Goal: Task Accomplishment & Management: Manage account settings

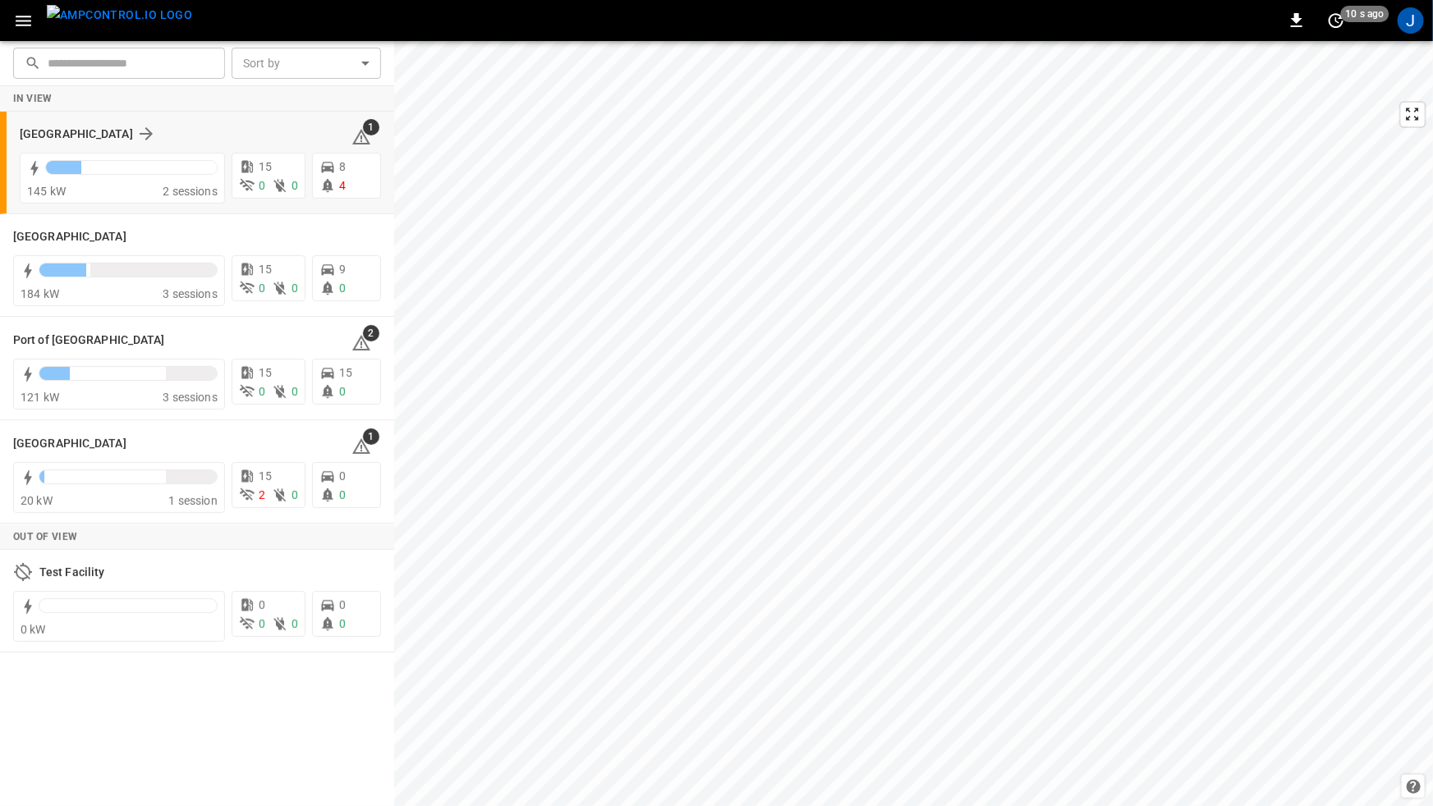
click at [166, 126] on div "[GEOGRAPHIC_DATA]" at bounding box center [176, 134] width 312 height 20
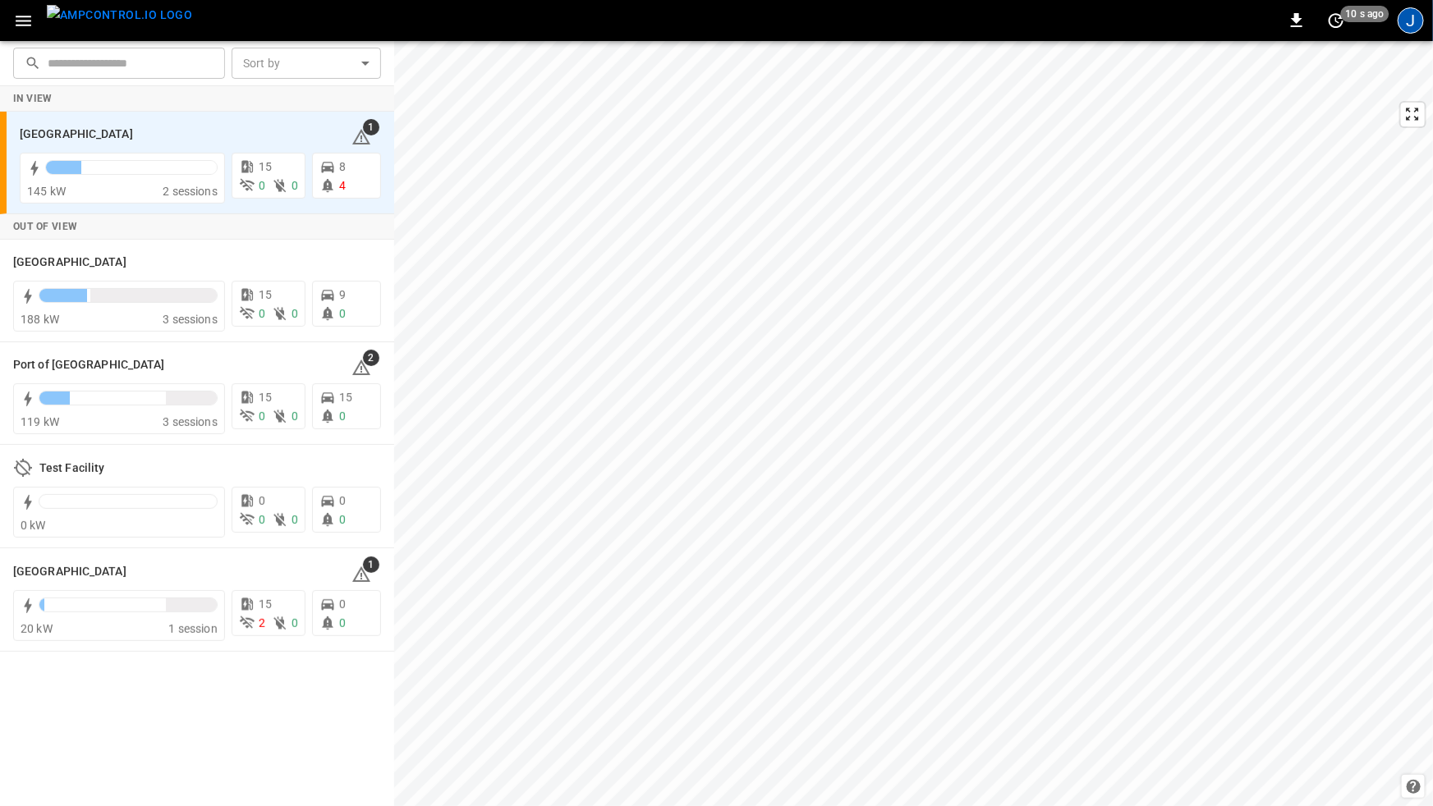
click at [1408, 24] on div "J" at bounding box center [1410, 20] width 26 height 26
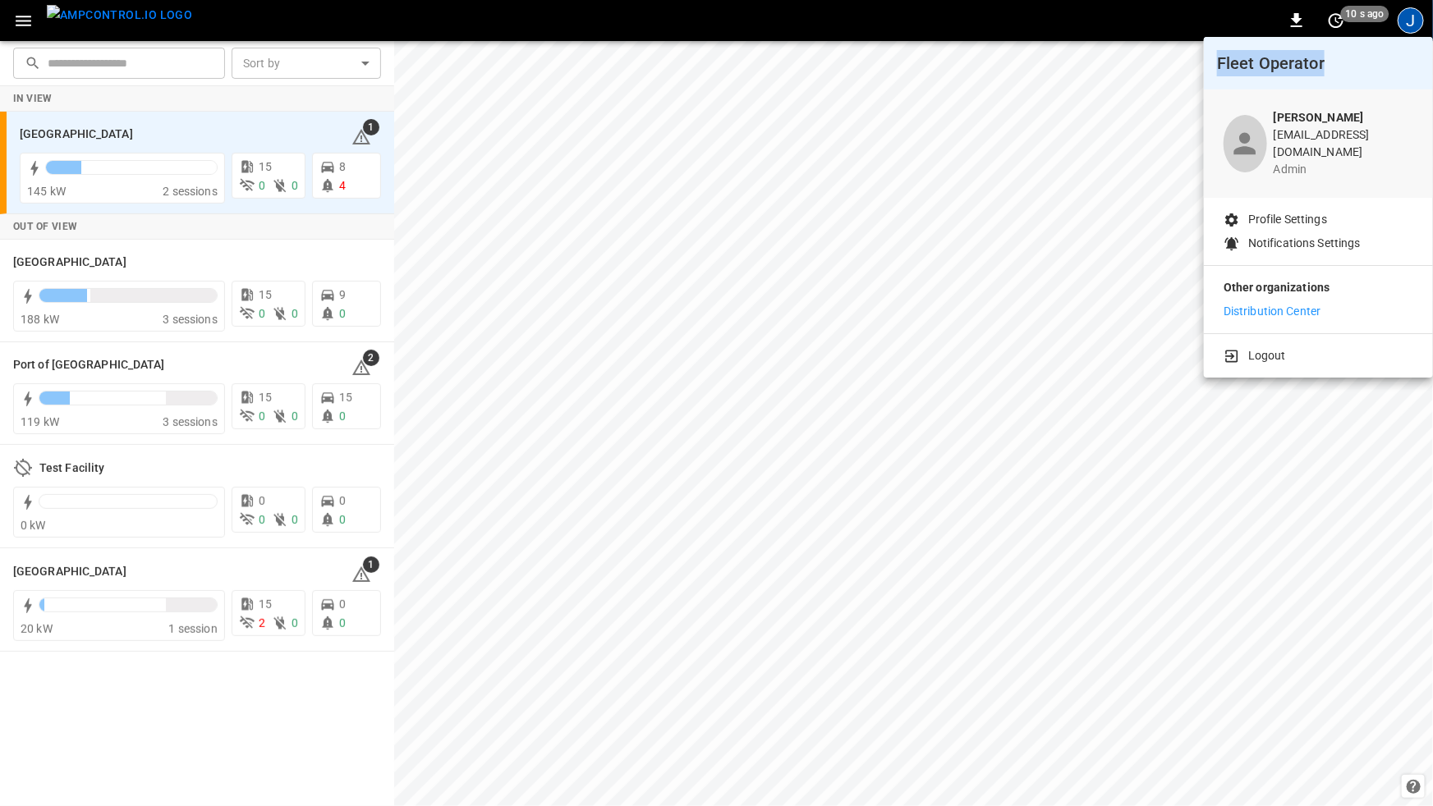
drag, startPoint x: 1327, startPoint y: 66, endPoint x: 1216, endPoint y: 63, distance: 110.9
click at [1217, 63] on h6 "Fleet Operator" at bounding box center [1318, 63] width 203 height 26
click at [1264, 303] on p "Distribution Center" at bounding box center [1272, 311] width 98 height 17
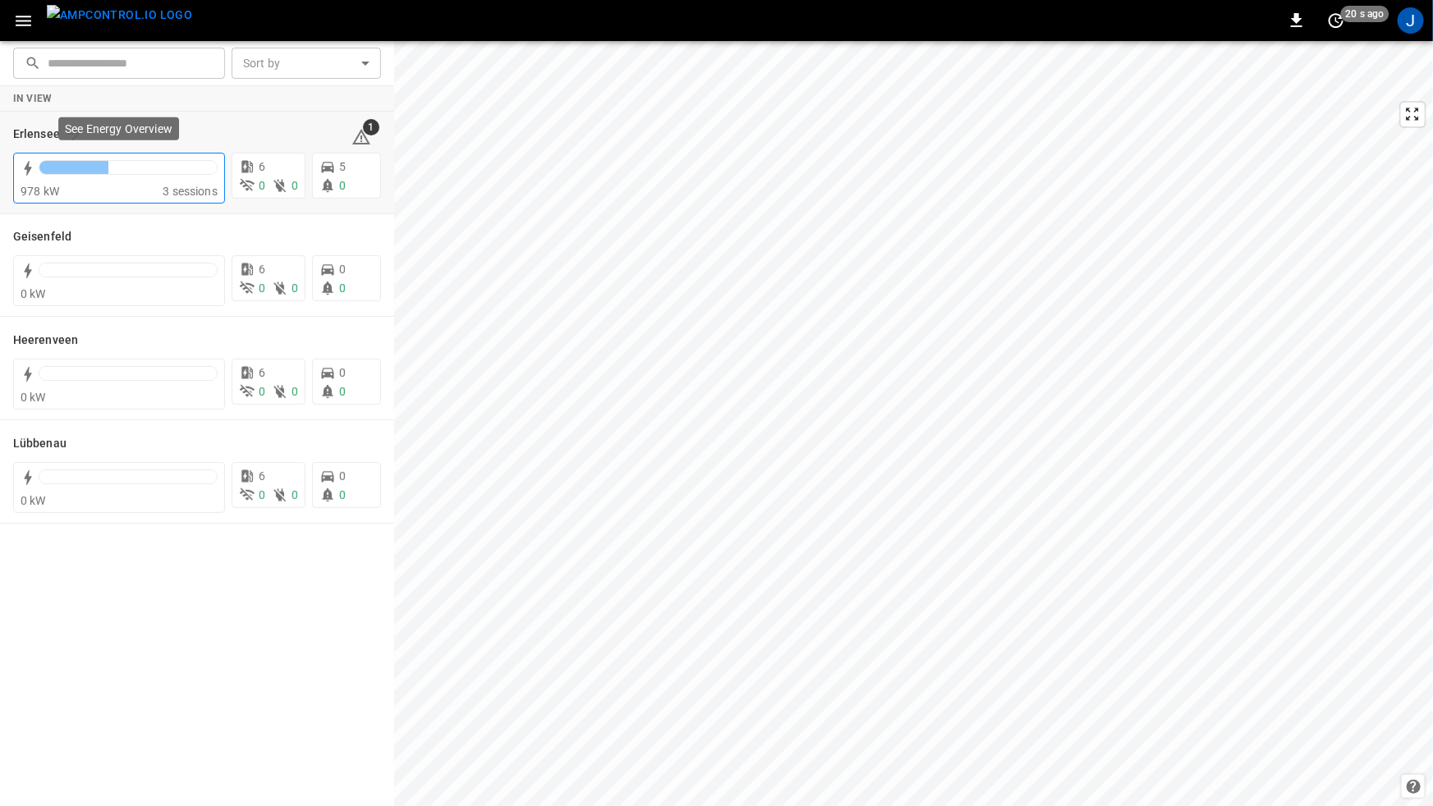
click at [133, 165] on div at bounding box center [127, 167] width 177 height 13
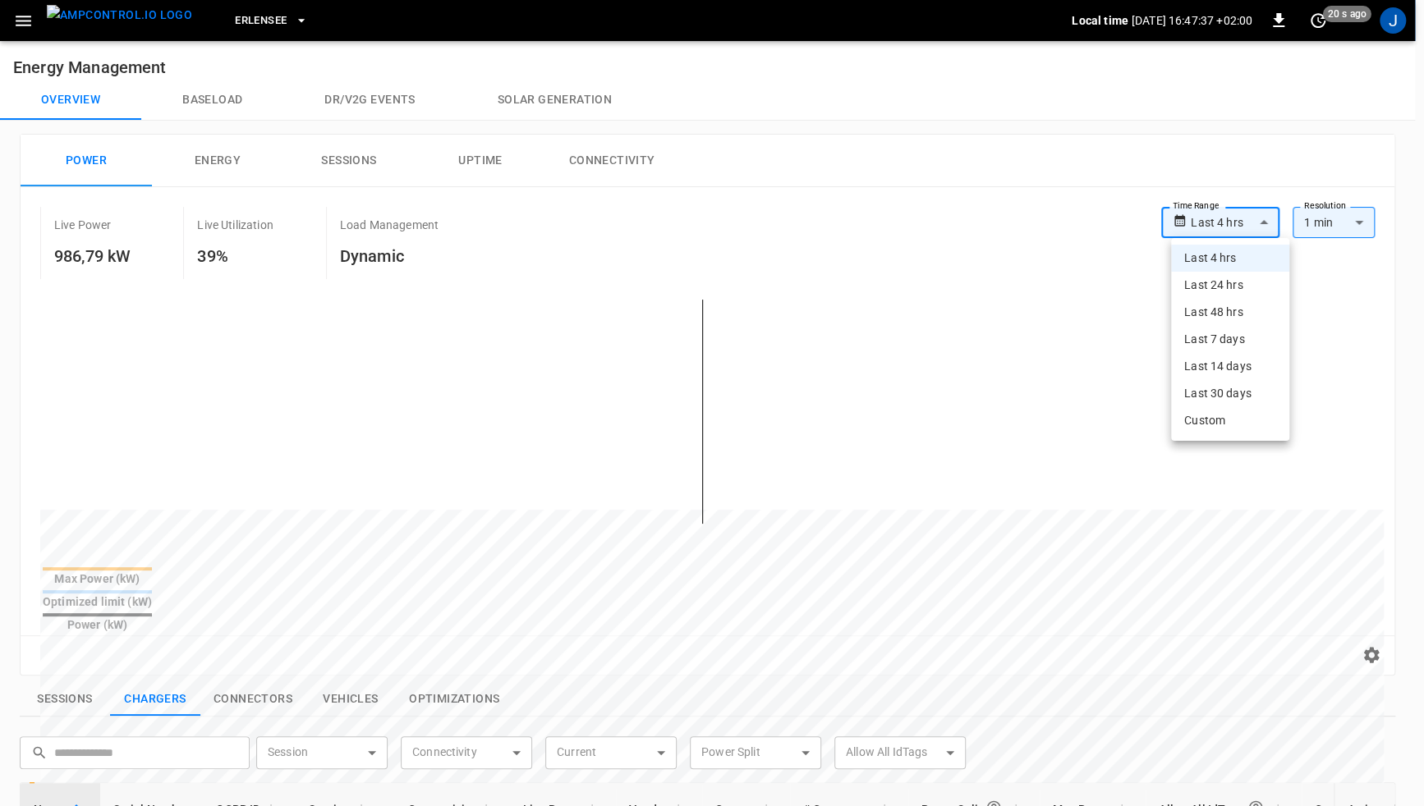
click at [1269, 217] on body "**********" at bounding box center [712, 702] width 1424 height 1405
click at [1218, 348] on li "Last 7 days" at bounding box center [1230, 339] width 118 height 27
type input "**********"
type input "***"
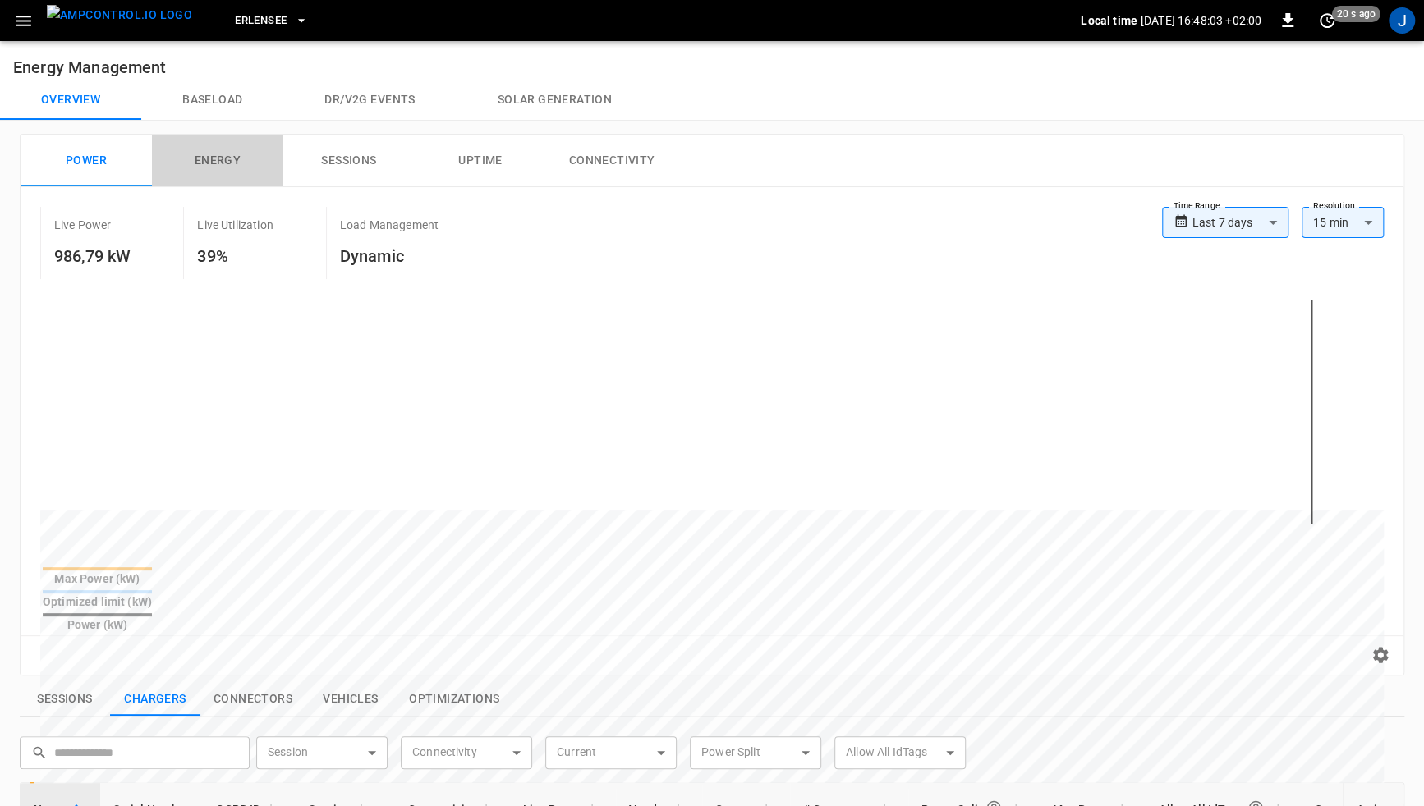
click at [224, 172] on button "Energy" at bounding box center [217, 161] width 131 height 53
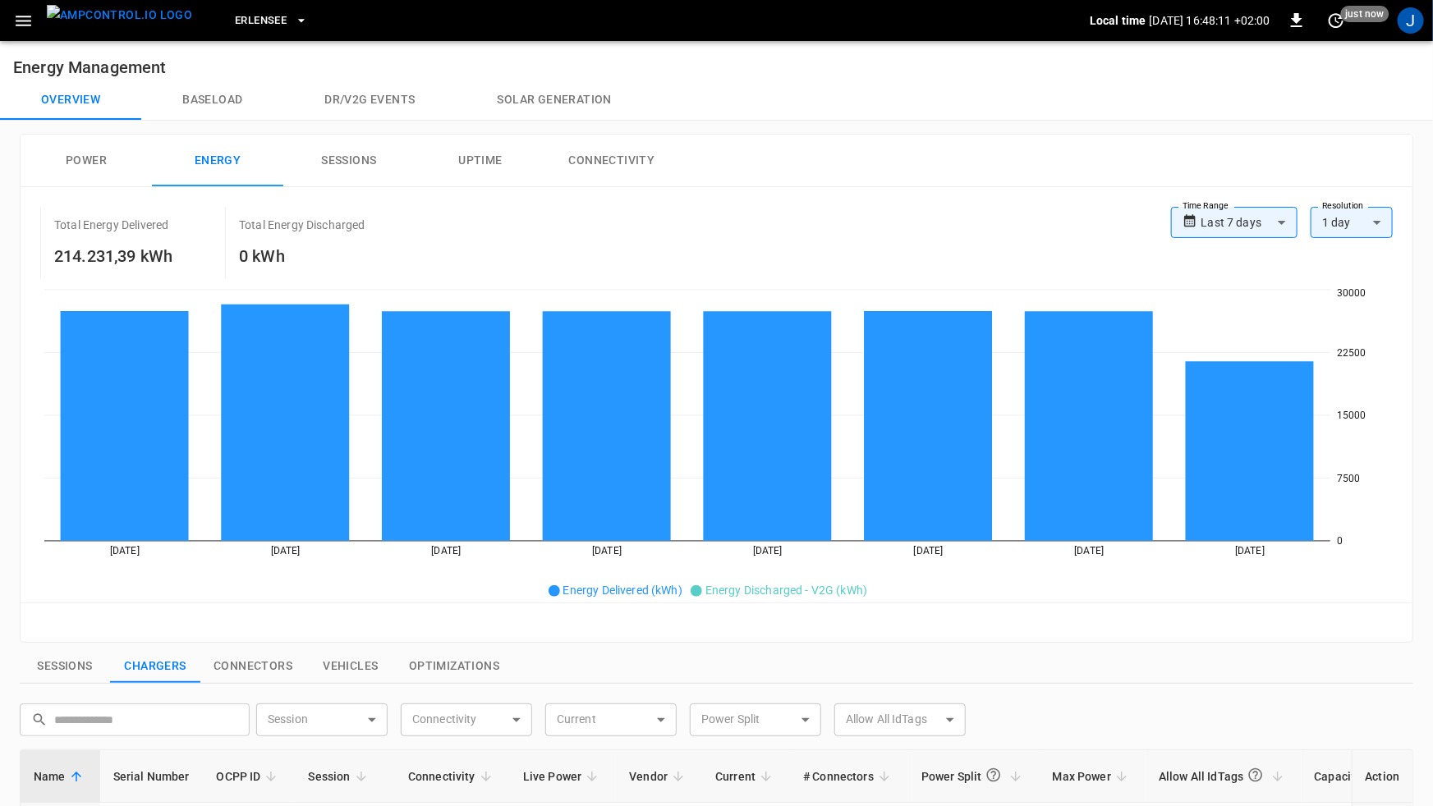
click at [1349, 220] on body "**********" at bounding box center [716, 686] width 1433 height 1372
click at [1273, 218] on div at bounding box center [716, 403] width 1433 height 806
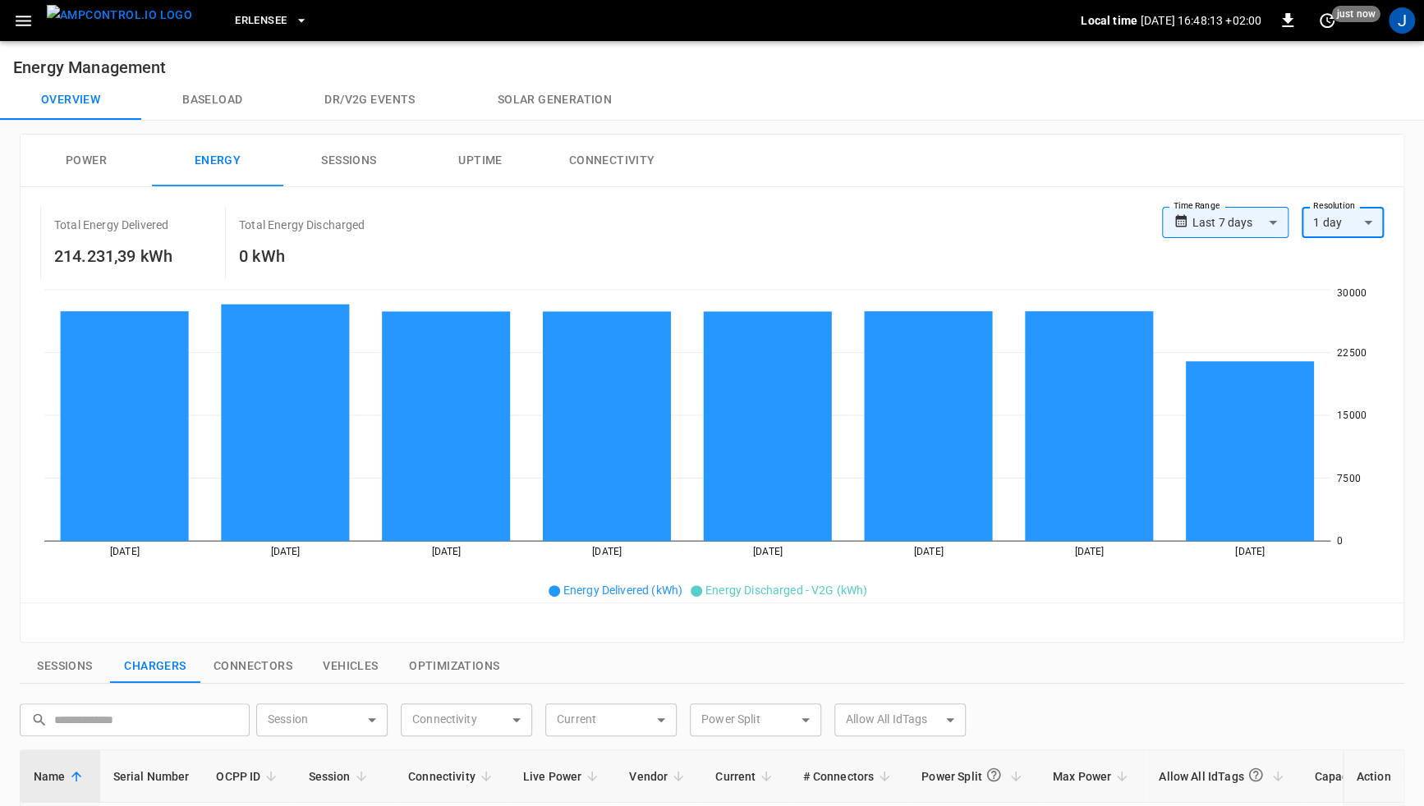
click at [1266, 220] on body "**********" at bounding box center [712, 686] width 1424 height 1372
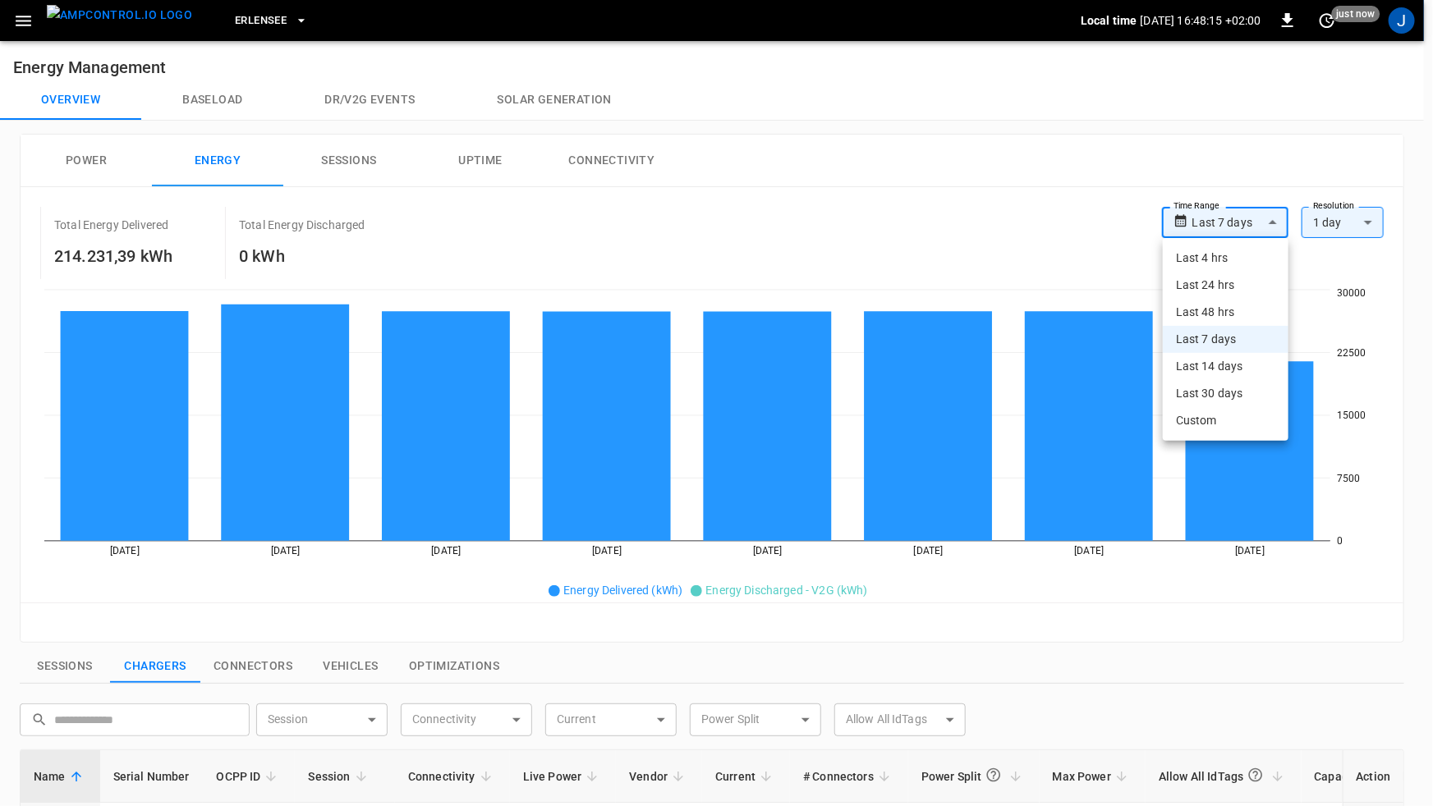
click at [342, 149] on div at bounding box center [716, 403] width 1433 height 806
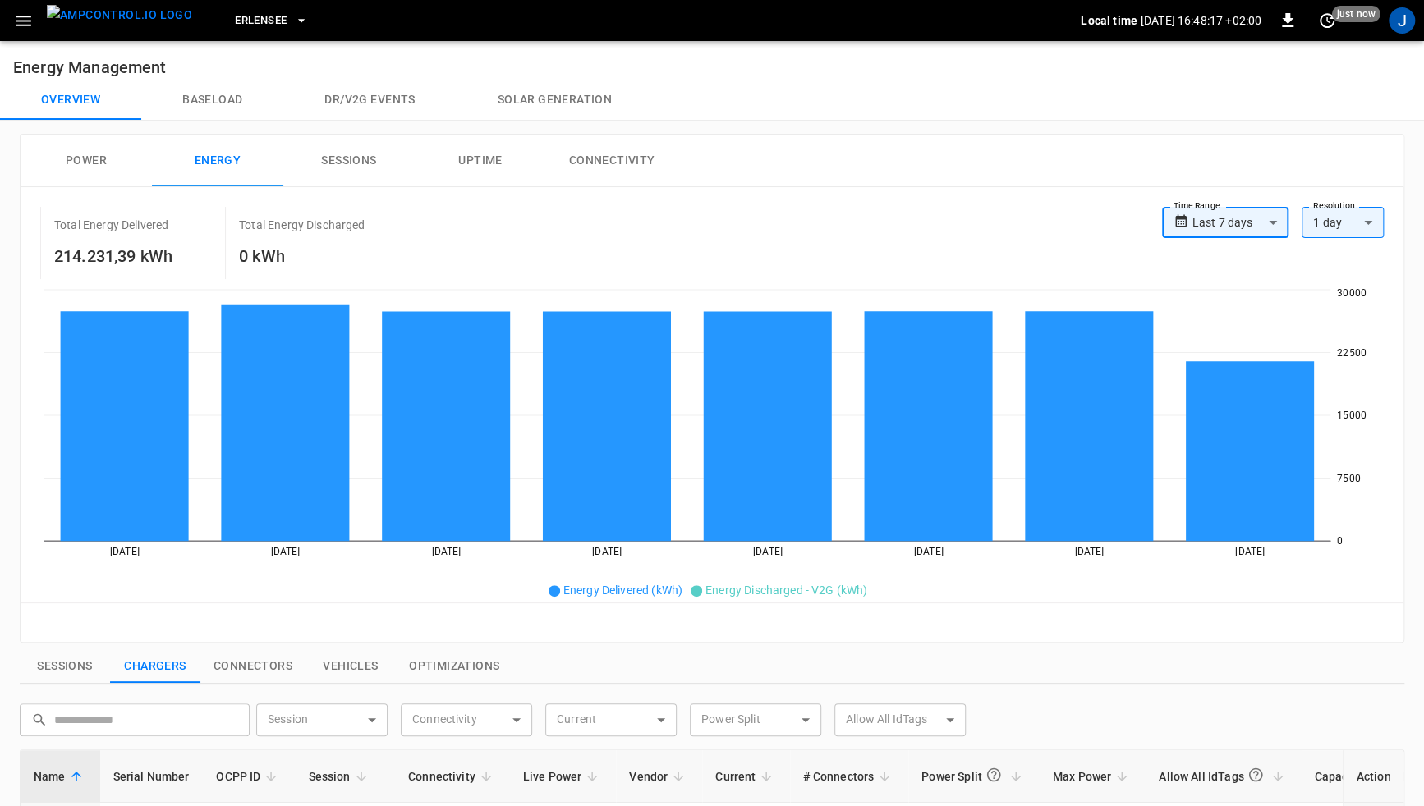
click at [484, 166] on button "Uptime" at bounding box center [480, 161] width 131 height 53
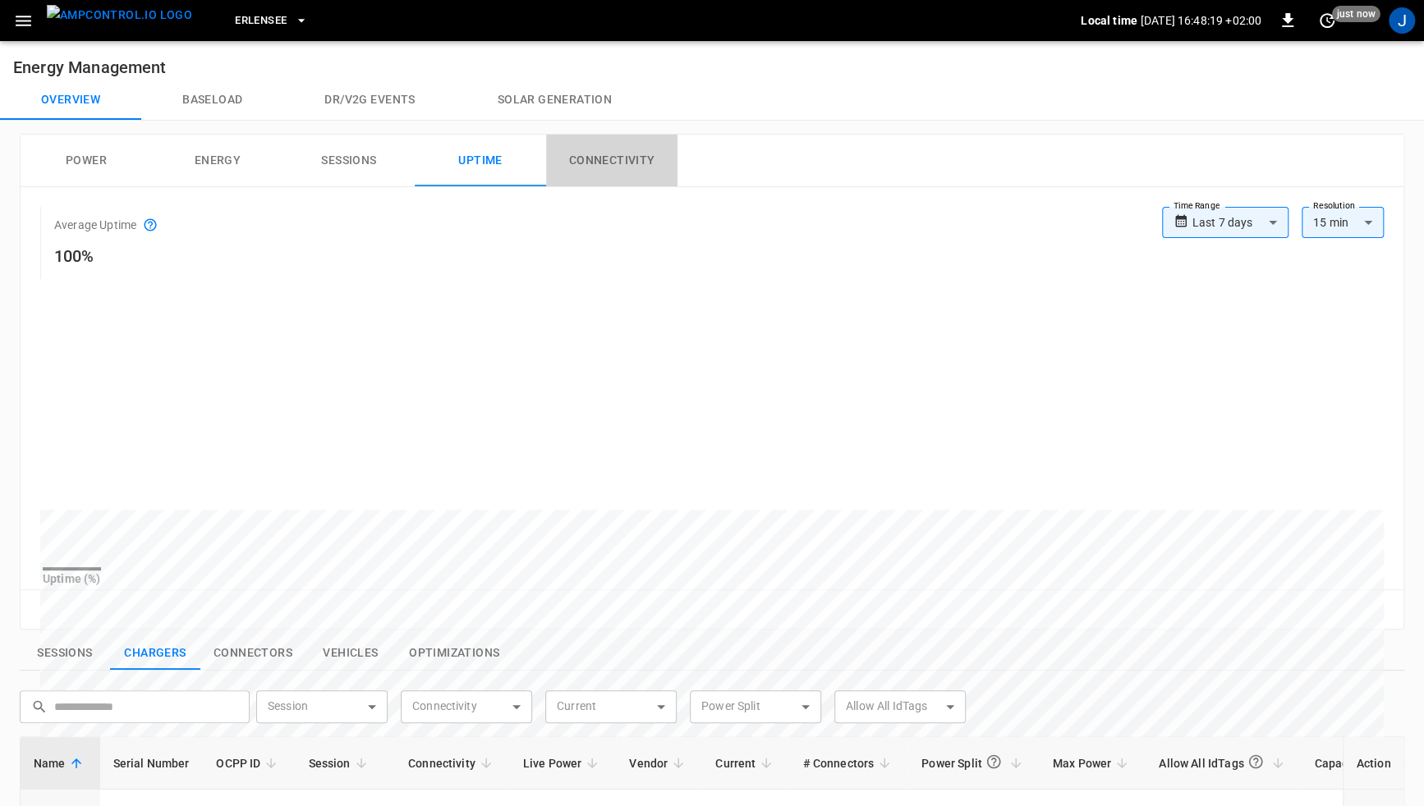
click at [604, 161] on button "Connectivity" at bounding box center [611, 161] width 131 height 53
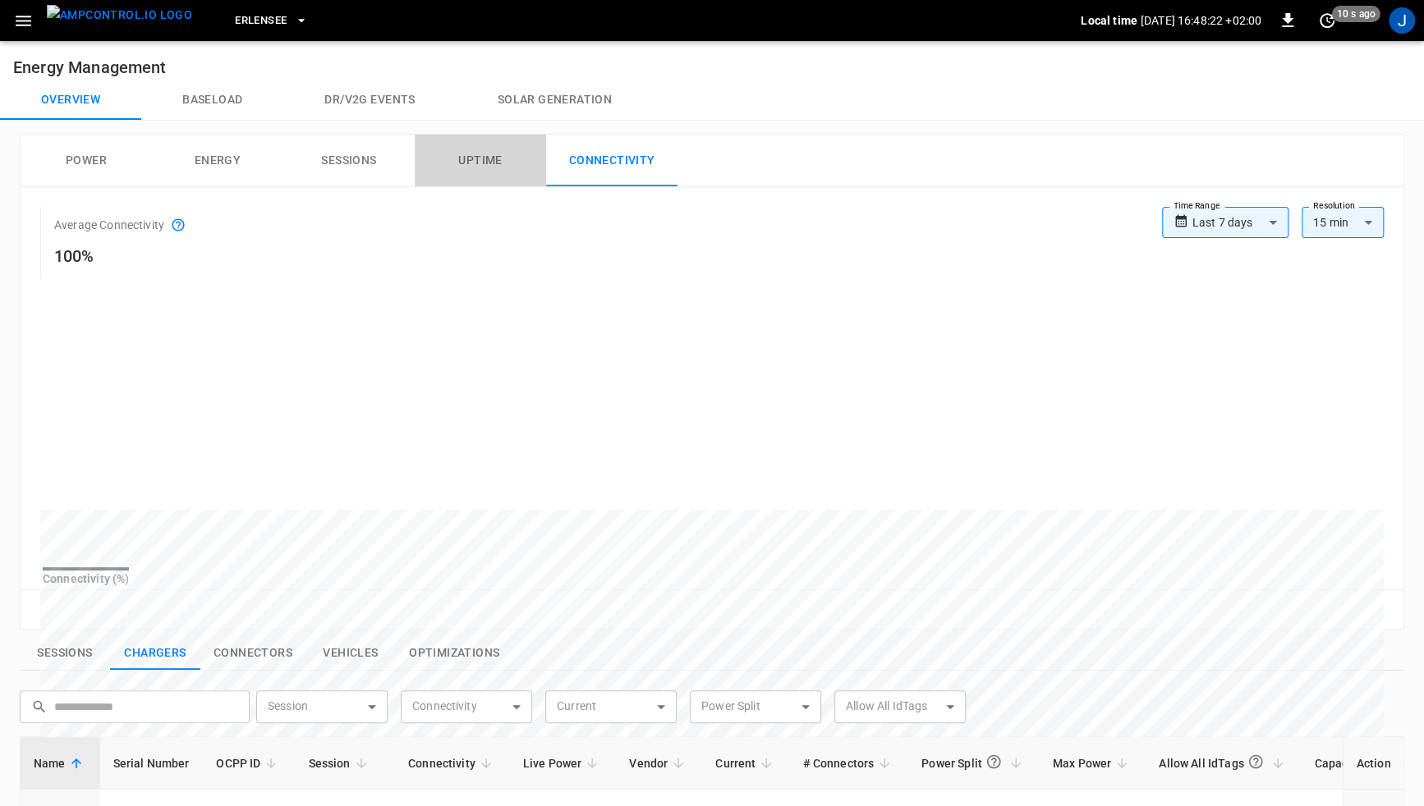
click at [494, 162] on button "Uptime" at bounding box center [480, 161] width 131 height 53
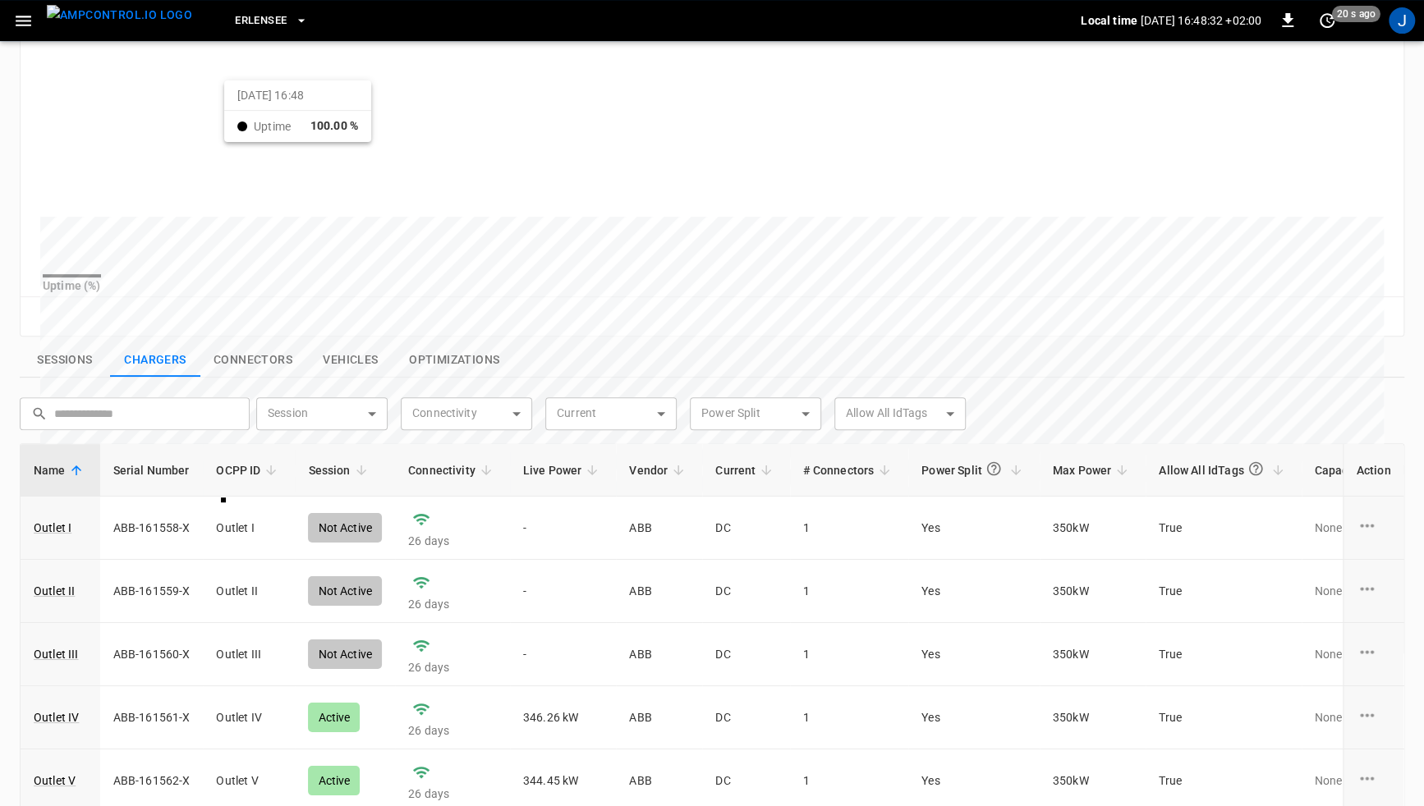
scroll to position [149, 0]
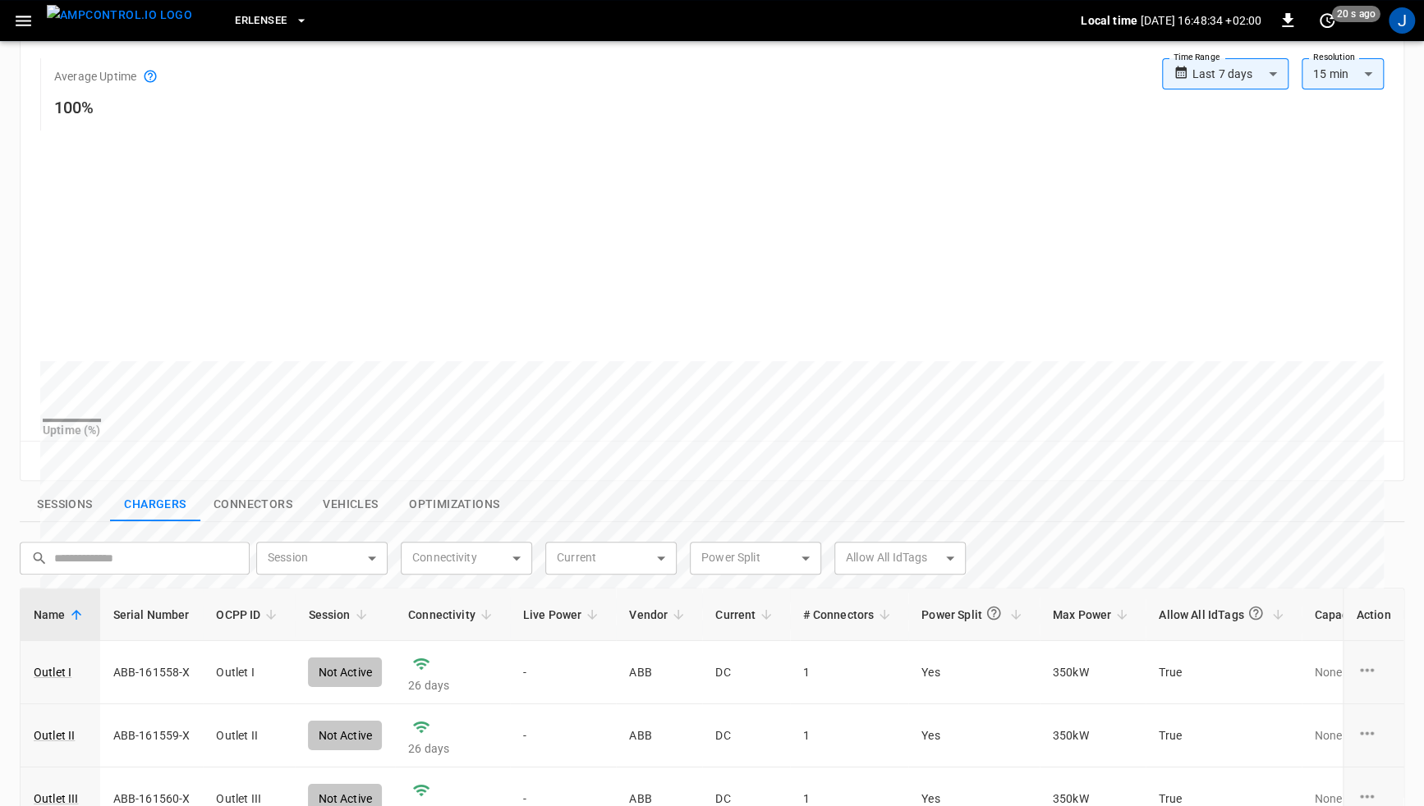
click at [75, 516] on button "Sessions" at bounding box center [65, 505] width 90 height 34
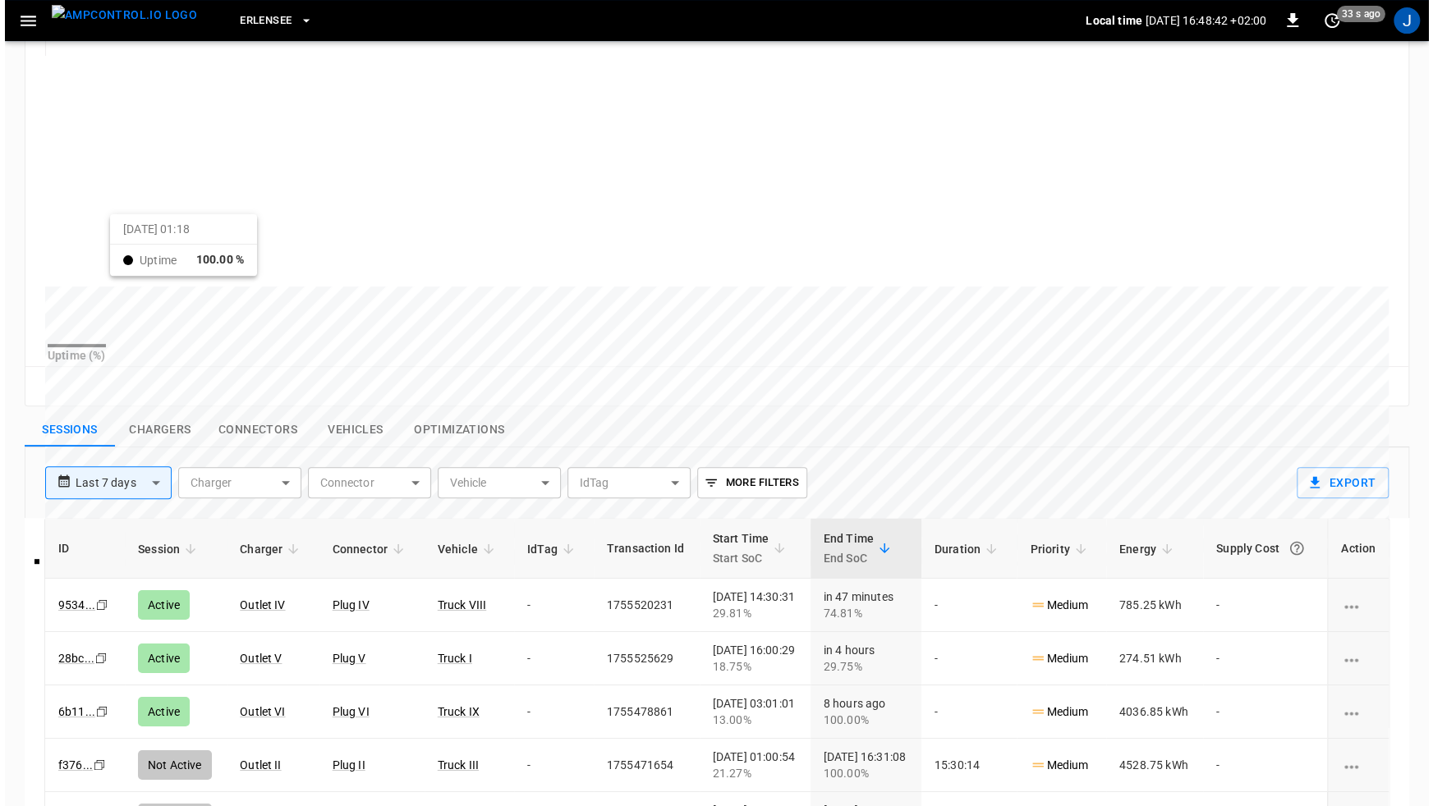
scroll to position [0, 0]
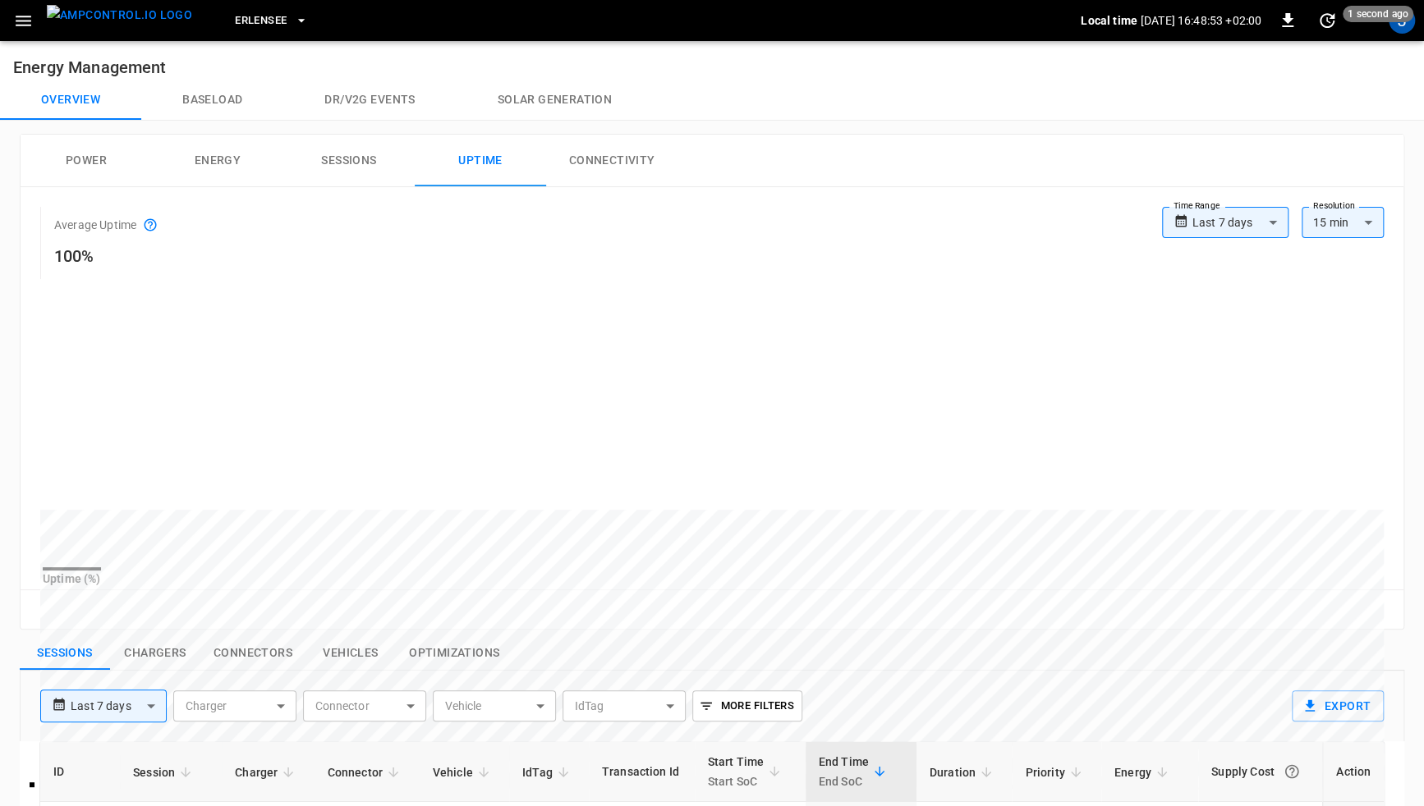
click at [28, 29] on icon "button" at bounding box center [23, 21] width 21 height 21
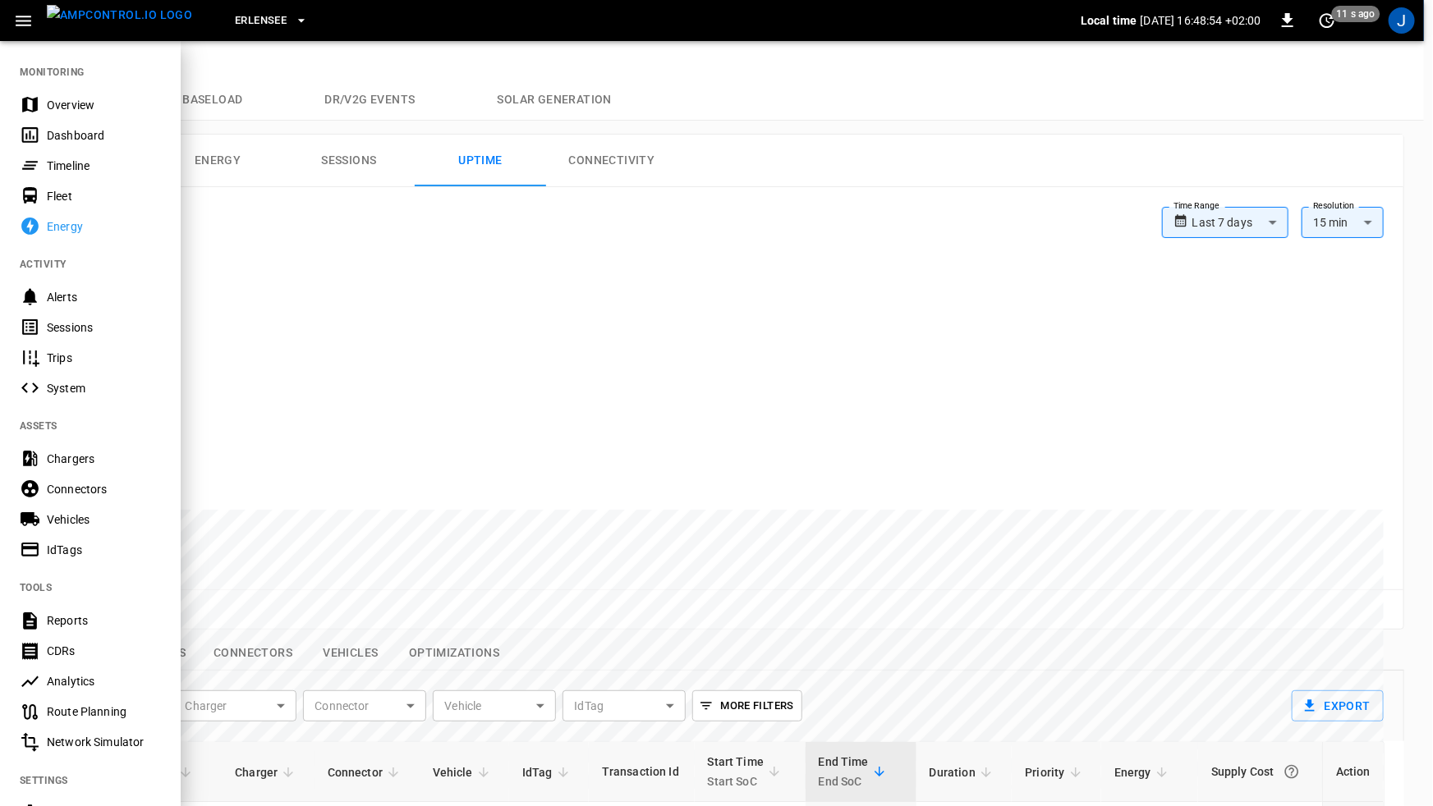
click at [55, 543] on div "IdTags" at bounding box center [104, 550] width 114 height 16
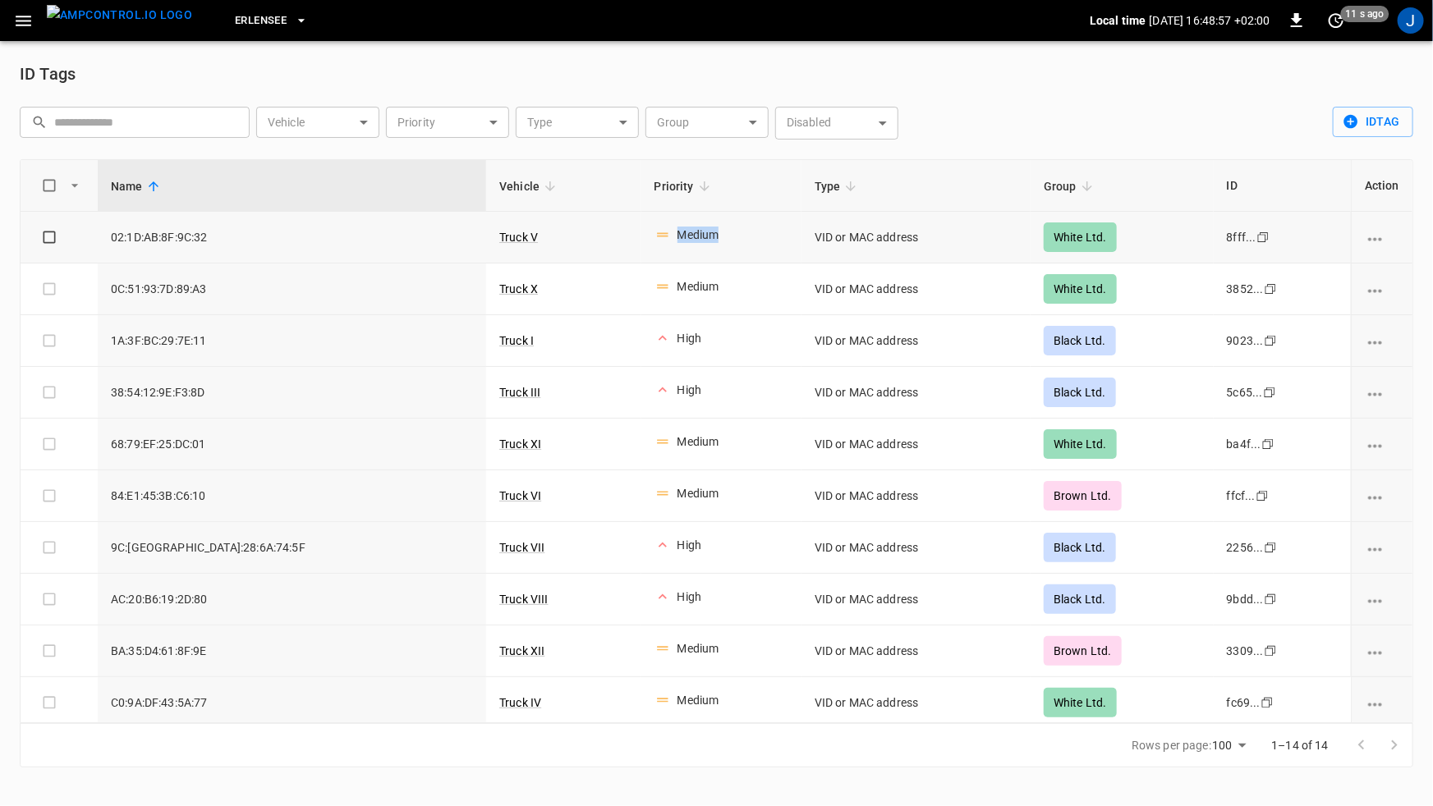
drag, startPoint x: 614, startPoint y: 237, endPoint x: 541, endPoint y: 237, distance: 73.1
click at [648, 237] on div "Medium" at bounding box center [718, 233] width 140 height 27
drag, startPoint x: 432, startPoint y: 235, endPoint x: 318, endPoint y: 234, distance: 114.1
click at [318, 234] on tr "02:1D:AB:8F:9C:32 Truck V Medium VID or MAC address White Ltd. 8fff... Copy" at bounding box center [717, 238] width 1392 height 52
click at [486, 234] on td "Truck V" at bounding box center [563, 238] width 154 height 52
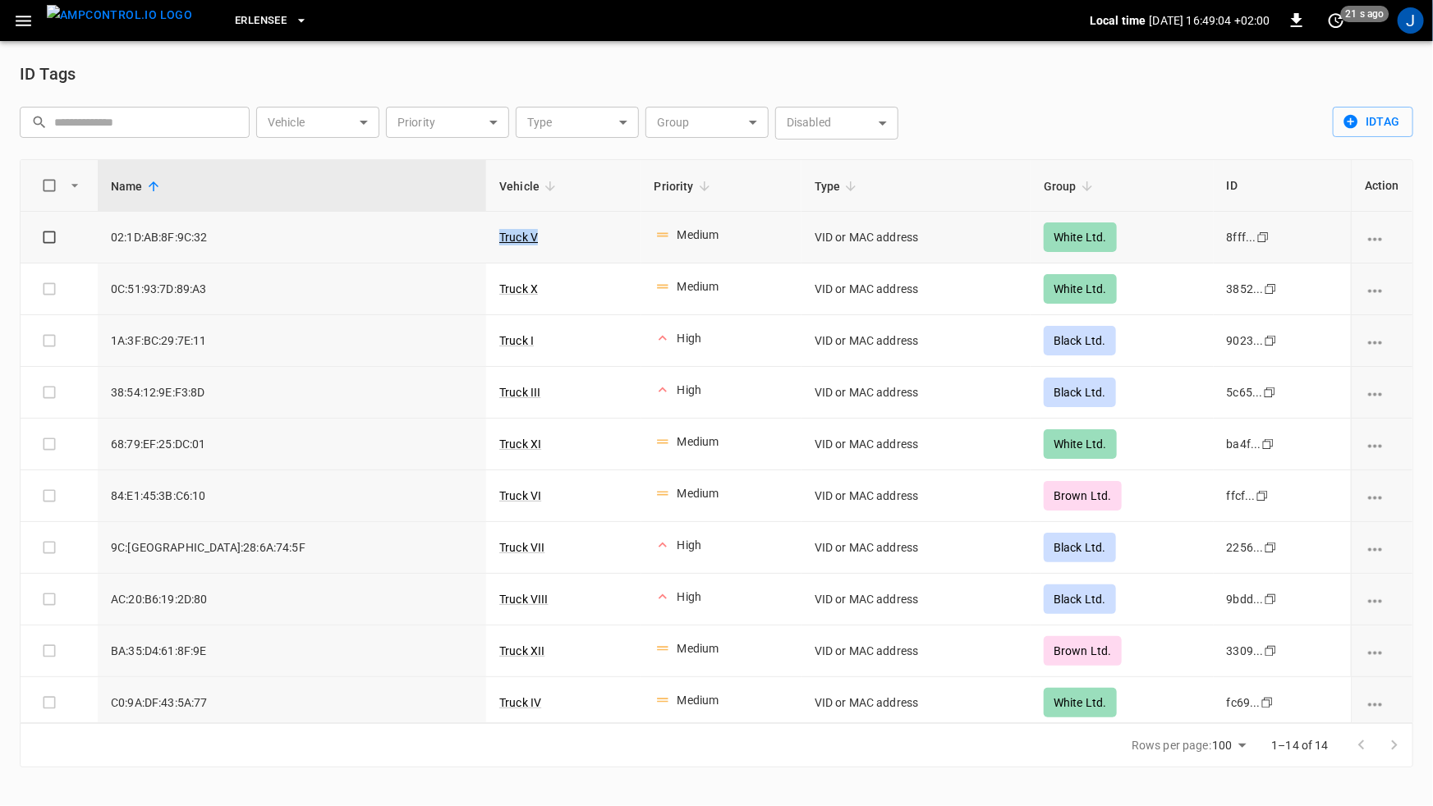
drag, startPoint x: 429, startPoint y: 234, endPoint x: 356, endPoint y: 235, distance: 73.9
click at [486, 235] on td "Truck V" at bounding box center [563, 238] width 154 height 52
drag, startPoint x: 1003, startPoint y: 230, endPoint x: 1087, endPoint y: 235, distance: 83.9
click at [1089, 232] on td "White Ltd." at bounding box center [1121, 238] width 183 height 52
drag, startPoint x: 206, startPoint y: 346, endPoint x: 158, endPoint y: 360, distance: 49.9
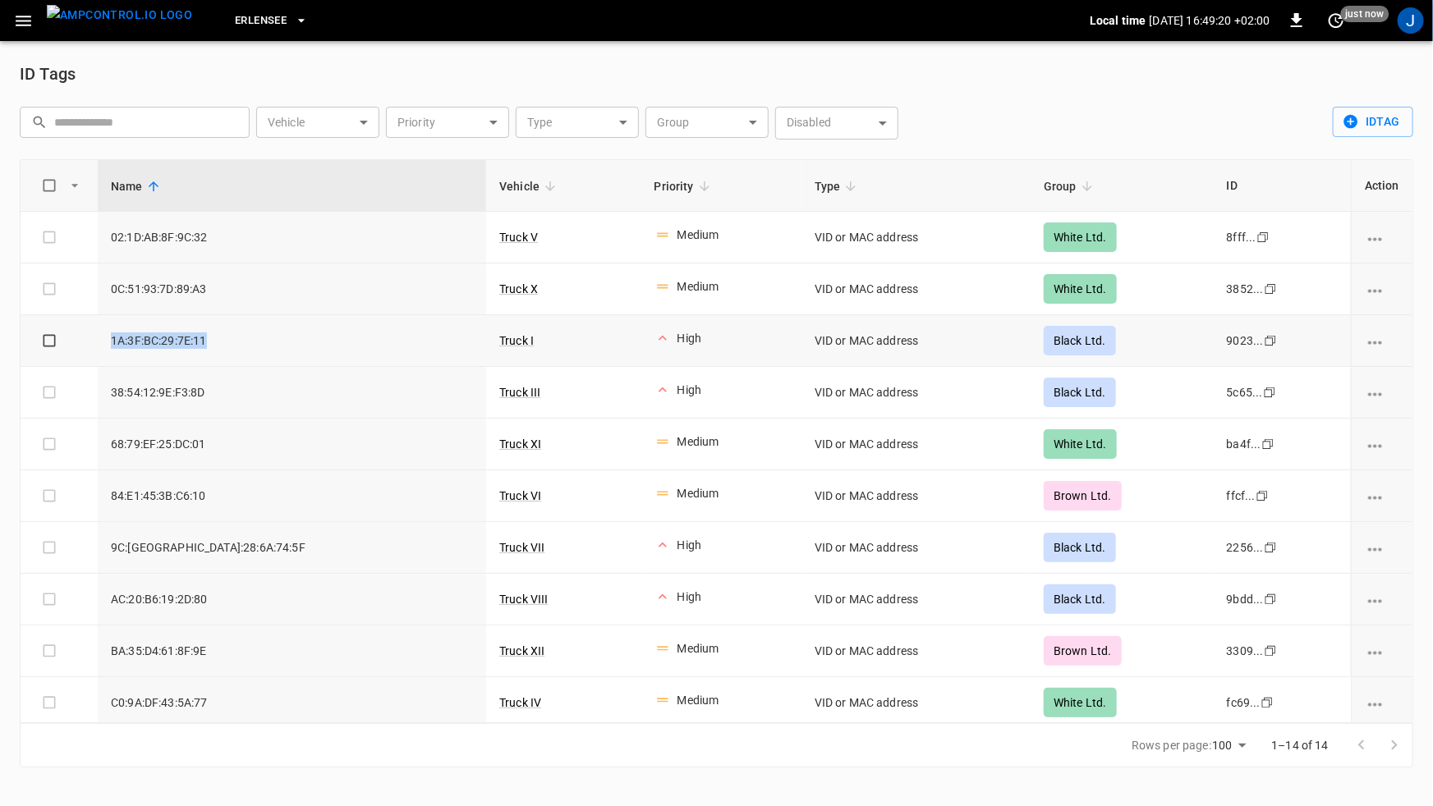
click at [99, 337] on td "1A:3F:BC:29:7E:11" at bounding box center [292, 341] width 388 height 52
drag, startPoint x: 624, startPoint y: 328, endPoint x: 525, endPoint y: 328, distance: 99.3
click at [525, 328] on tr "1A:3F:BC:29:7E:11 Truck I High VID or MAC address Black Ltd. 9023... Copy" at bounding box center [717, 341] width 1392 height 52
drag, startPoint x: 629, startPoint y: 284, endPoint x: 508, endPoint y: 287, distance: 120.7
click at [508, 287] on tr "0C:51:93:7D:89:A3 Truck X Medium VID or MAC address White Ltd. 3852... Copy" at bounding box center [717, 290] width 1392 height 52
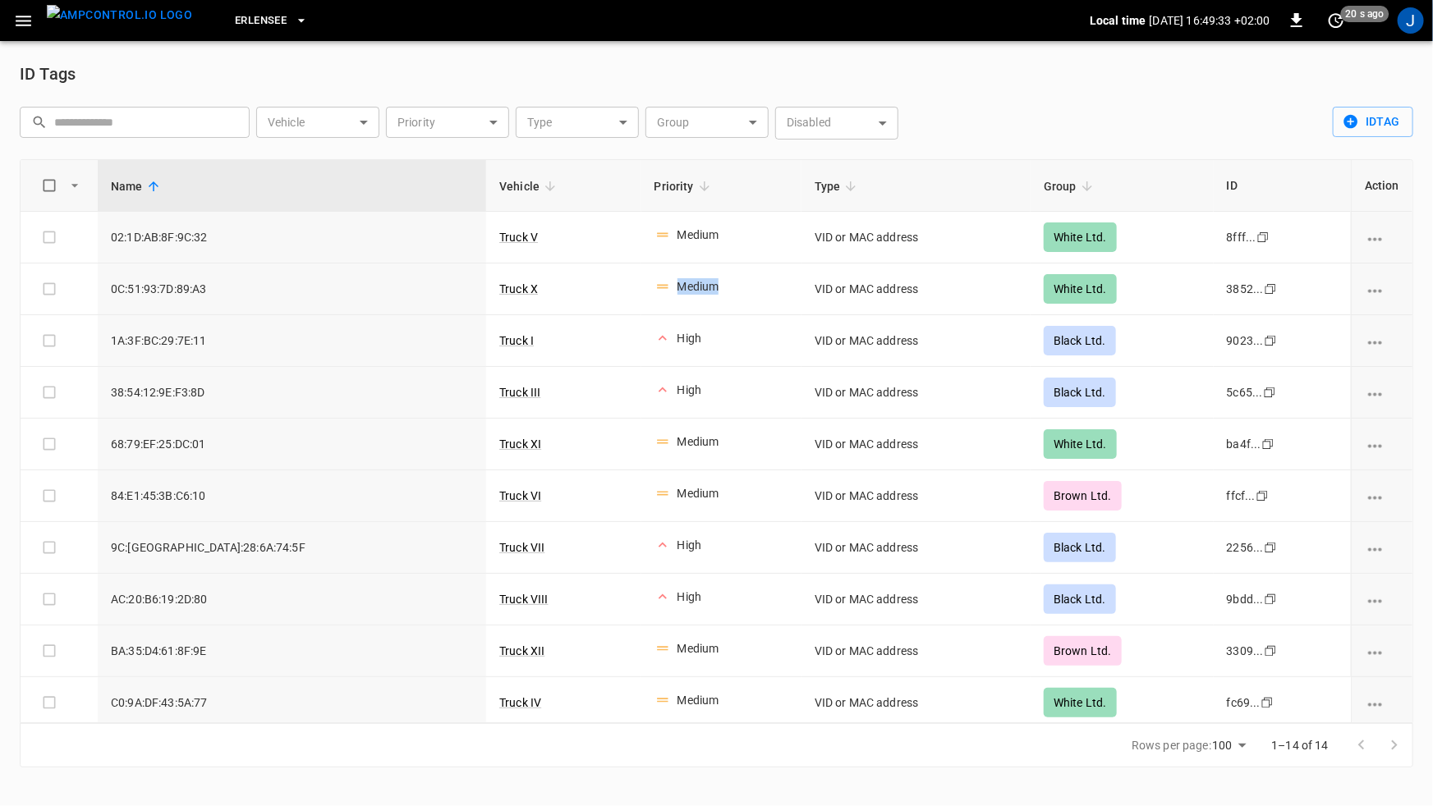
click at [33, 19] on icon "button" at bounding box center [23, 21] width 21 height 21
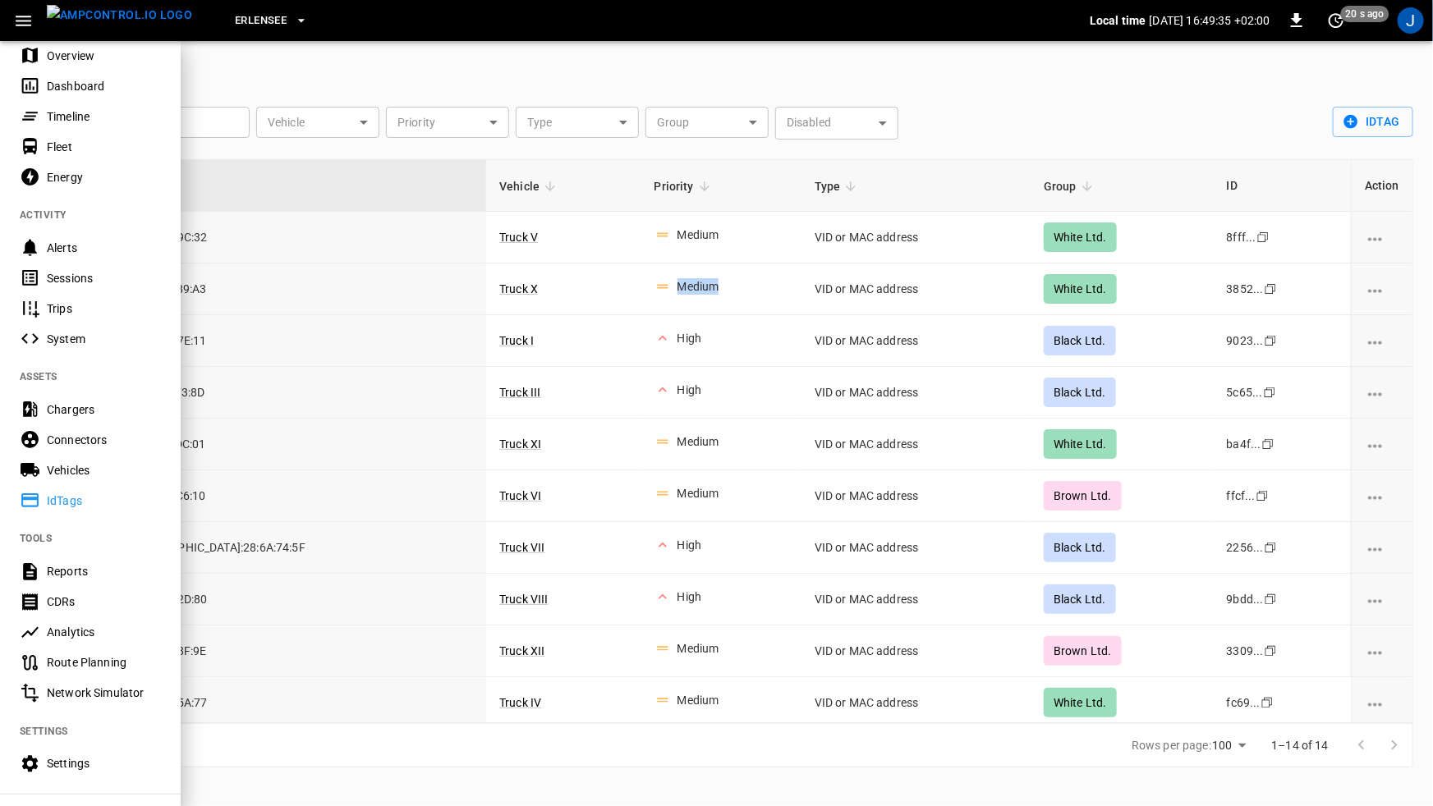
scroll to position [74, 0]
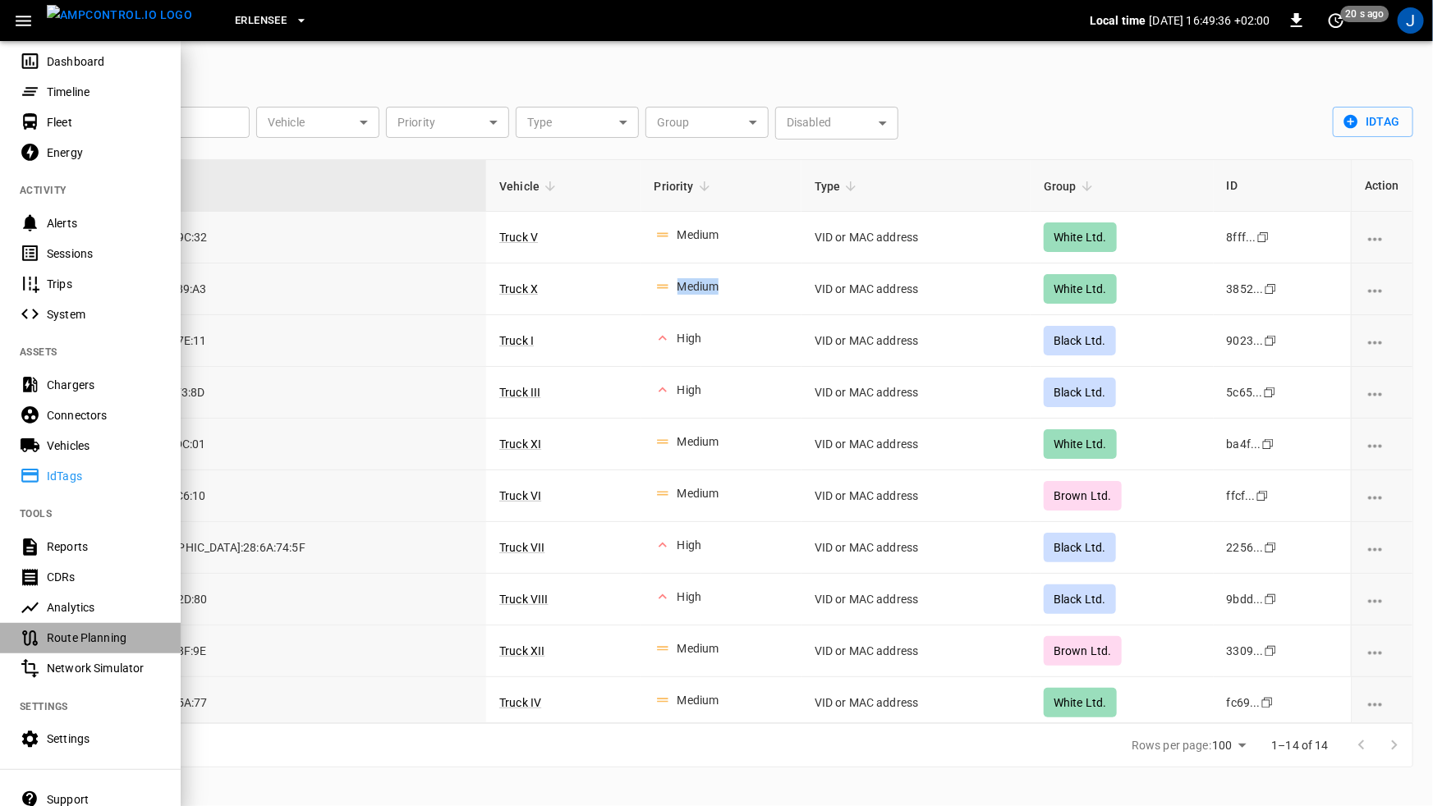
click at [96, 633] on div "Route Planning" at bounding box center [104, 638] width 114 height 16
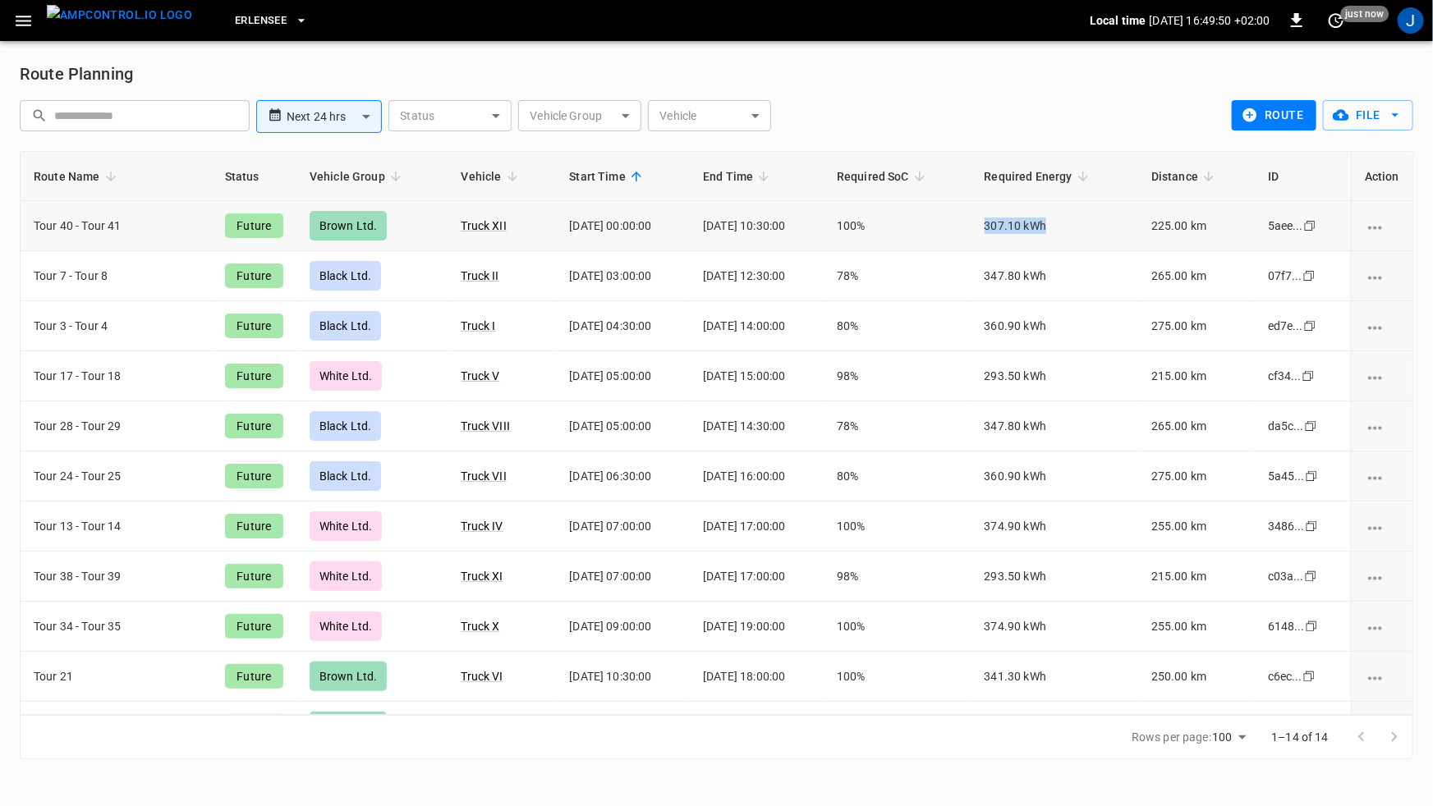
drag, startPoint x: 966, startPoint y: 208, endPoint x: 1073, endPoint y: 213, distance: 106.9
click at [1073, 213] on tr "Tour 40 - Tour 41 Future Brown Ltd. Truck XII 2025-08-19 00:00:00 2025-08-19 10…" at bounding box center [717, 226] width 1392 height 50
drag, startPoint x: 493, startPoint y: 227, endPoint x: 442, endPoint y: 234, distance: 51.4
click at [448, 223] on td "Truck XII" at bounding box center [502, 226] width 108 height 50
click at [16, 20] on icon "button" at bounding box center [23, 21] width 21 height 21
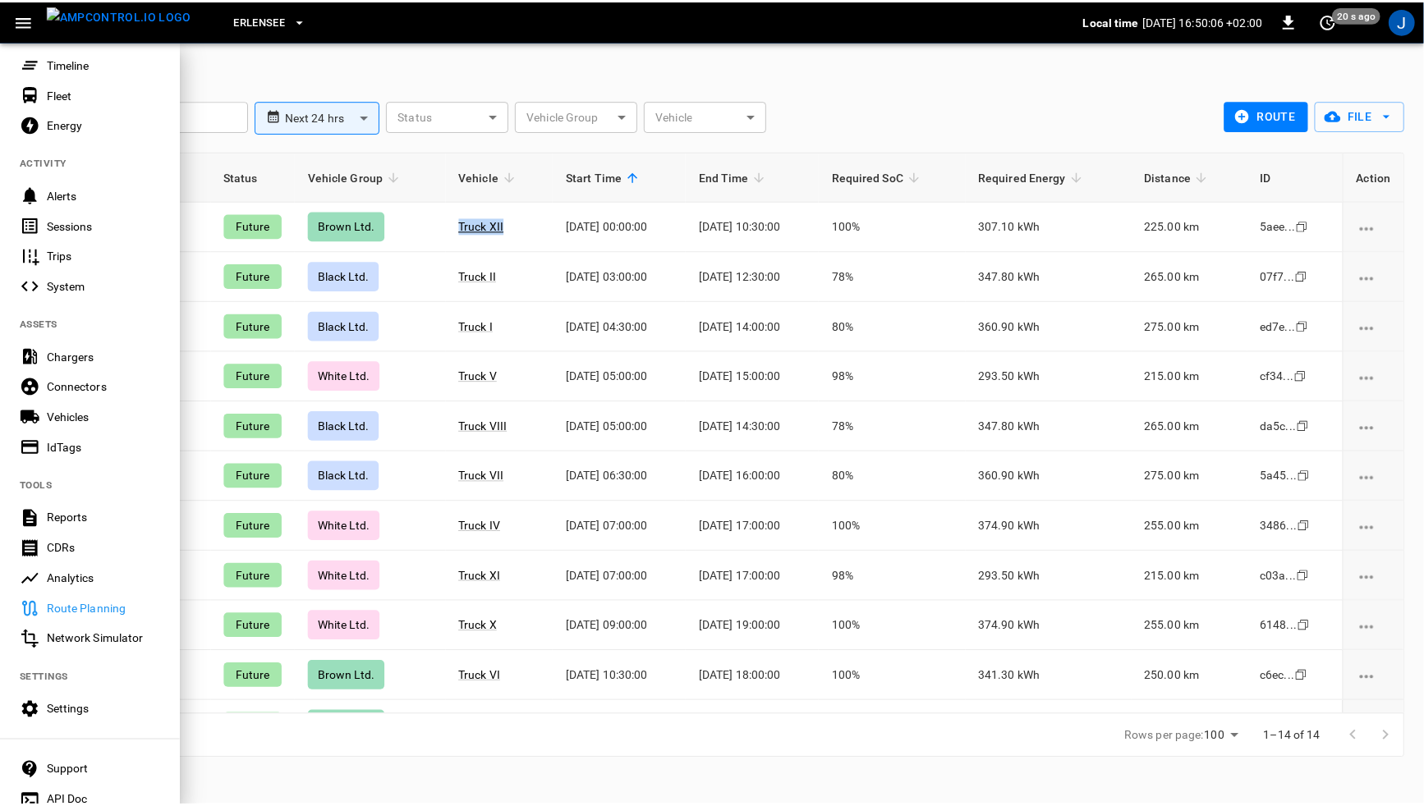
scroll to position [172, 0]
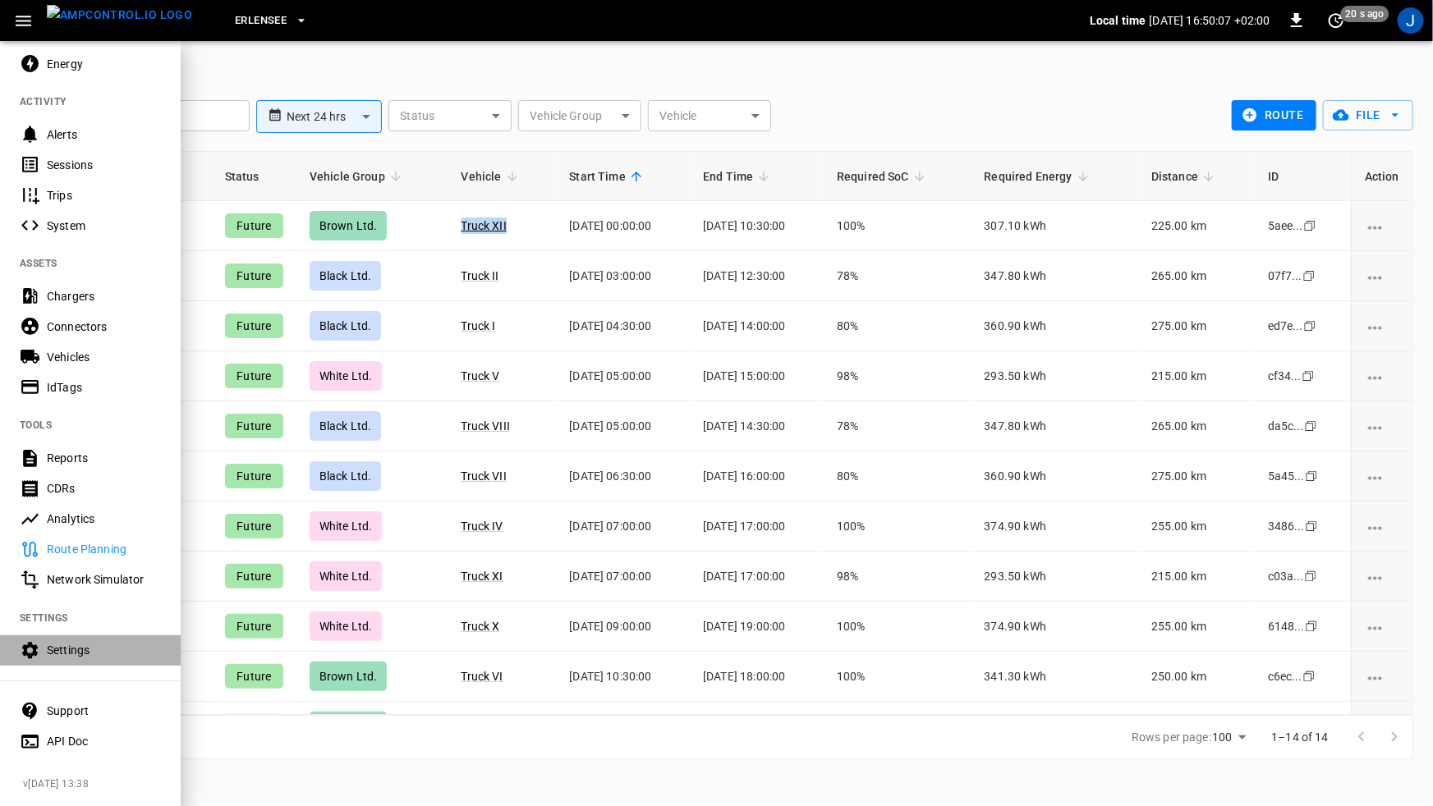
click at [80, 646] on div "Settings" at bounding box center [104, 650] width 114 height 16
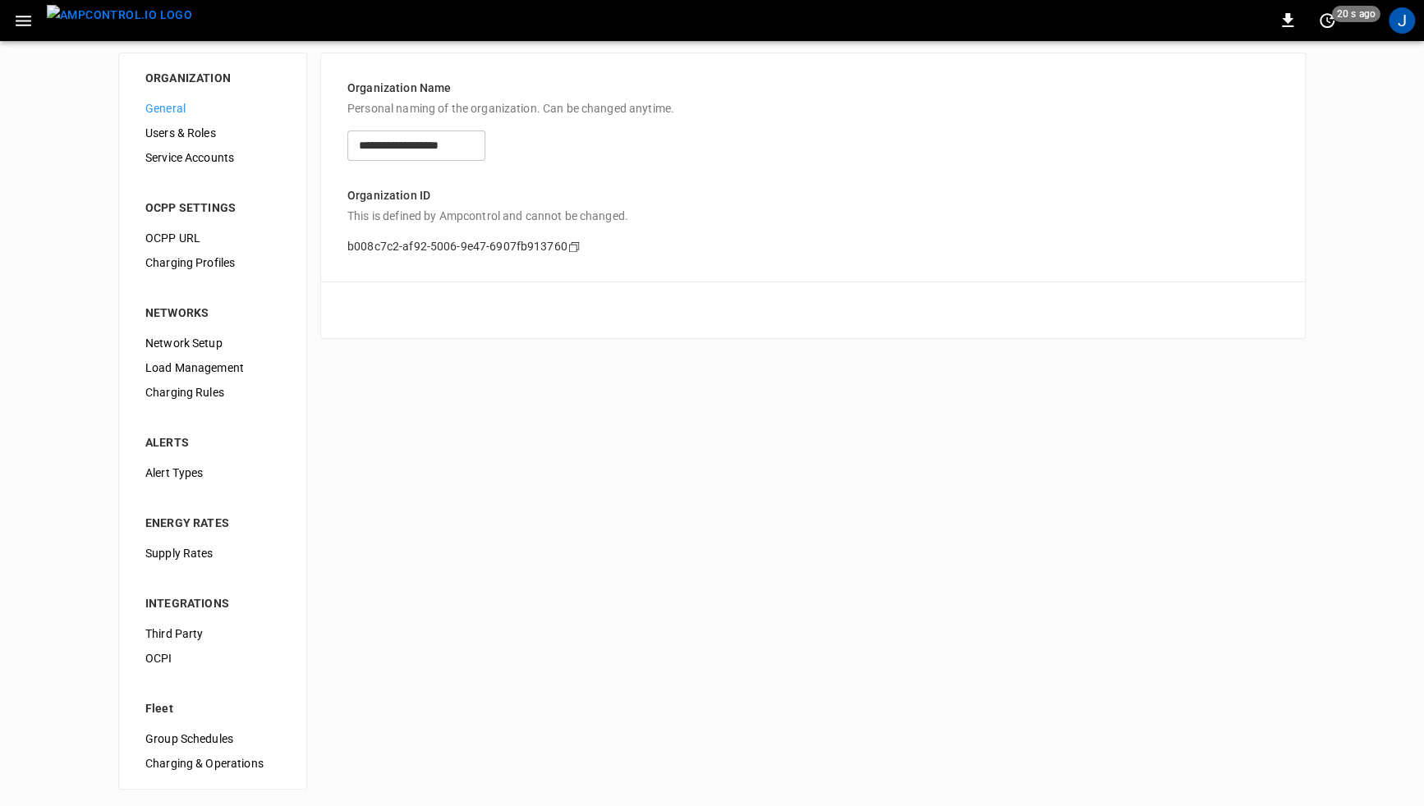
scroll to position [11, 0]
click at [186, 365] on span "Load Management" at bounding box center [212, 365] width 135 height 17
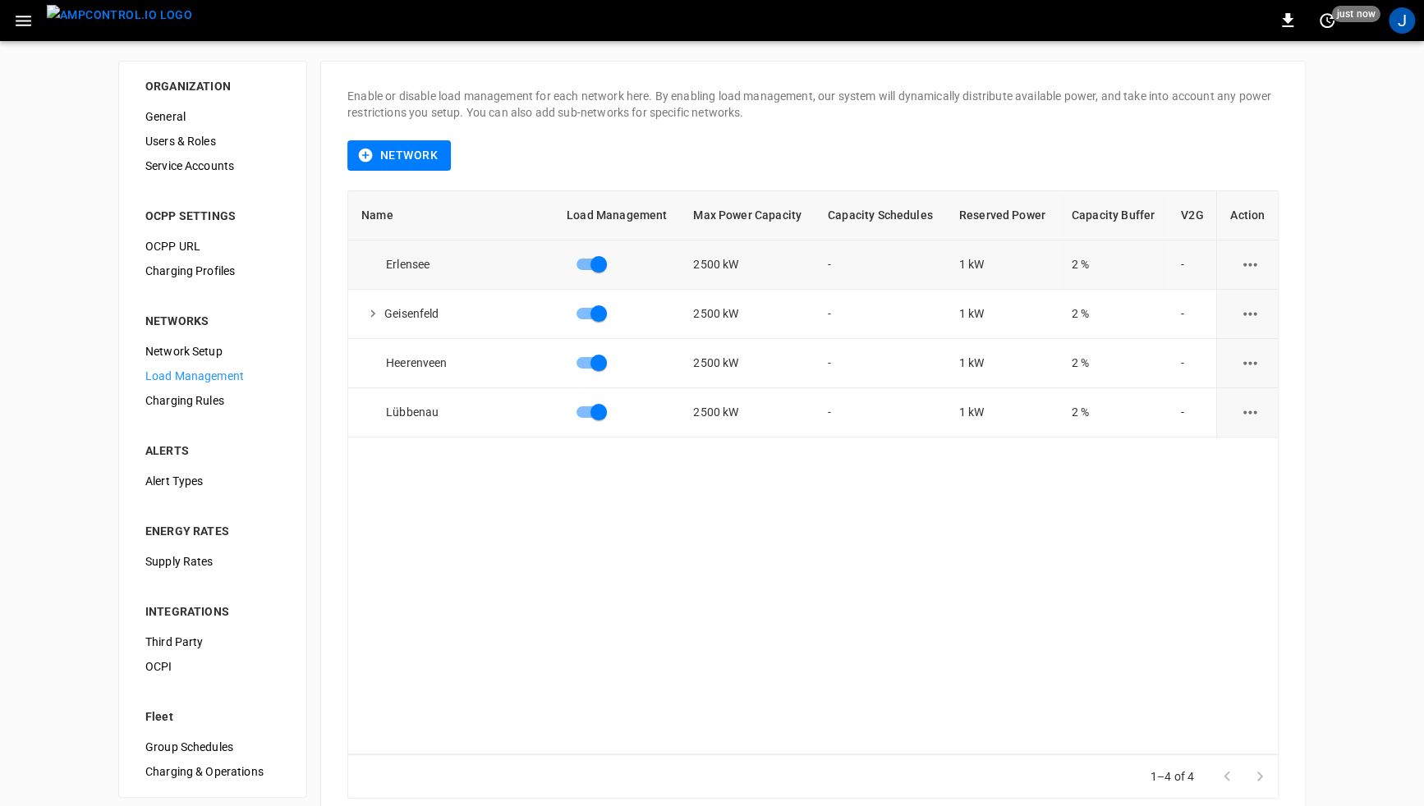
click at [1247, 276] on button "load management options" at bounding box center [1250, 265] width 40 height 40
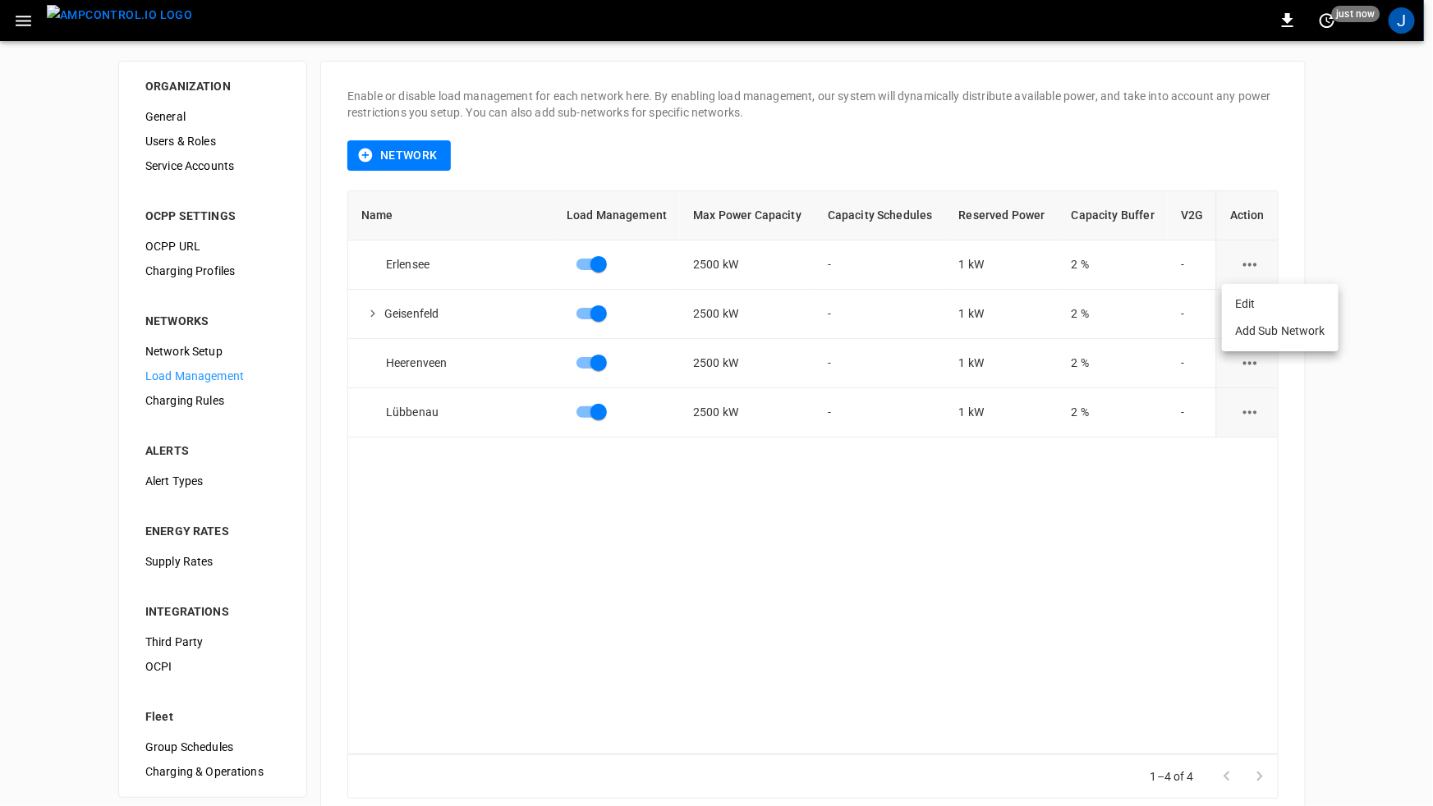
click at [1241, 308] on li "Edit" at bounding box center [1280, 304] width 117 height 27
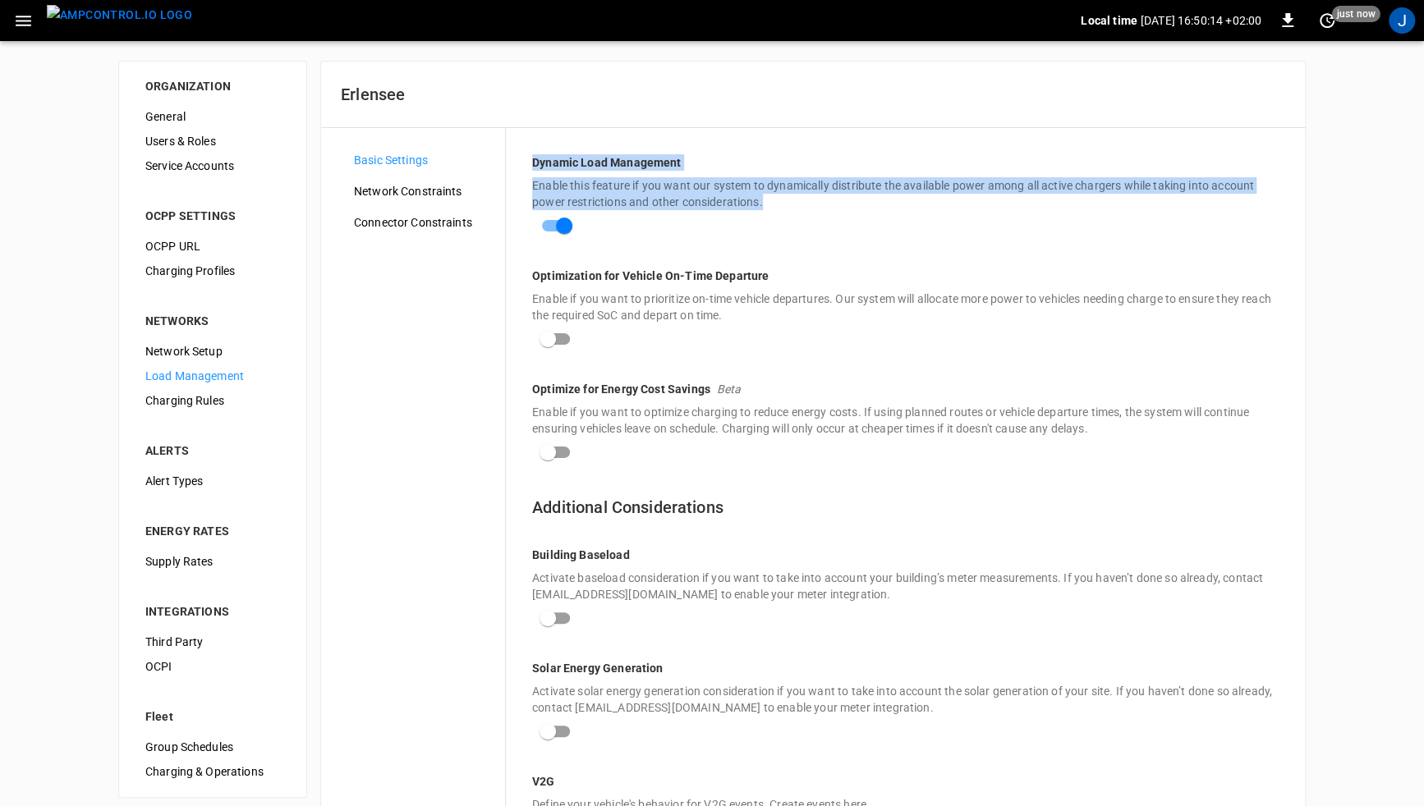
drag, startPoint x: 530, startPoint y: 156, endPoint x: 874, endPoint y: 221, distance: 350.1
click at [874, 221] on div "Dynamic Load Management Enable this feature if you want our system to dynamical…" at bounding box center [905, 561] width 799 height 867
click at [703, 204] on p "Enable this feature if you want our system to dynamically distribute the availa…" at bounding box center [905, 193] width 746 height 33
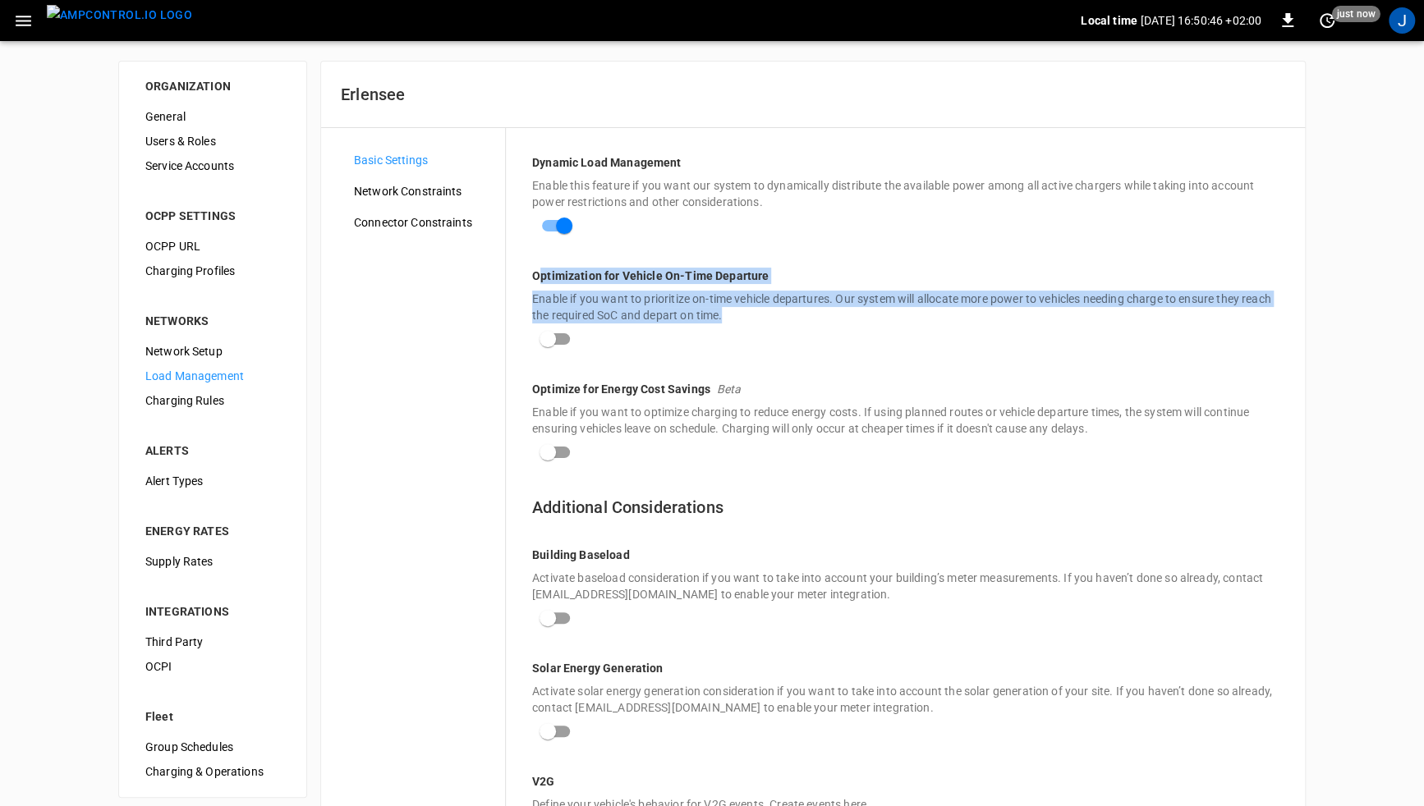
drag, startPoint x: 539, startPoint y: 275, endPoint x: 840, endPoint y: 339, distance: 307.3
click at [840, 339] on div "Optimization for Vehicle On-Time Departure Enable if you want to prioritize on-…" at bounding box center [905, 311] width 746 height 87
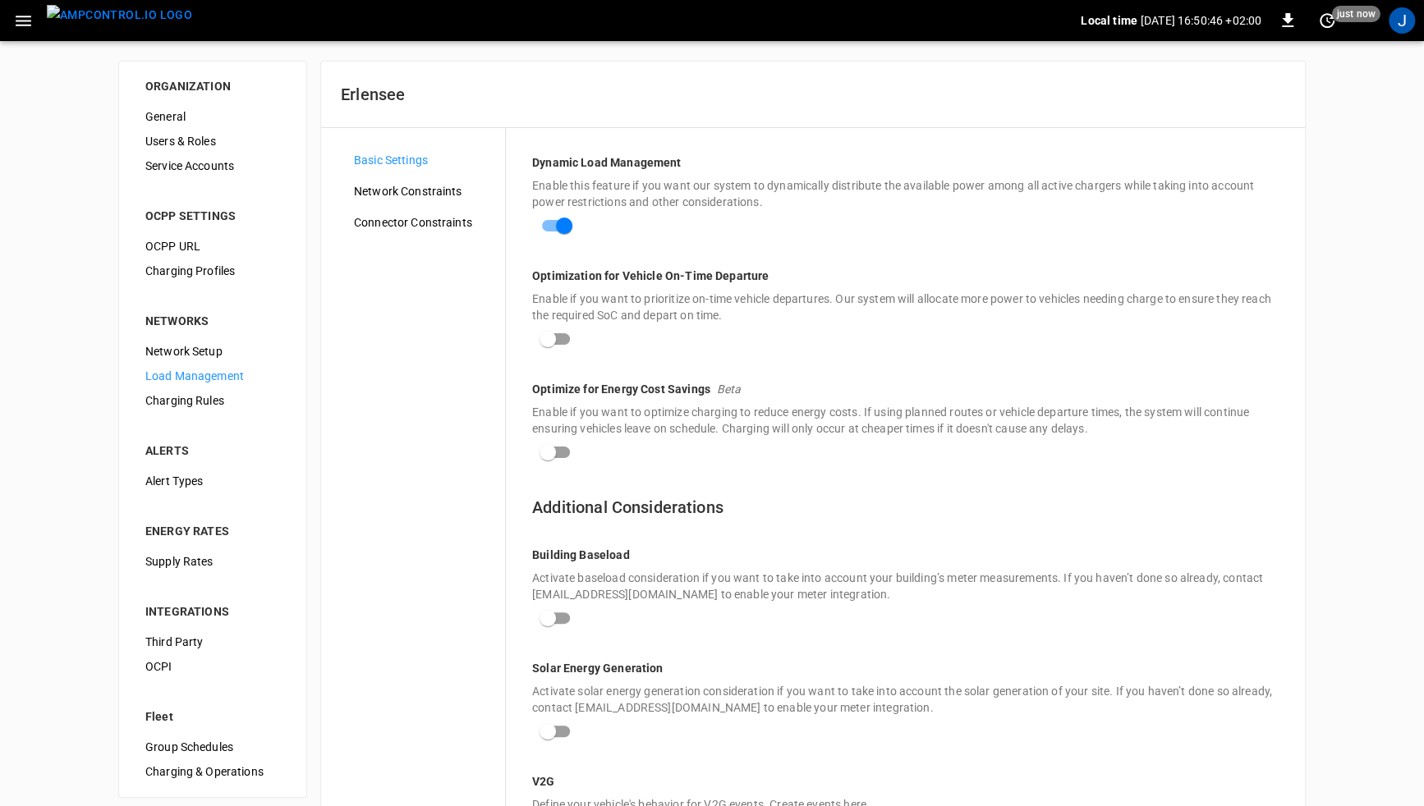
click at [840, 339] on div "Optimization for Vehicle On-Time Departure Enable if you want to prioritize on-…" at bounding box center [905, 311] width 746 height 87
drag, startPoint x: 535, startPoint y: 275, endPoint x: 793, endPoint y: 268, distance: 258.7
click at [793, 268] on p "Optimization for Vehicle On-Time Departure" at bounding box center [905, 276] width 746 height 16
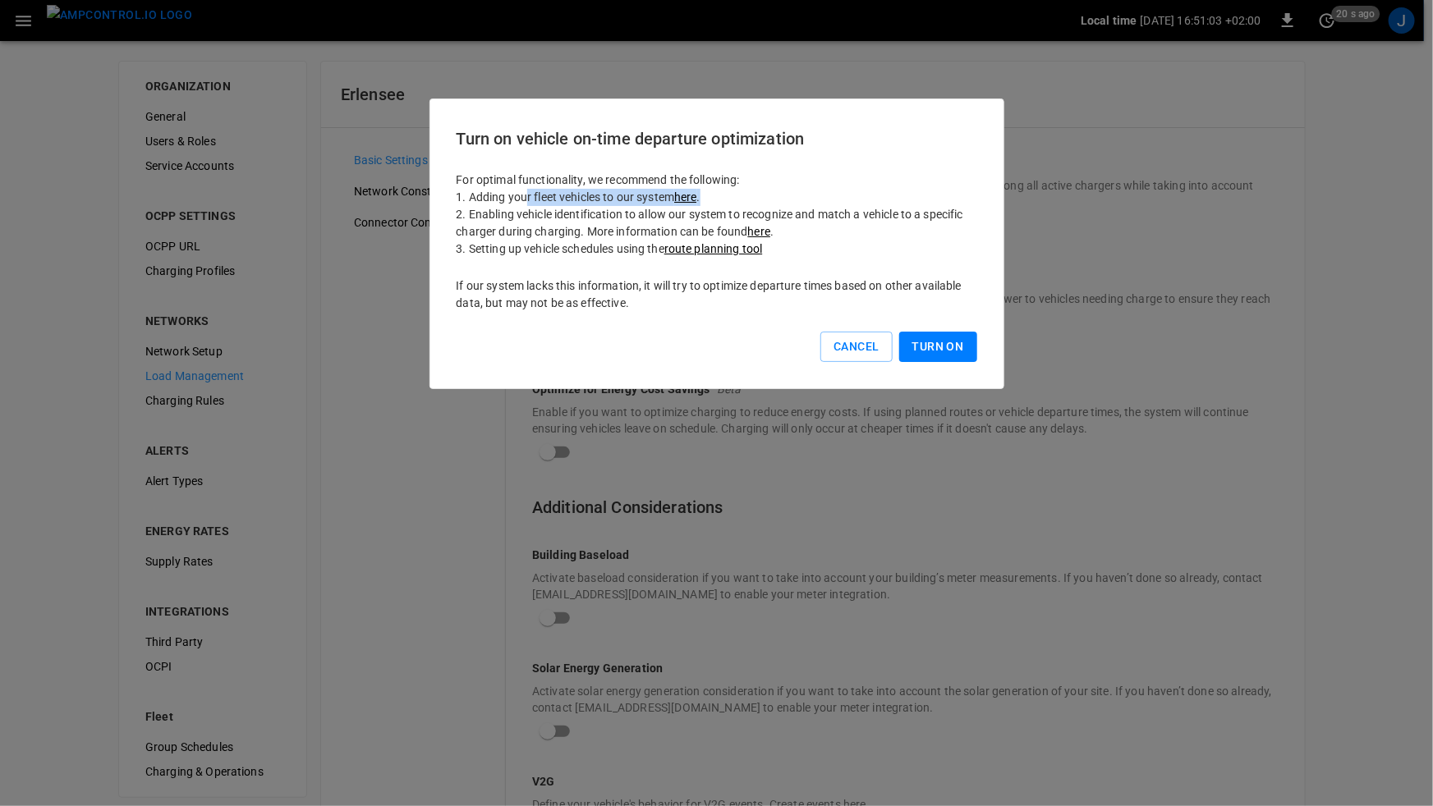
drag, startPoint x: 519, startPoint y: 195, endPoint x: 759, endPoint y: 189, distance: 239.8
click at [759, 189] on p "1. Adding your fleet vehicles to our system here ." at bounding box center [717, 197] width 521 height 17
drag, startPoint x: 526, startPoint y: 210, endPoint x: 633, endPoint y: 222, distance: 107.4
click at [633, 222] on p "2. Enabling vehicle identification to allow our system to recognize and match a…" at bounding box center [717, 223] width 521 height 34
drag, startPoint x: 502, startPoint y: 246, endPoint x: 804, endPoint y: 254, distance: 301.4
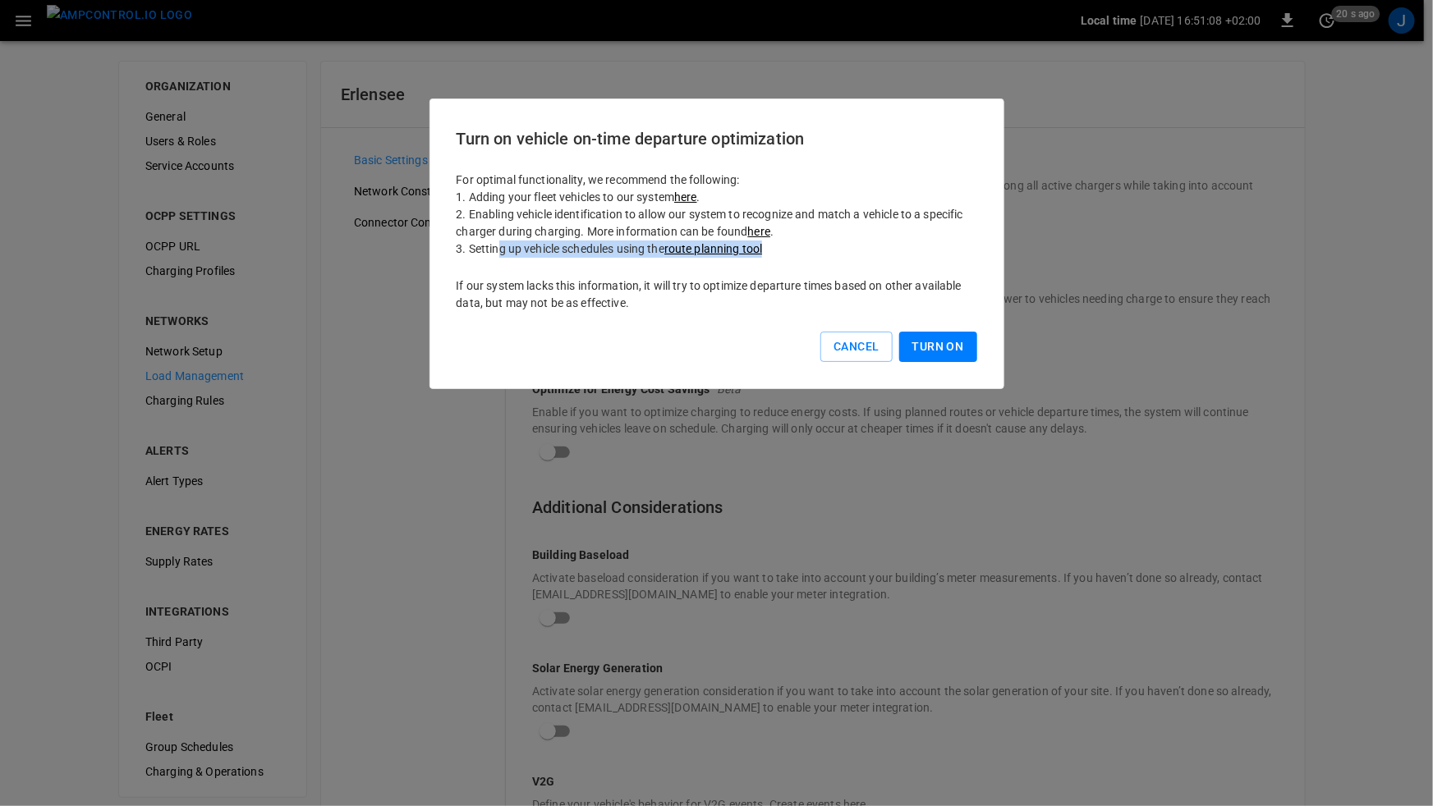
click at [804, 254] on p "3. Setting up vehicle schedules using the route planning tool" at bounding box center [717, 249] width 521 height 17
click at [952, 354] on button "Turn On" at bounding box center [938, 347] width 78 height 30
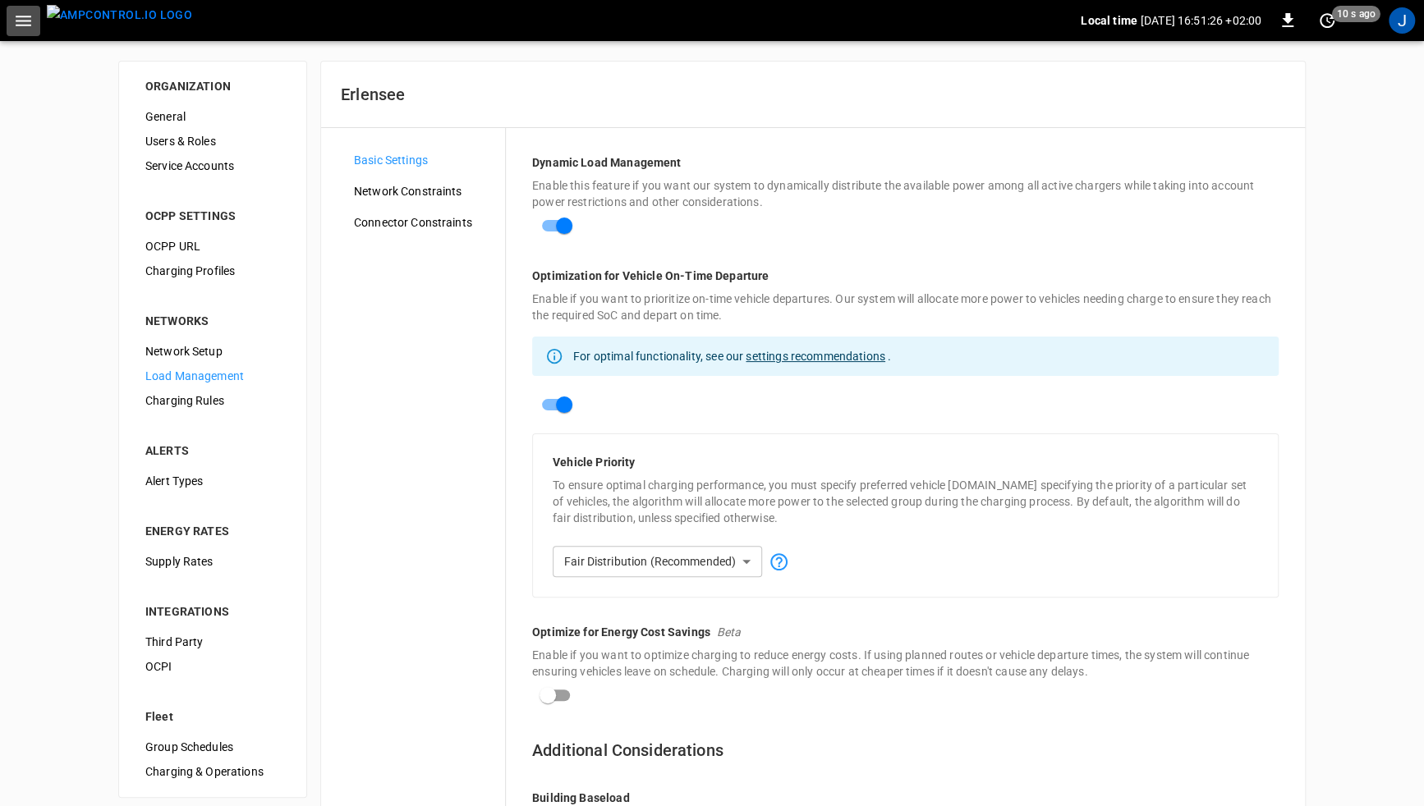
click at [31, 24] on icon "button" at bounding box center [23, 21] width 21 height 21
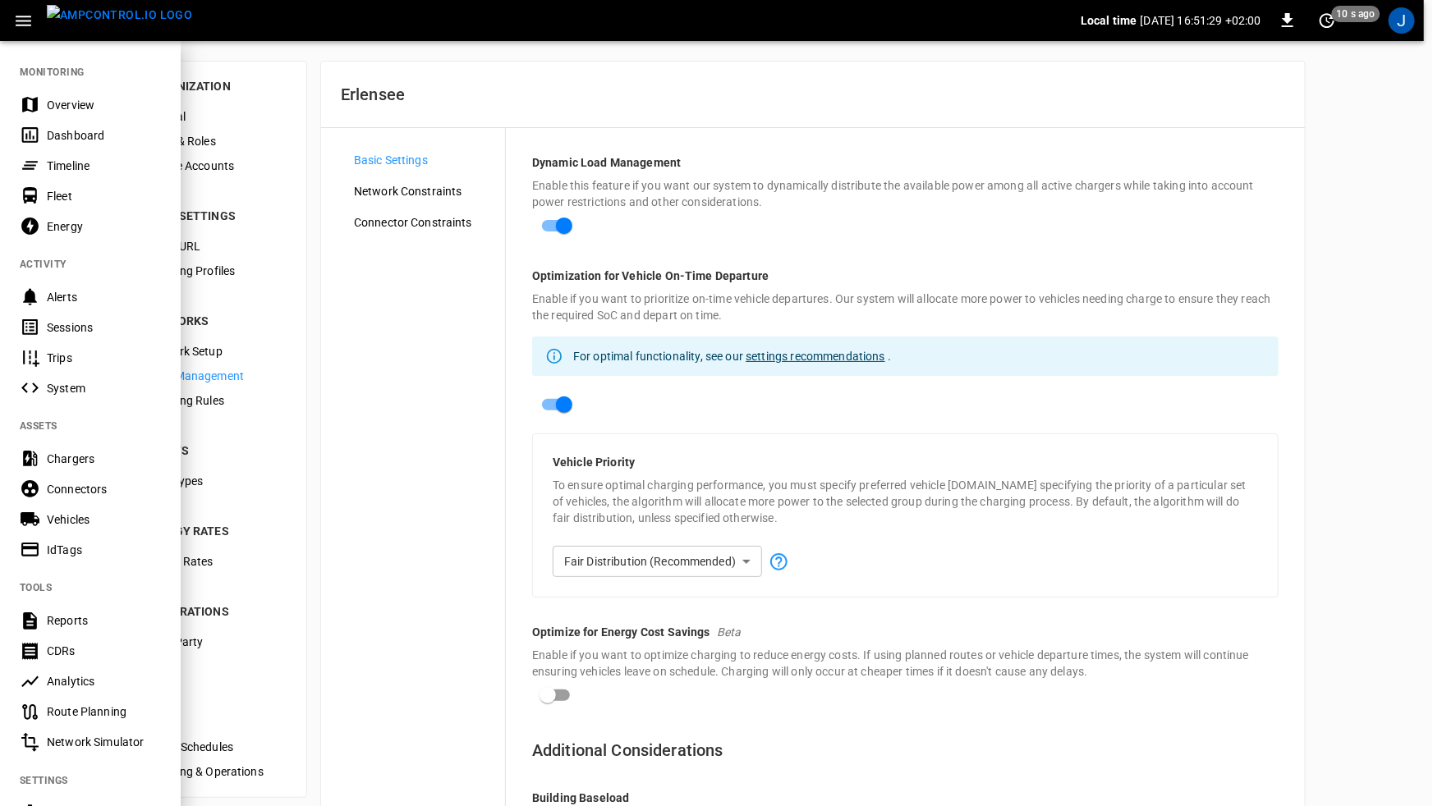
click at [26, 20] on icon "button" at bounding box center [24, 21] width 16 height 11
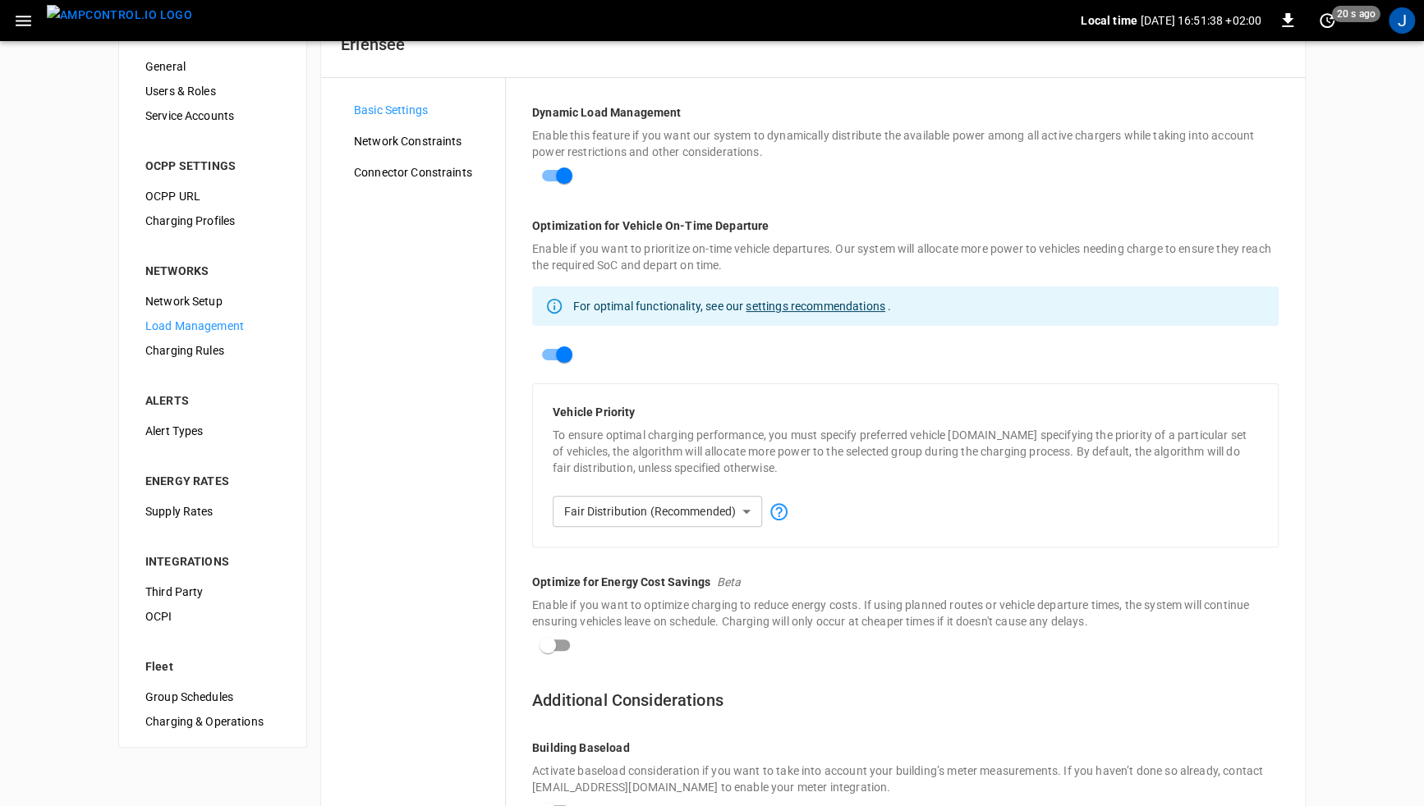
scroll to position [149, 0]
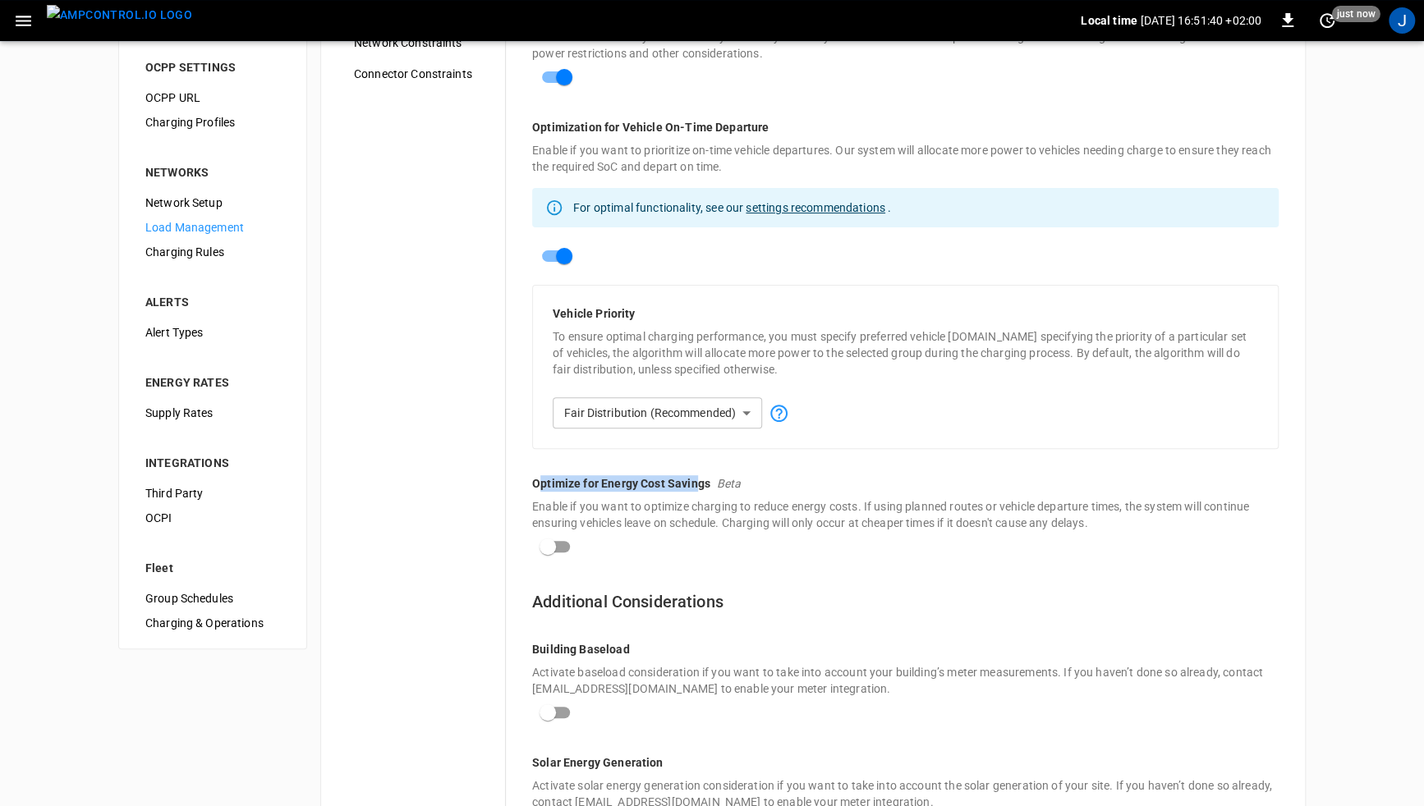
drag, startPoint x: 571, startPoint y: 481, endPoint x: 675, endPoint y: 505, distance: 106.2
click at [694, 493] on div "Optimize for Energy Cost Savings Beta" at bounding box center [905, 486] width 746 height 23
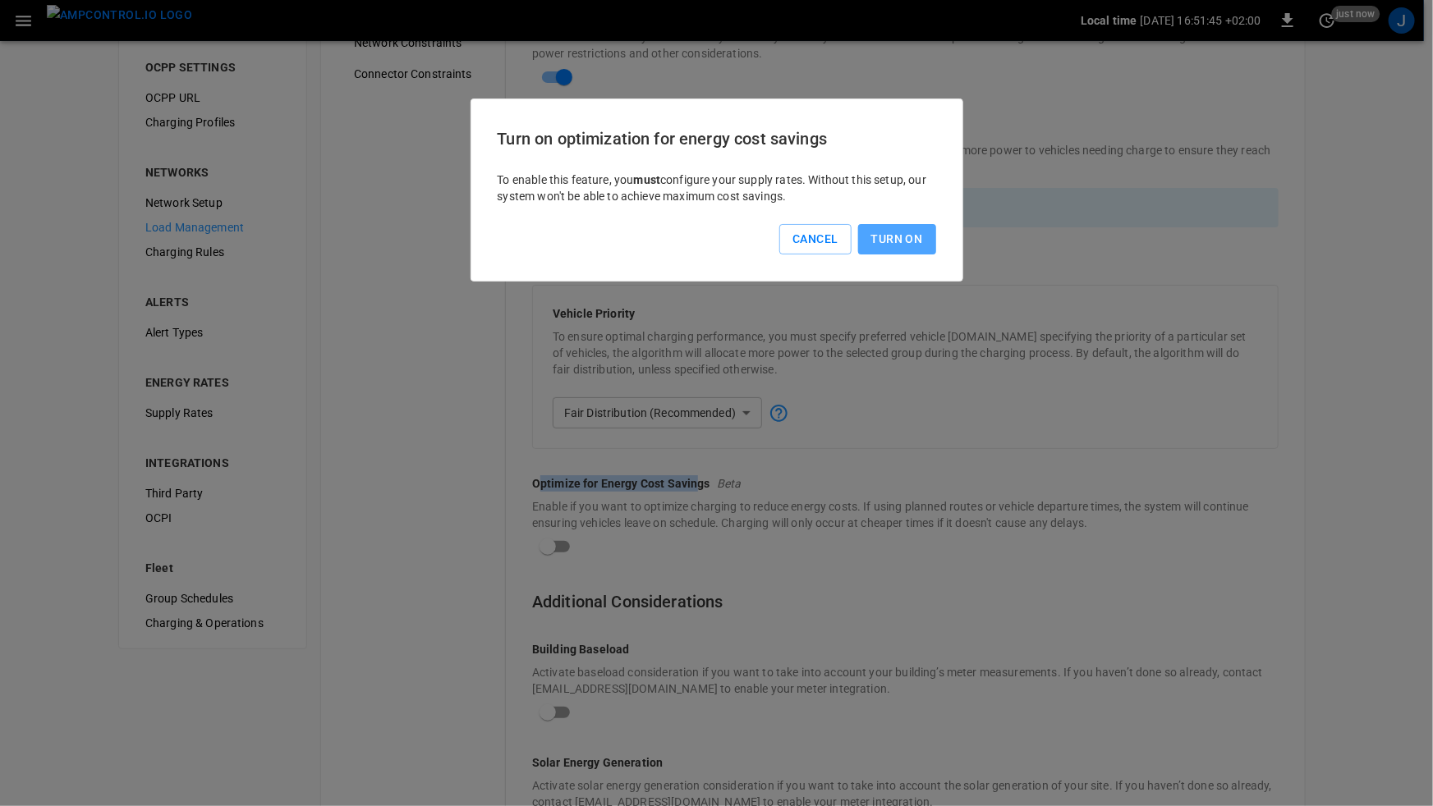
click at [907, 237] on button "Turn On" at bounding box center [897, 239] width 78 height 30
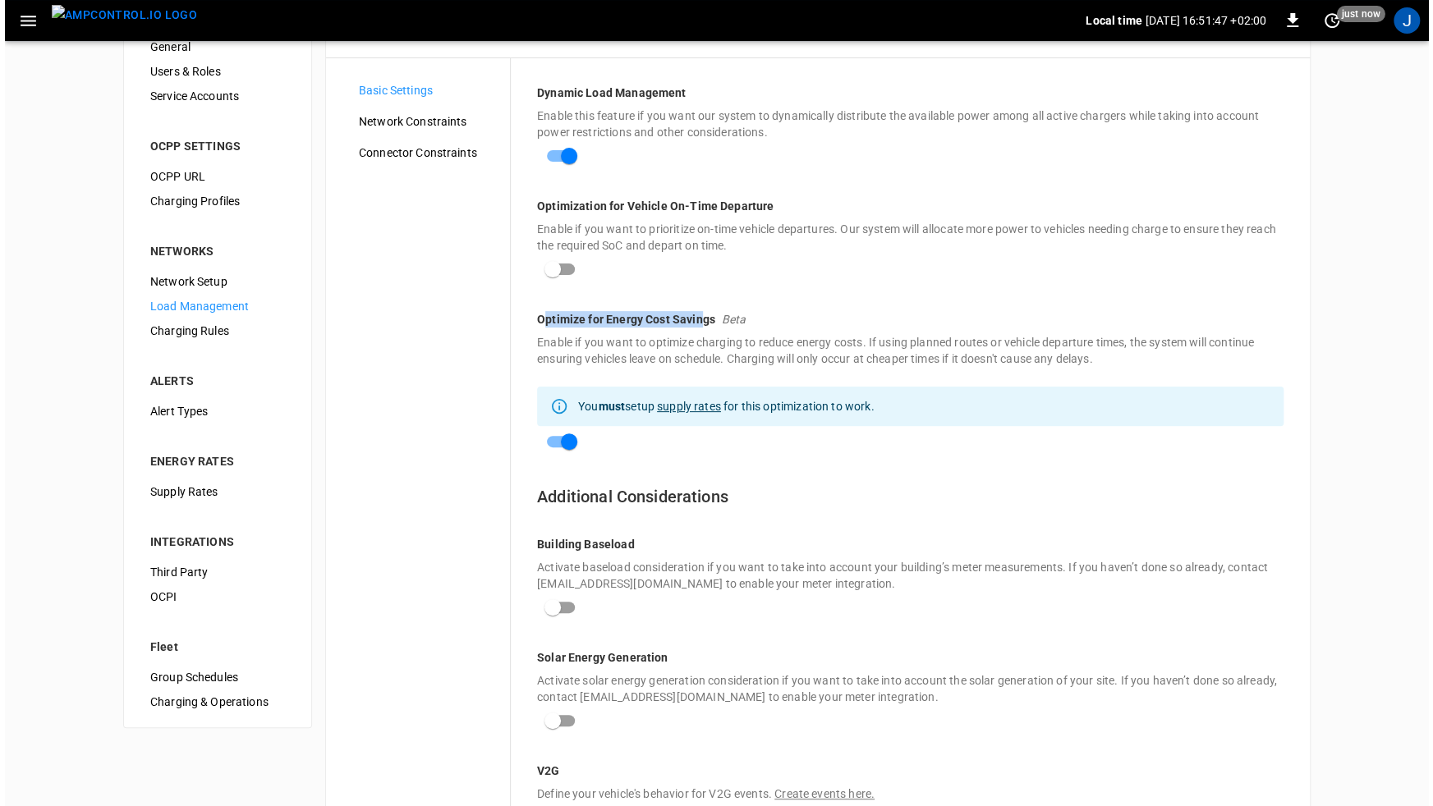
scroll to position [0, 0]
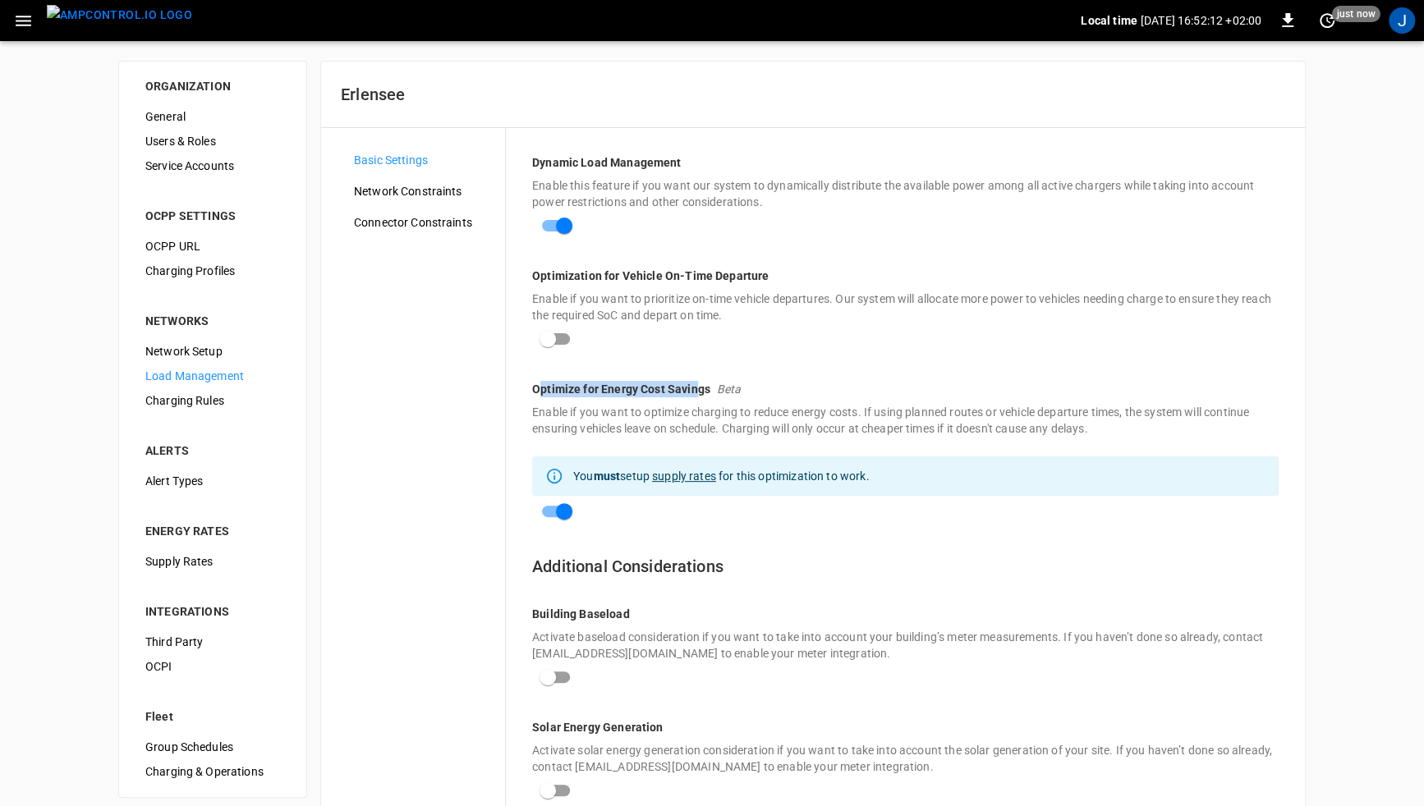
click at [30, 25] on icon "button" at bounding box center [23, 21] width 21 height 21
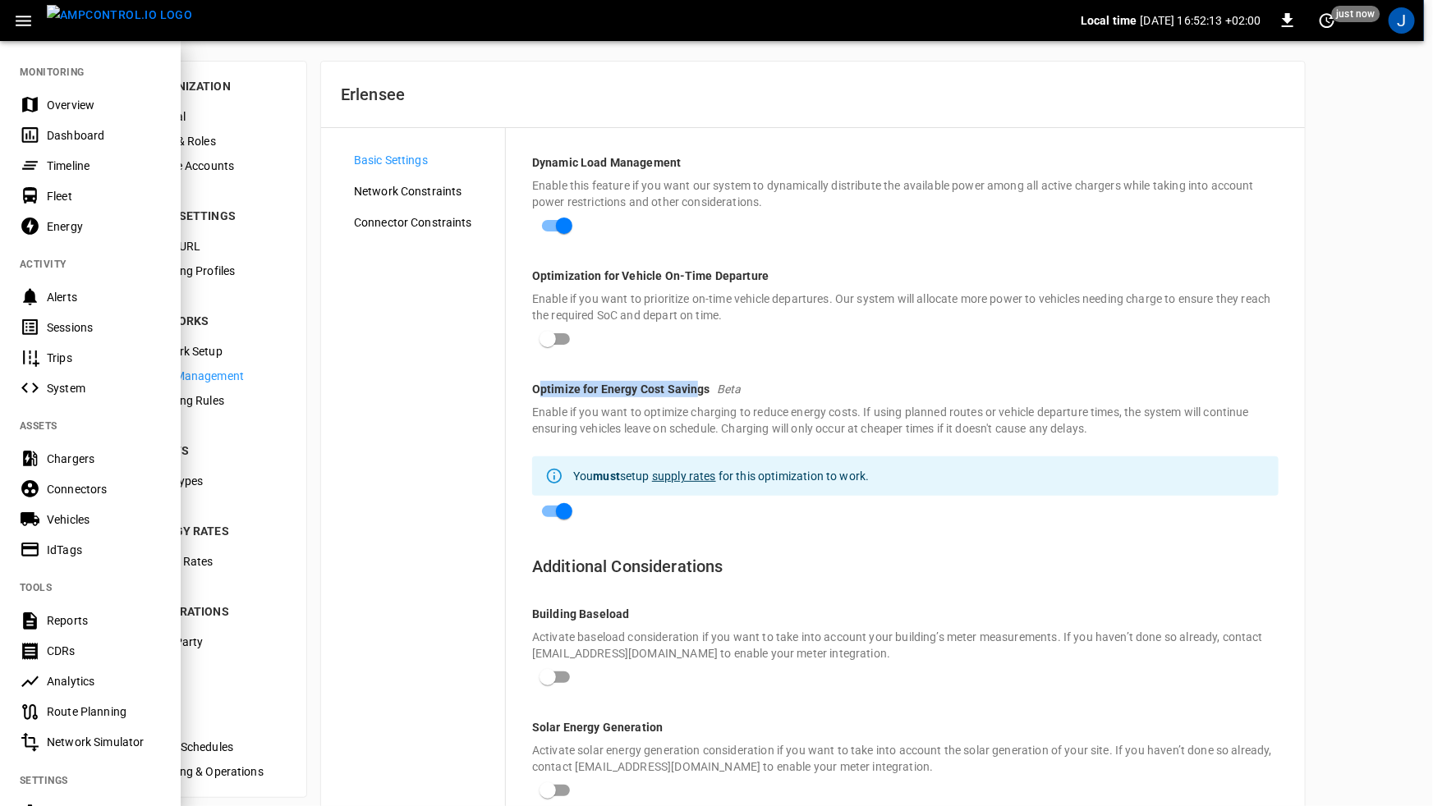
click at [80, 107] on div "Overview" at bounding box center [104, 105] width 114 height 16
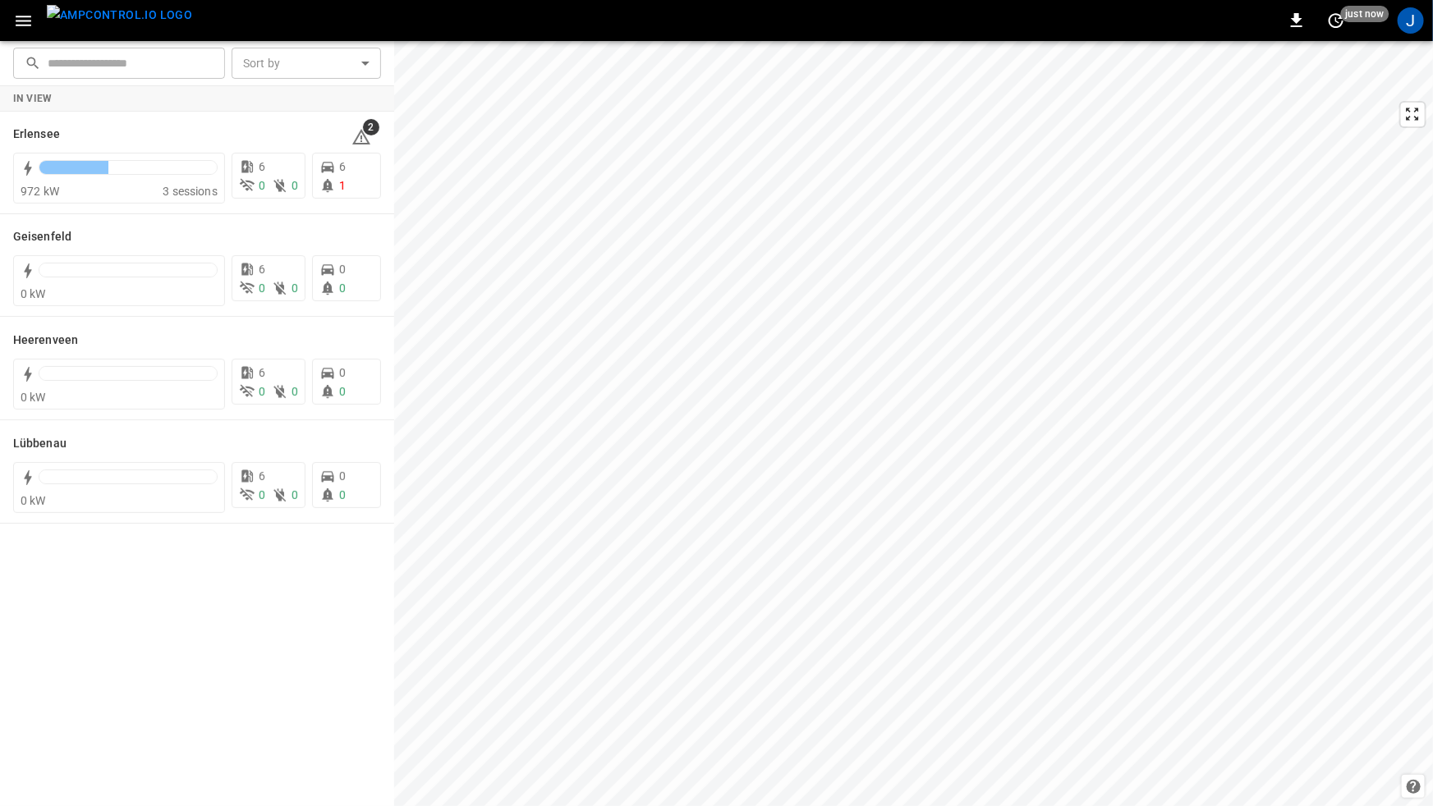
click at [36, 24] on button "button" at bounding box center [24, 21] width 34 height 30
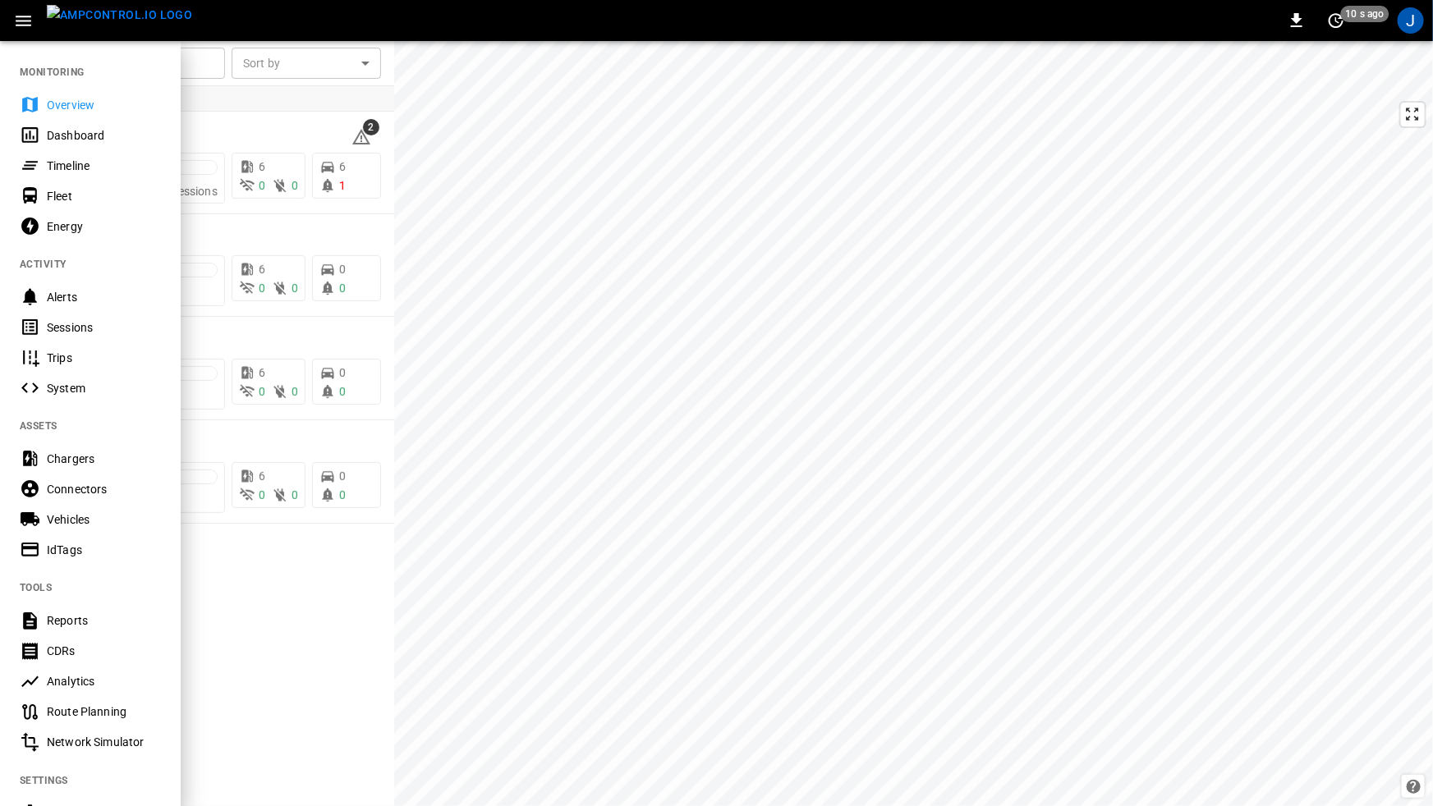
click at [286, 32] on div "0 10 s ago J" at bounding box center [716, 20] width 1433 height 41
click at [20, 20] on icon "button" at bounding box center [24, 21] width 16 height 11
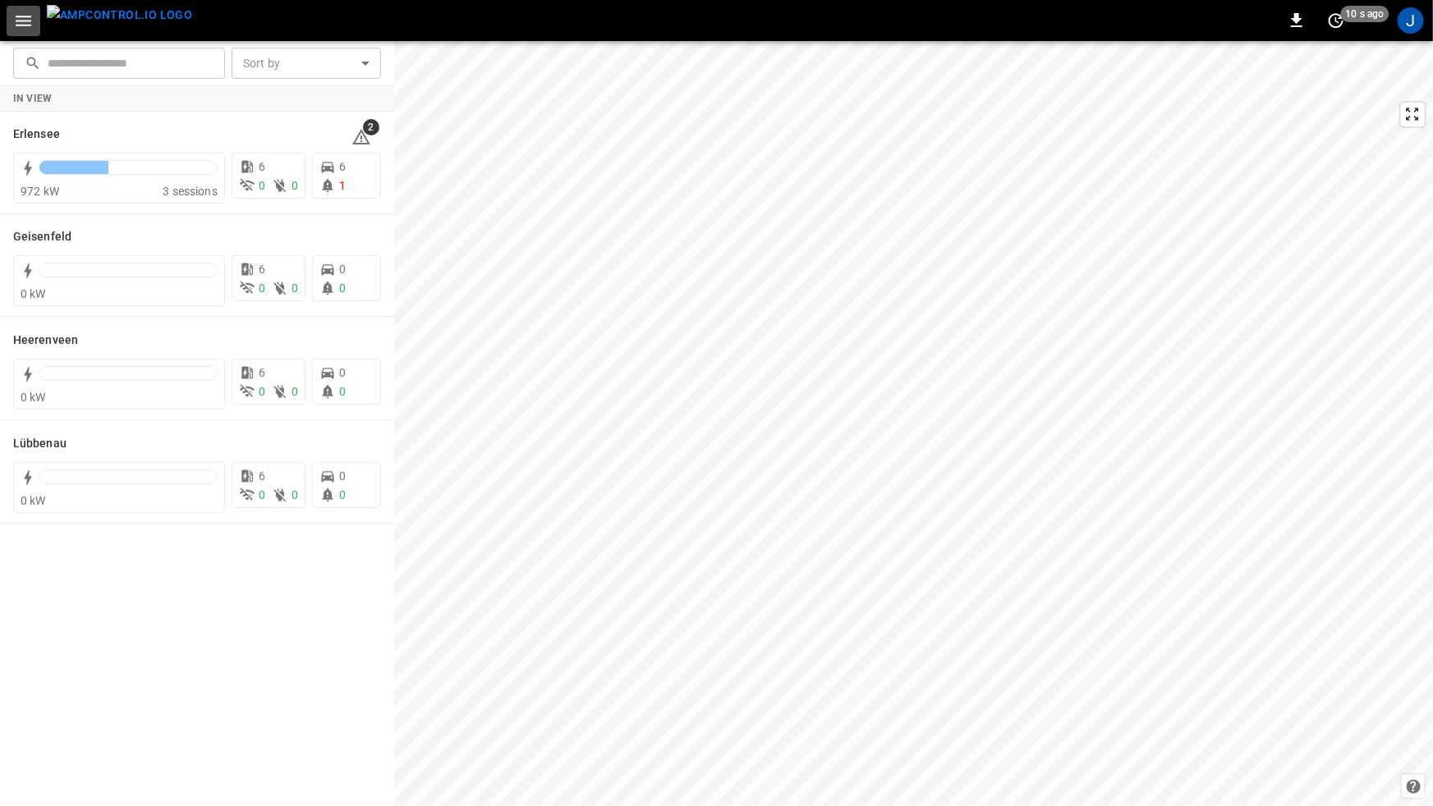
click at [16, 20] on icon "button" at bounding box center [23, 21] width 21 height 21
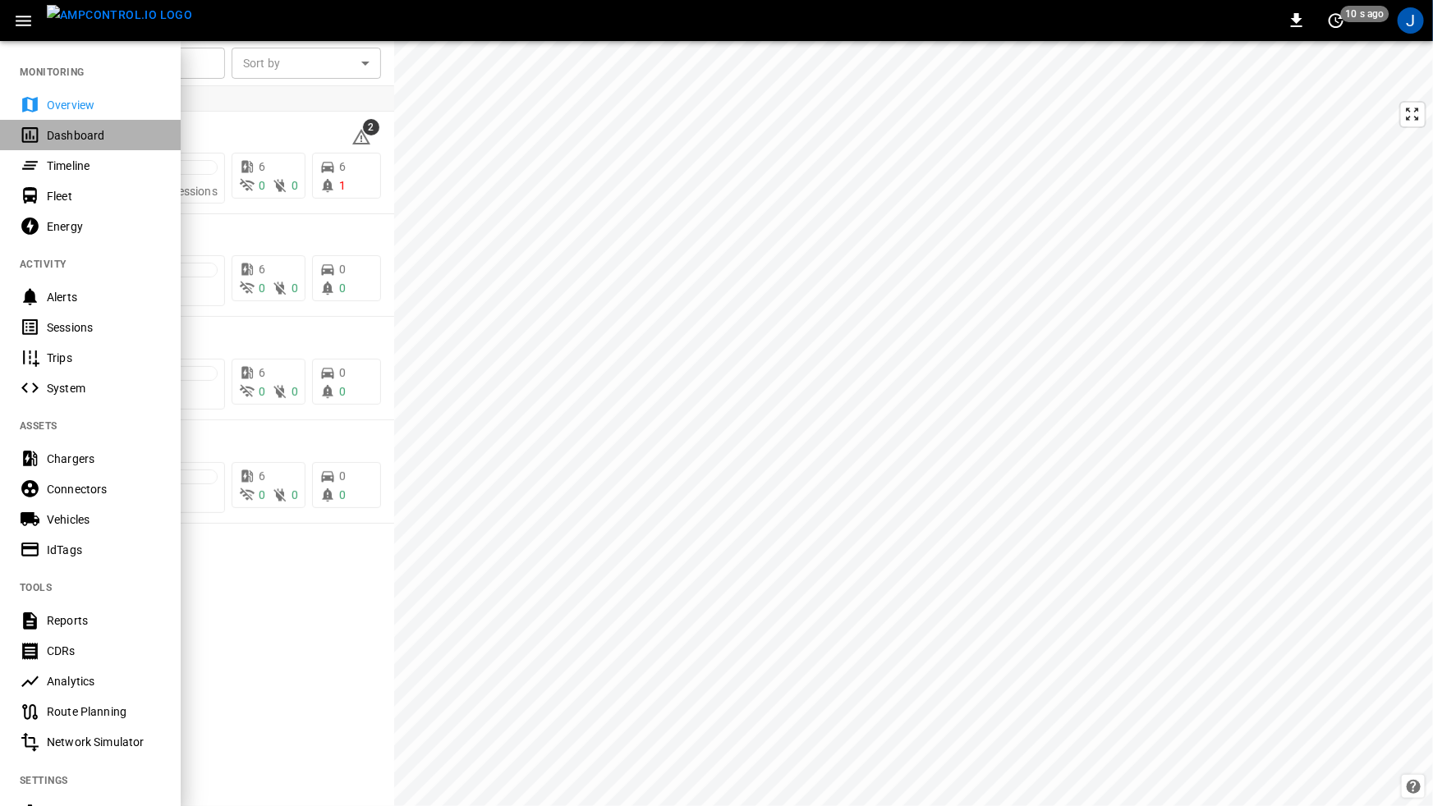
click at [85, 140] on div "Dashboard" at bounding box center [104, 135] width 114 height 16
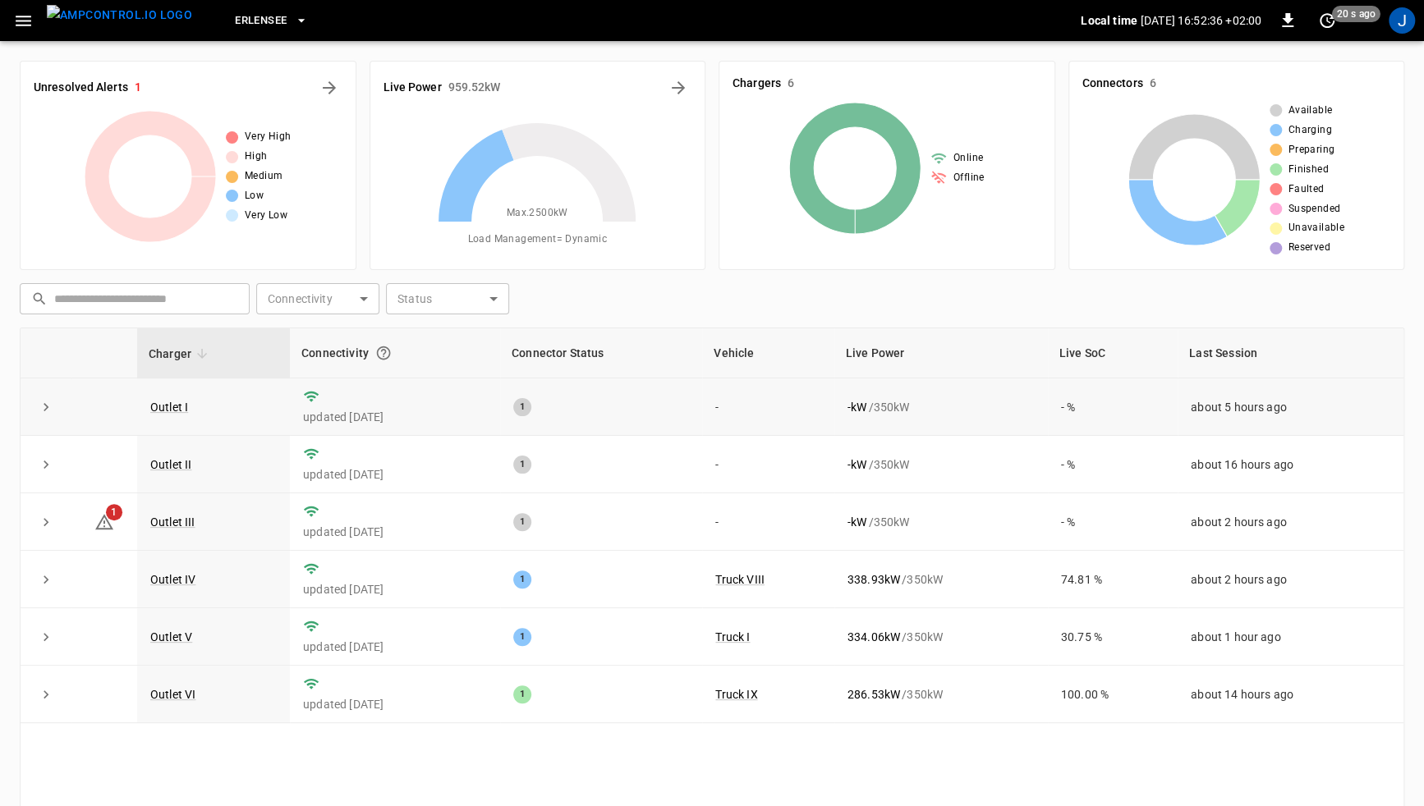
click at [38, 412] on icon "expand row" at bounding box center [46, 407] width 16 height 16
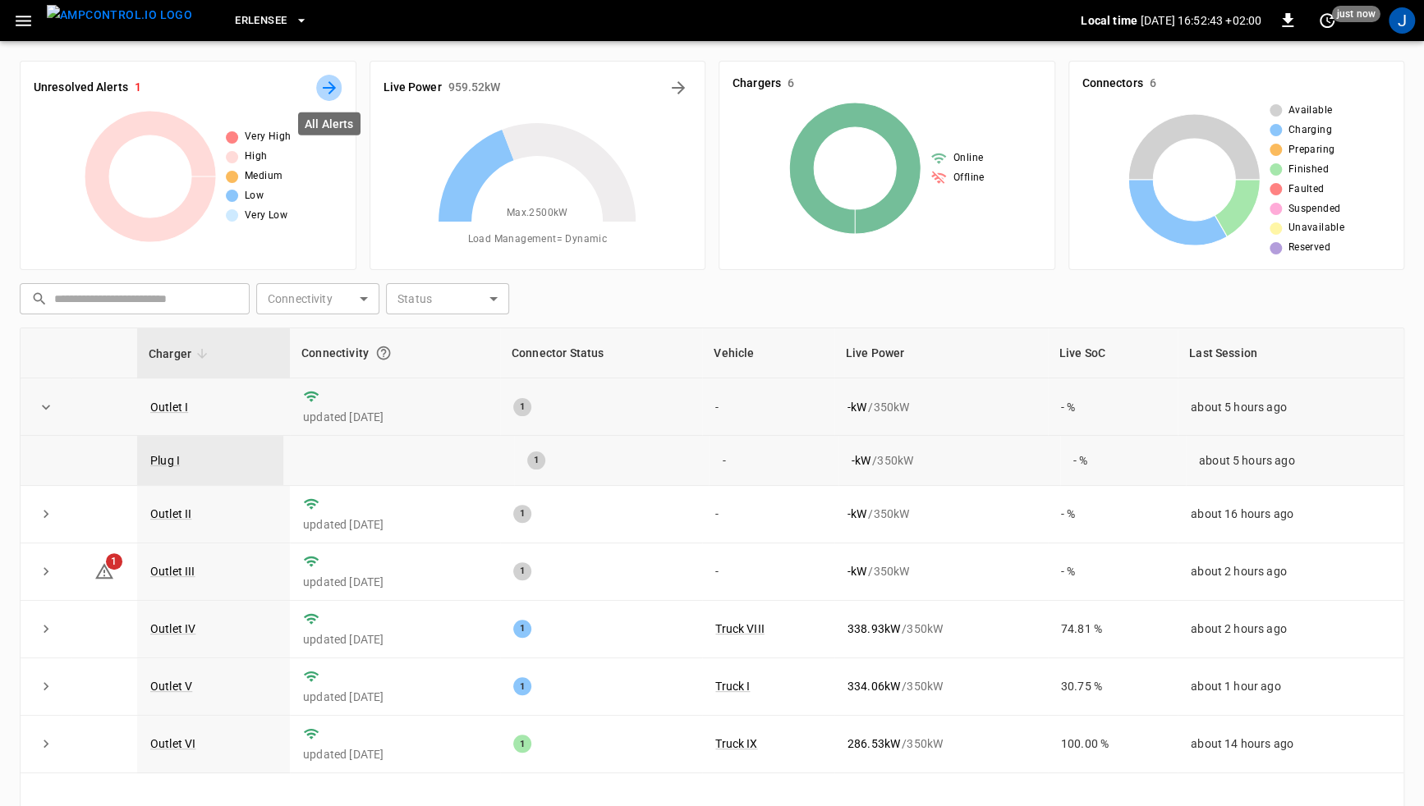
click at [321, 89] on icon "All Alerts" at bounding box center [329, 88] width 20 height 20
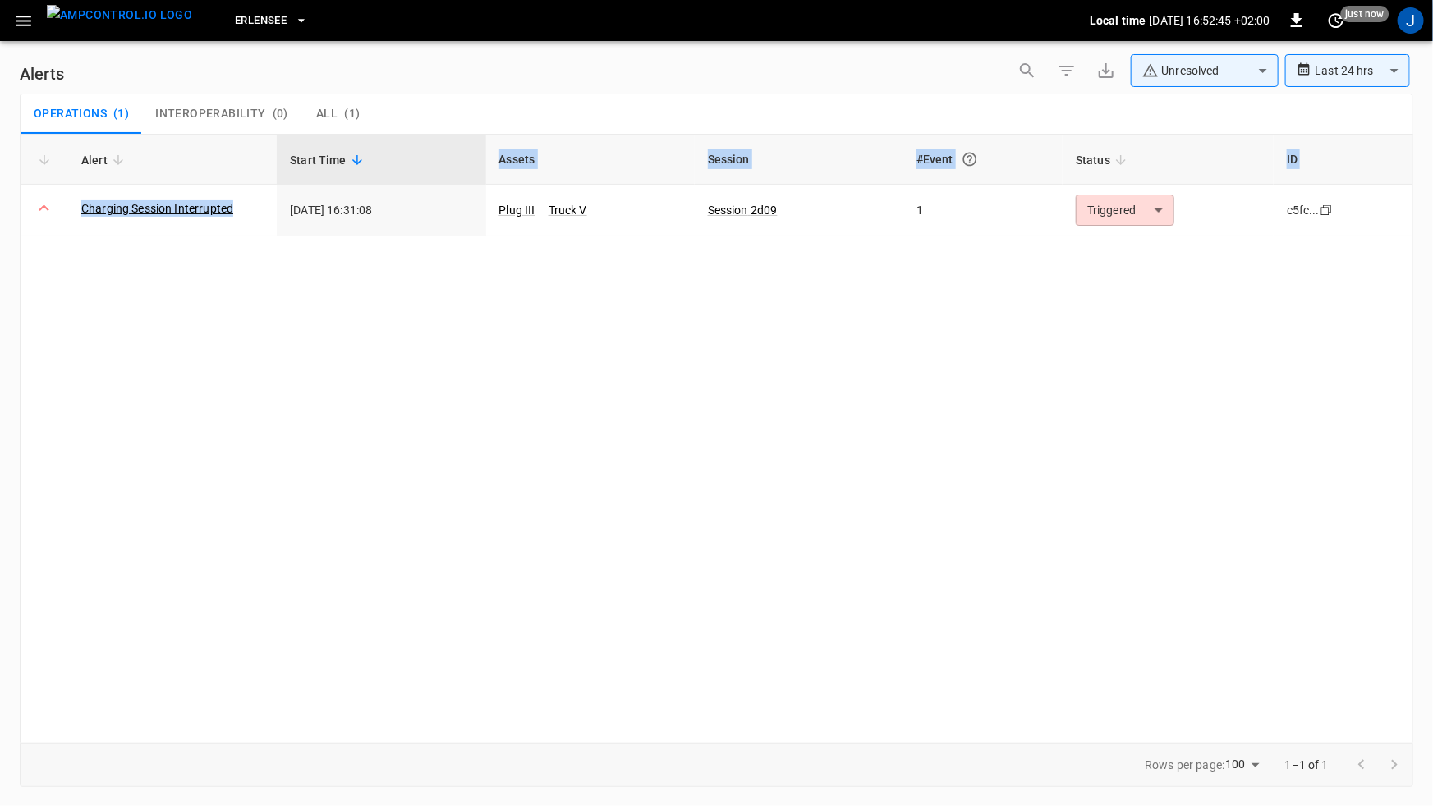
drag, startPoint x: 242, startPoint y: 209, endPoint x: 3, endPoint y: 209, distance: 238.9
click at [3, 209] on div "**********" at bounding box center [716, 420] width 1433 height 759
click at [173, 296] on div "Alert Start Time Assets Session #Event Status ID Charging Session Interrupted 2…" at bounding box center [716, 438] width 1393 height 609
drag, startPoint x: 32, startPoint y: 24, endPoint x: 42, endPoint y: 39, distance: 18.5
click at [31, 24] on icon "button" at bounding box center [23, 21] width 21 height 21
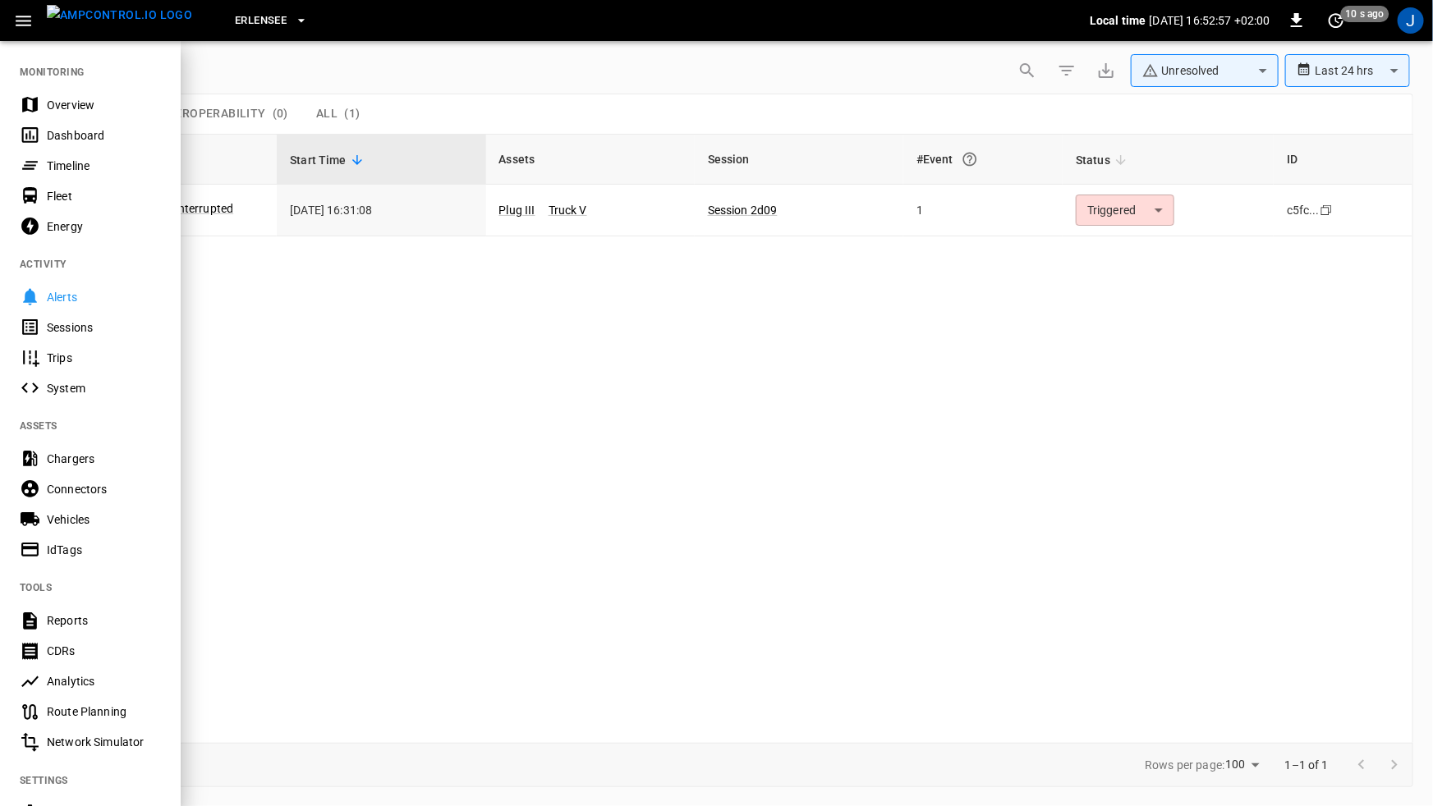
click at [98, 126] on div "Dashboard" at bounding box center [90, 135] width 181 height 30
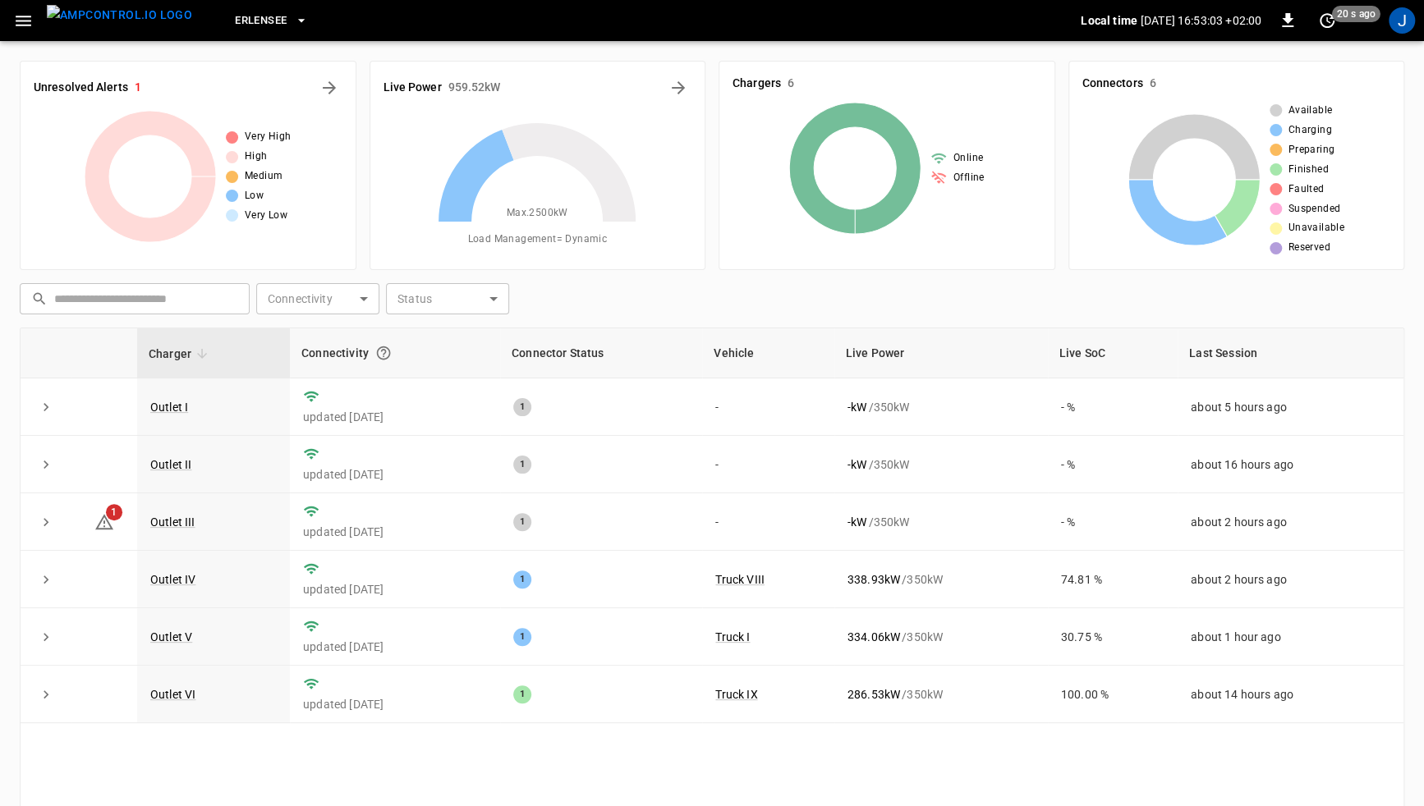
click at [33, 13] on icon "button" at bounding box center [23, 21] width 21 height 21
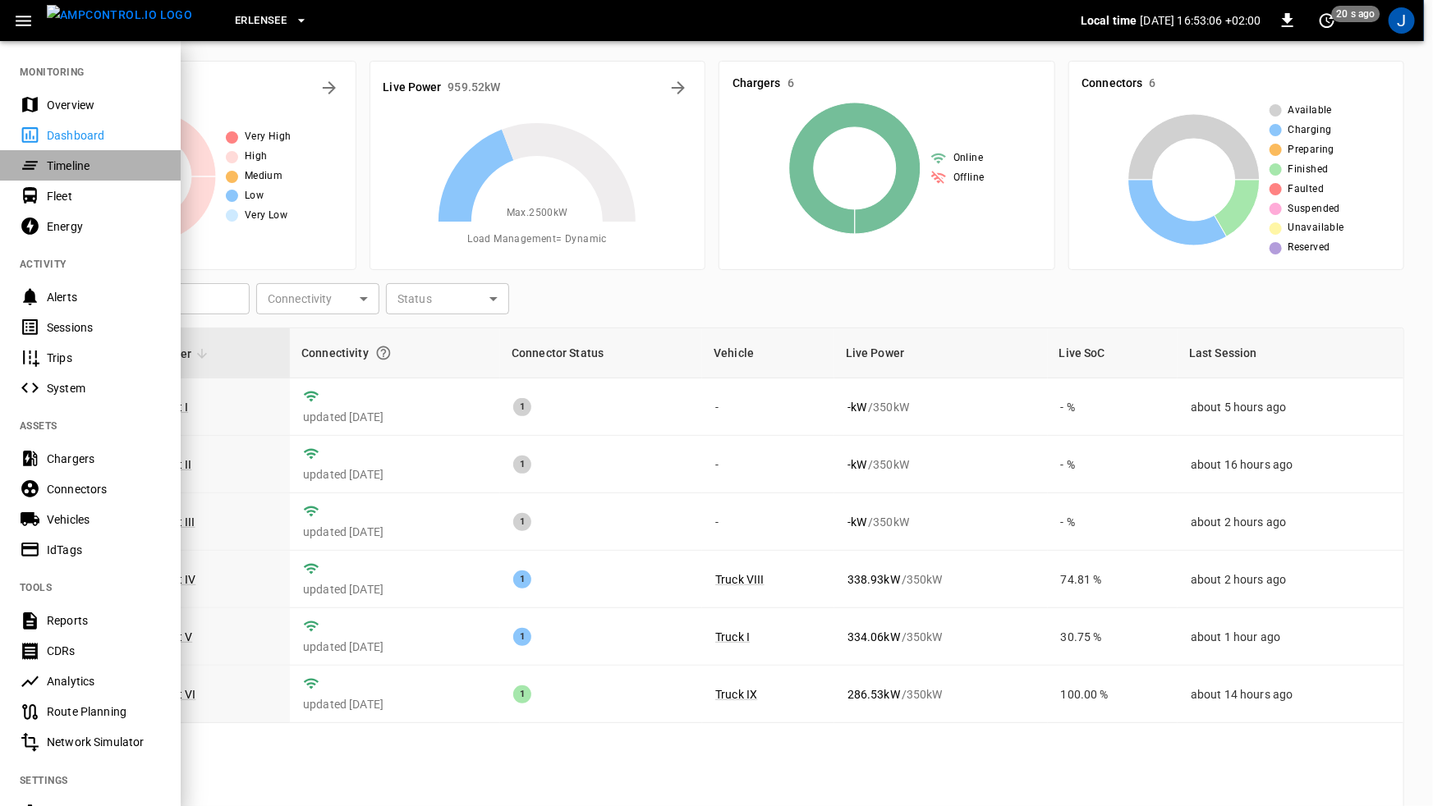
click at [76, 158] on div "Timeline" at bounding box center [104, 166] width 114 height 16
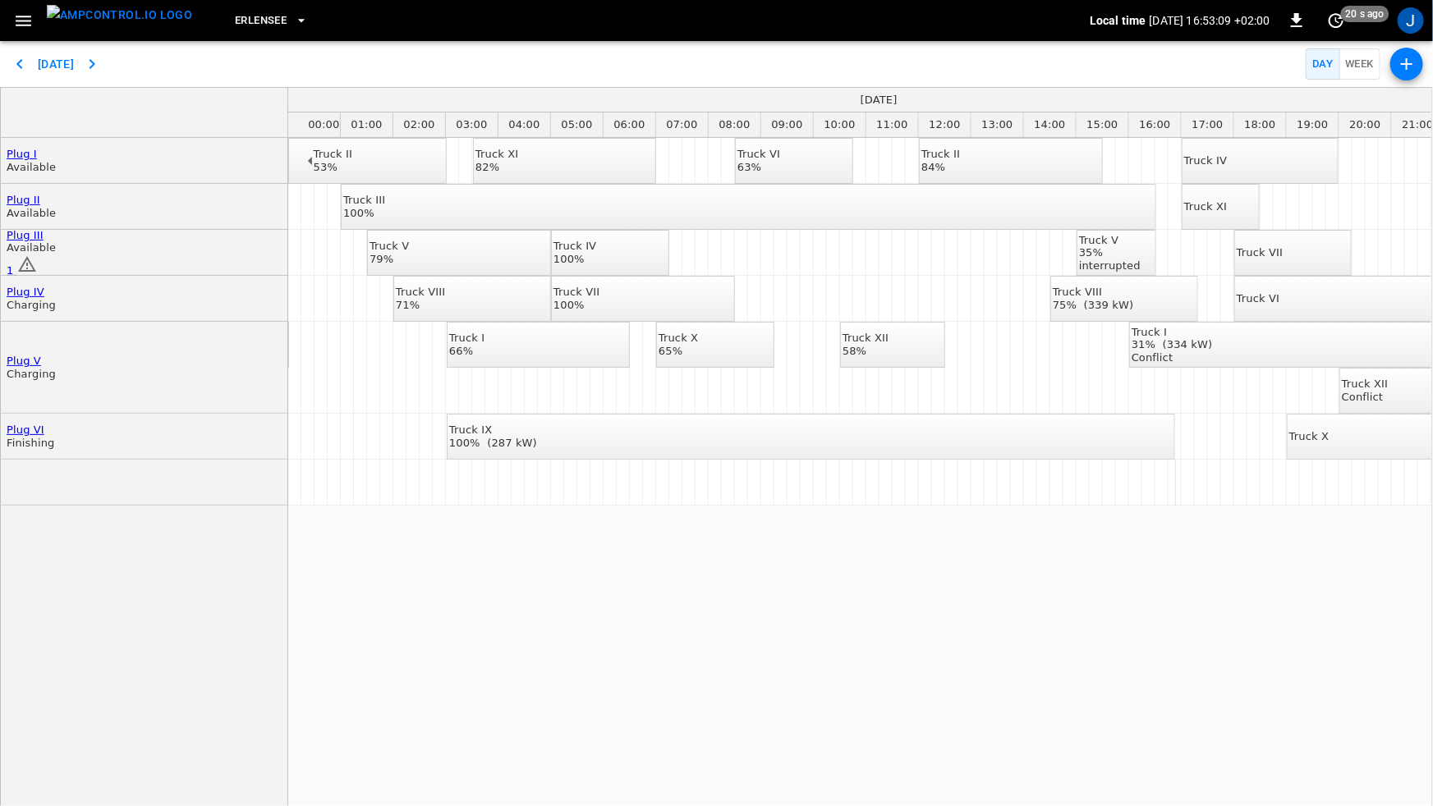
scroll to position [0, 25]
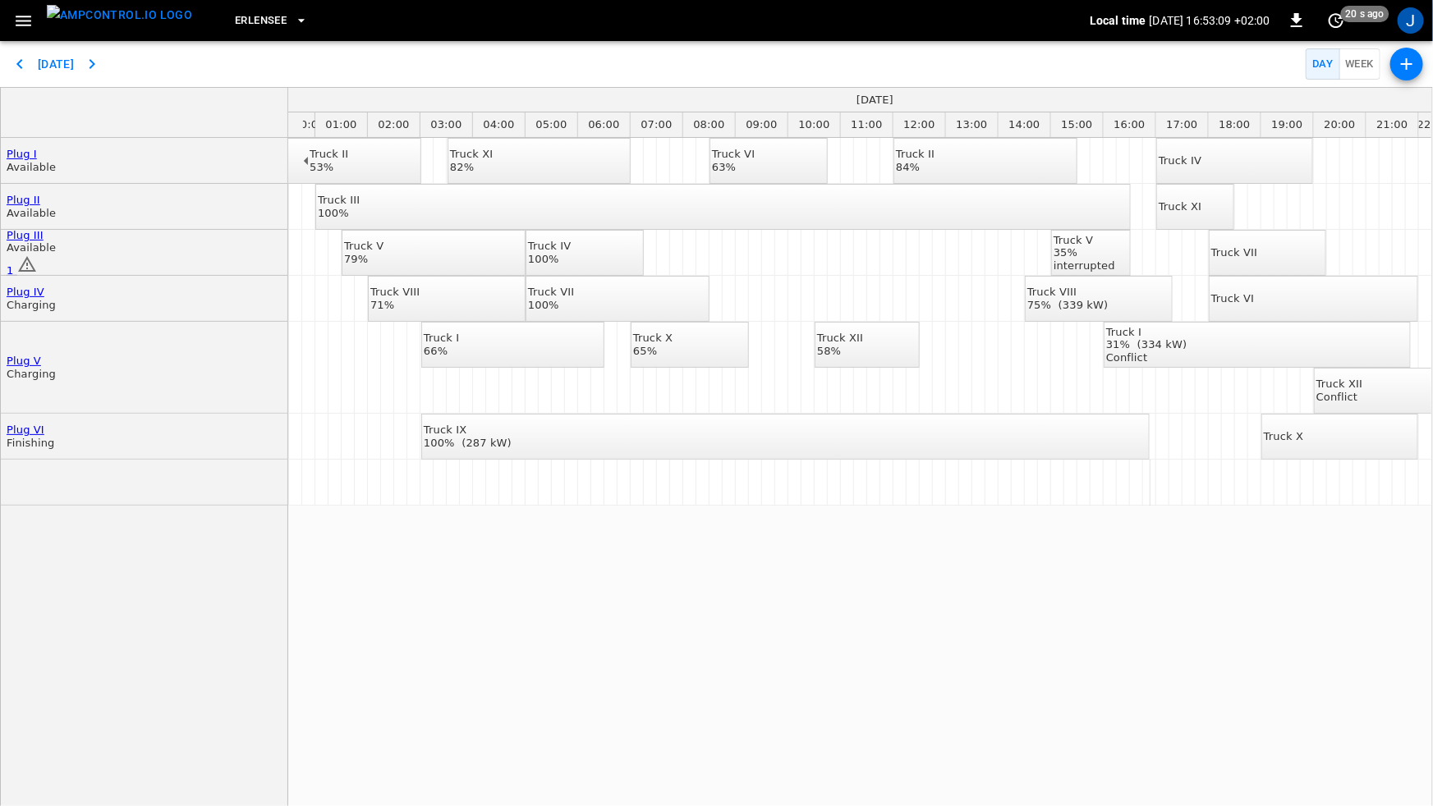
drag, startPoint x: 1064, startPoint y: 554, endPoint x: 1122, endPoint y: 558, distance: 58.4
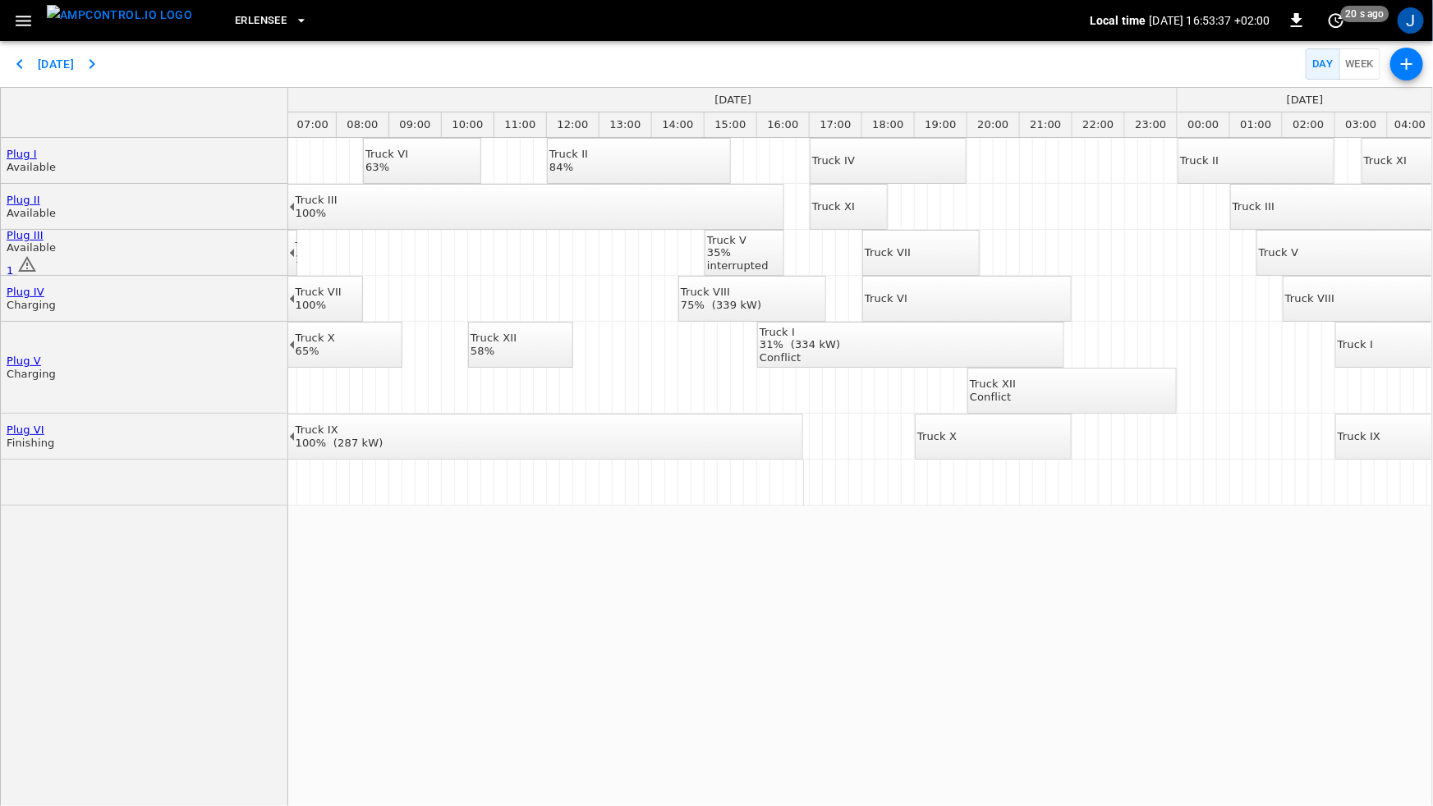
drag, startPoint x: 1226, startPoint y: 681, endPoint x: 1235, endPoint y: 681, distance: 9.0
drag, startPoint x: 1035, startPoint y: 389, endPoint x: 1031, endPoint y: 204, distance: 184.8
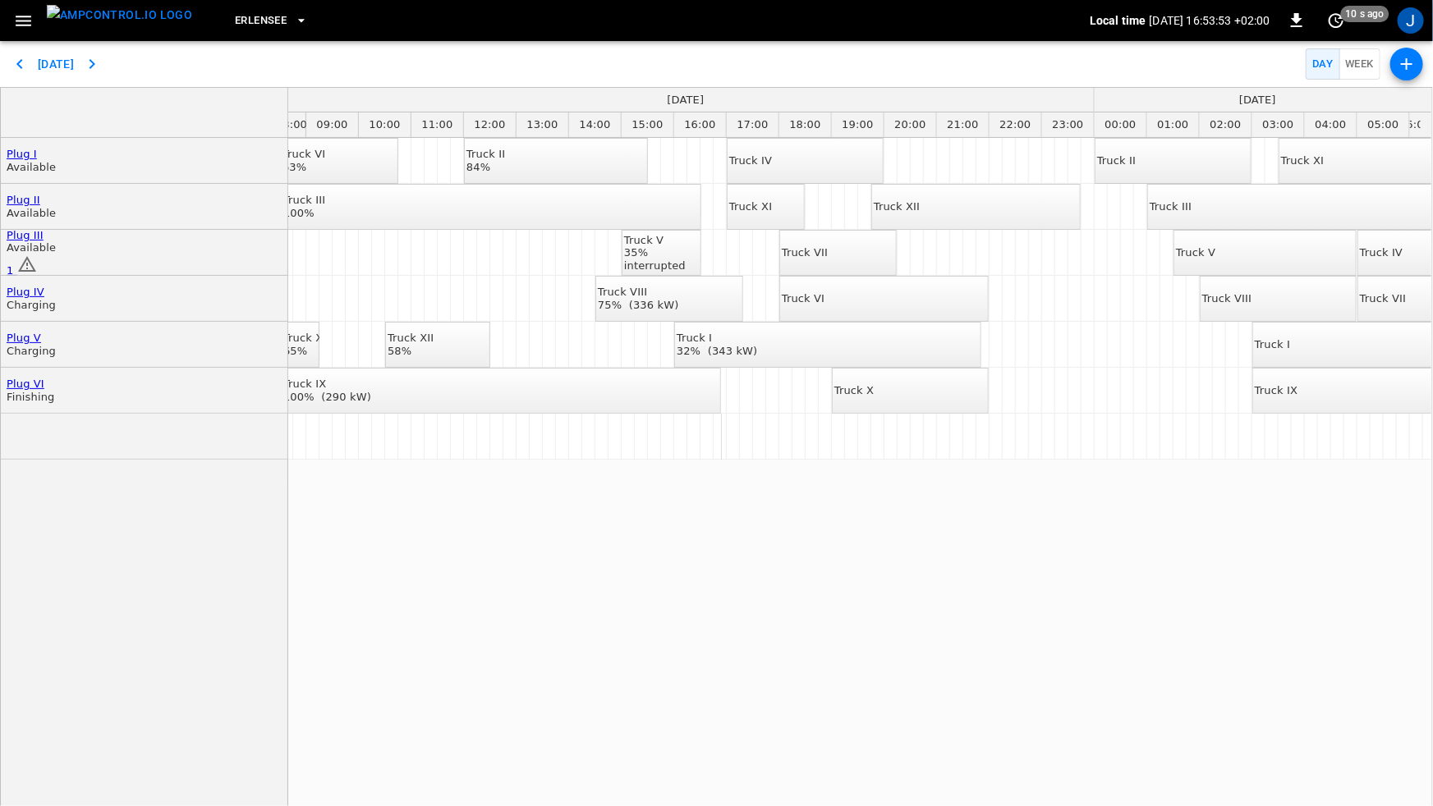
scroll to position [0, 0]
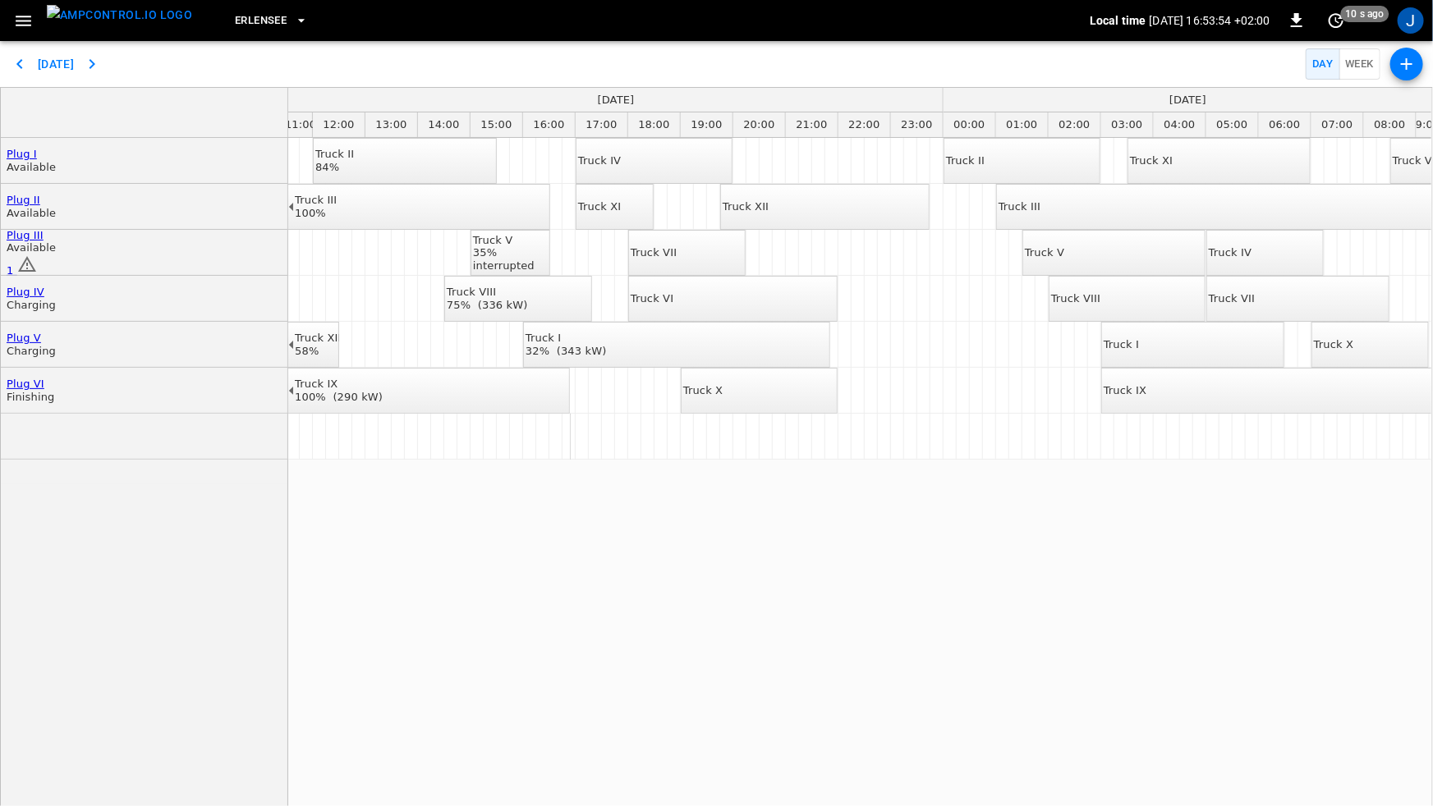
drag, startPoint x: 1010, startPoint y: 686, endPoint x: 1057, endPoint y: 690, distance: 47.0
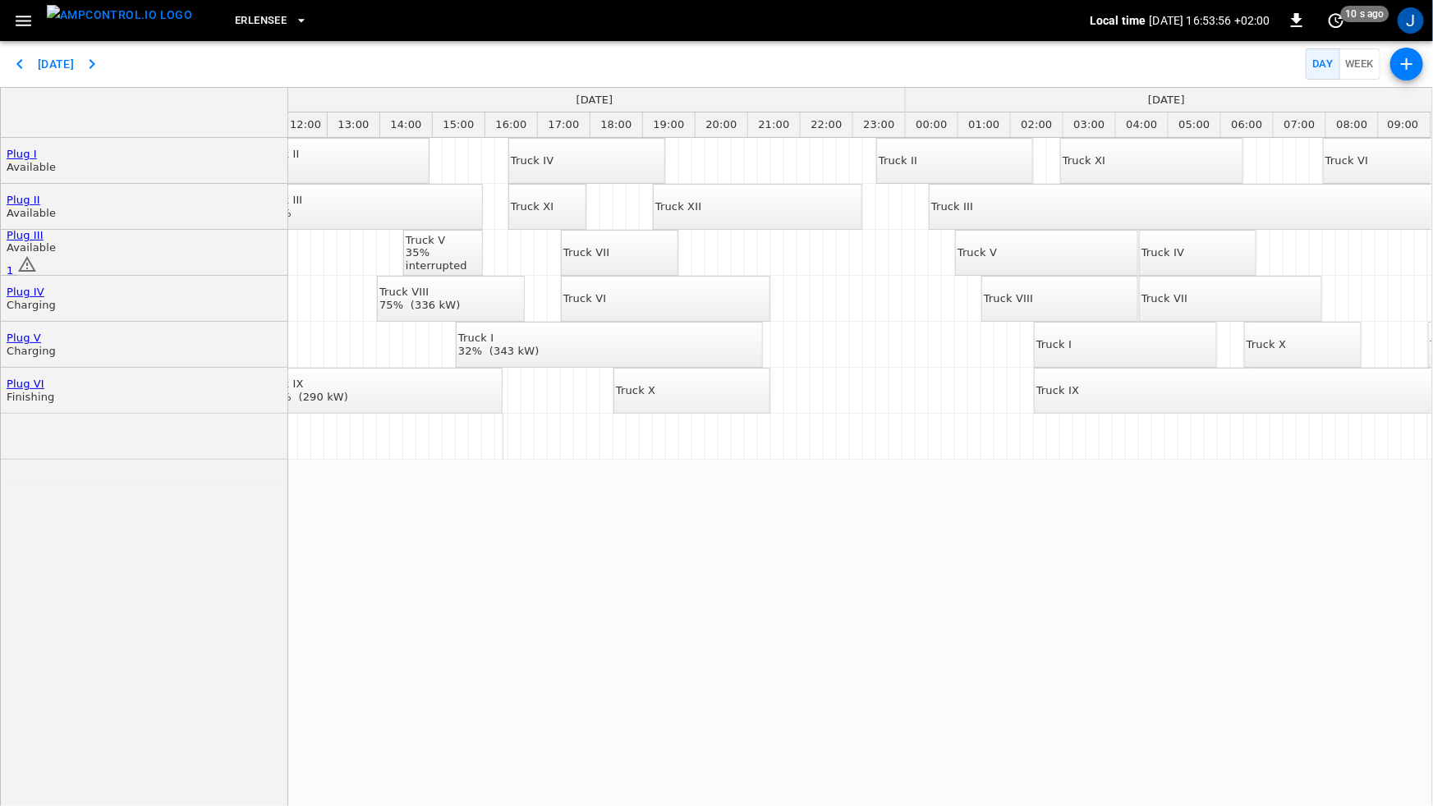
scroll to position [0, 673]
drag, startPoint x: 1111, startPoint y: 669, endPoint x: 1130, endPoint y: 668, distance: 18.9
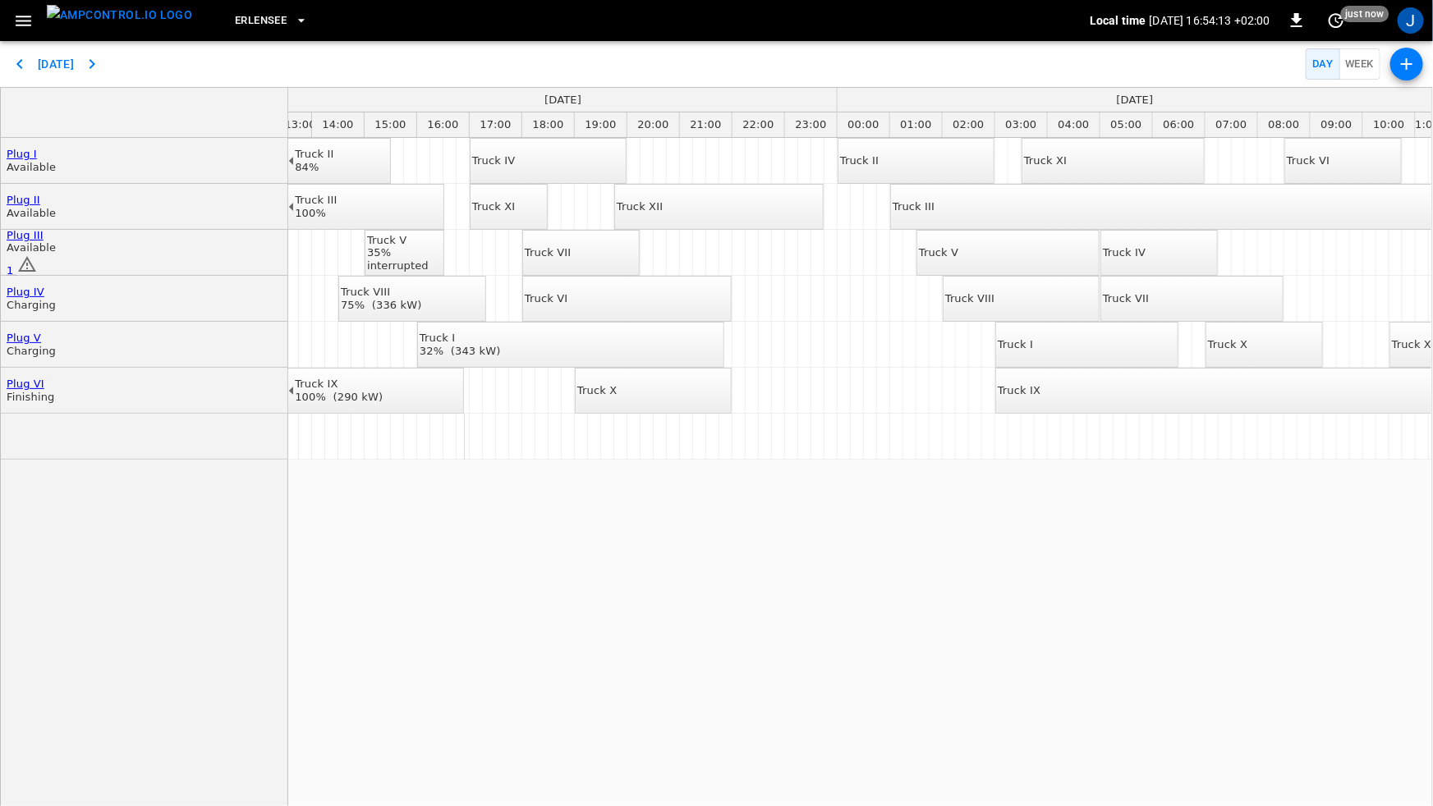
scroll to position [0, 718]
drag, startPoint x: 976, startPoint y: 536, endPoint x: 1002, endPoint y: 539, distance: 25.6
click at [1000, 536] on div "Truck II 53% Truck XI 82% Truck VI 63% Truck II 84% Truck IV Truck II Truck XI …" at bounding box center [859, 481] width 1143 height 686
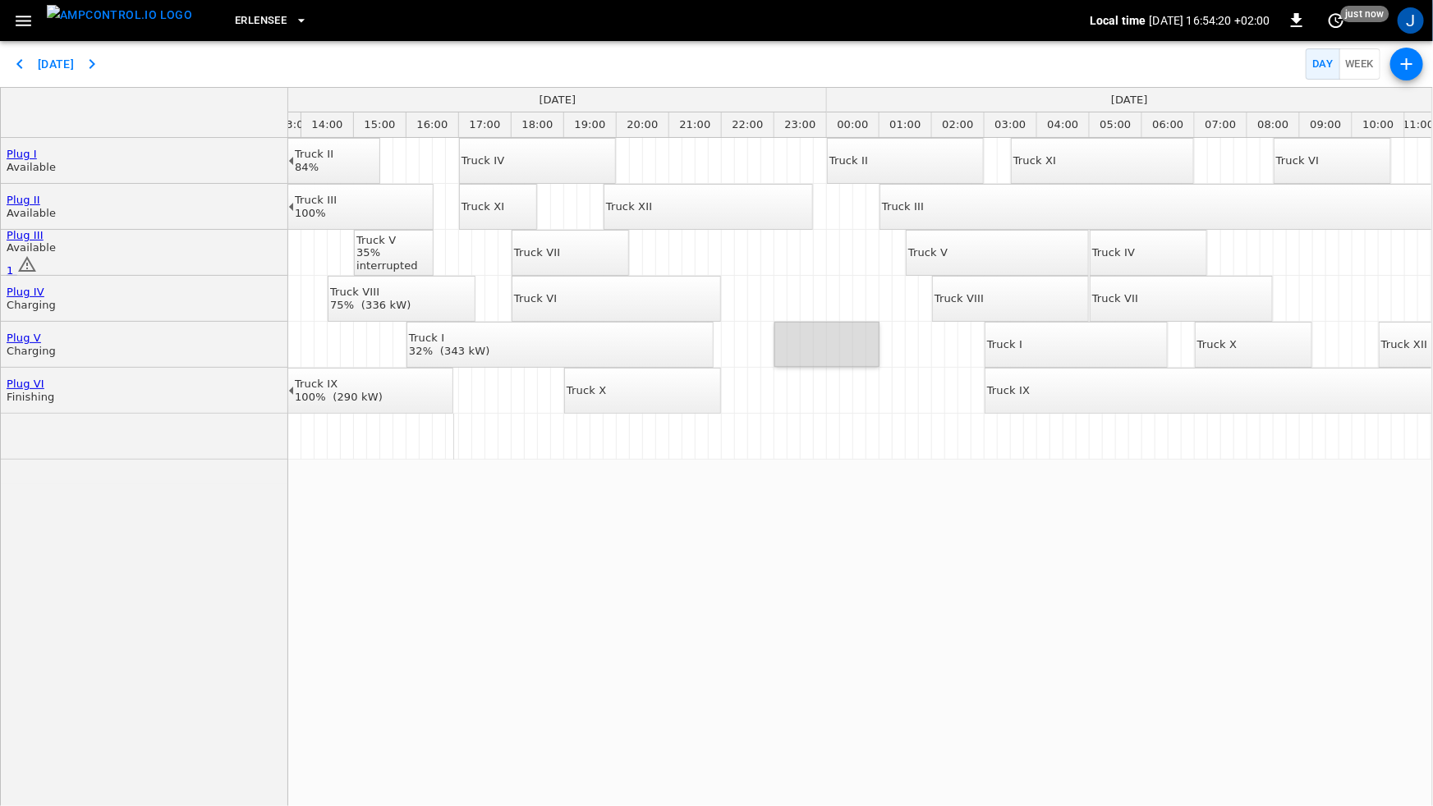
drag, startPoint x: 787, startPoint y: 344, endPoint x: 878, endPoint y: 346, distance: 91.2
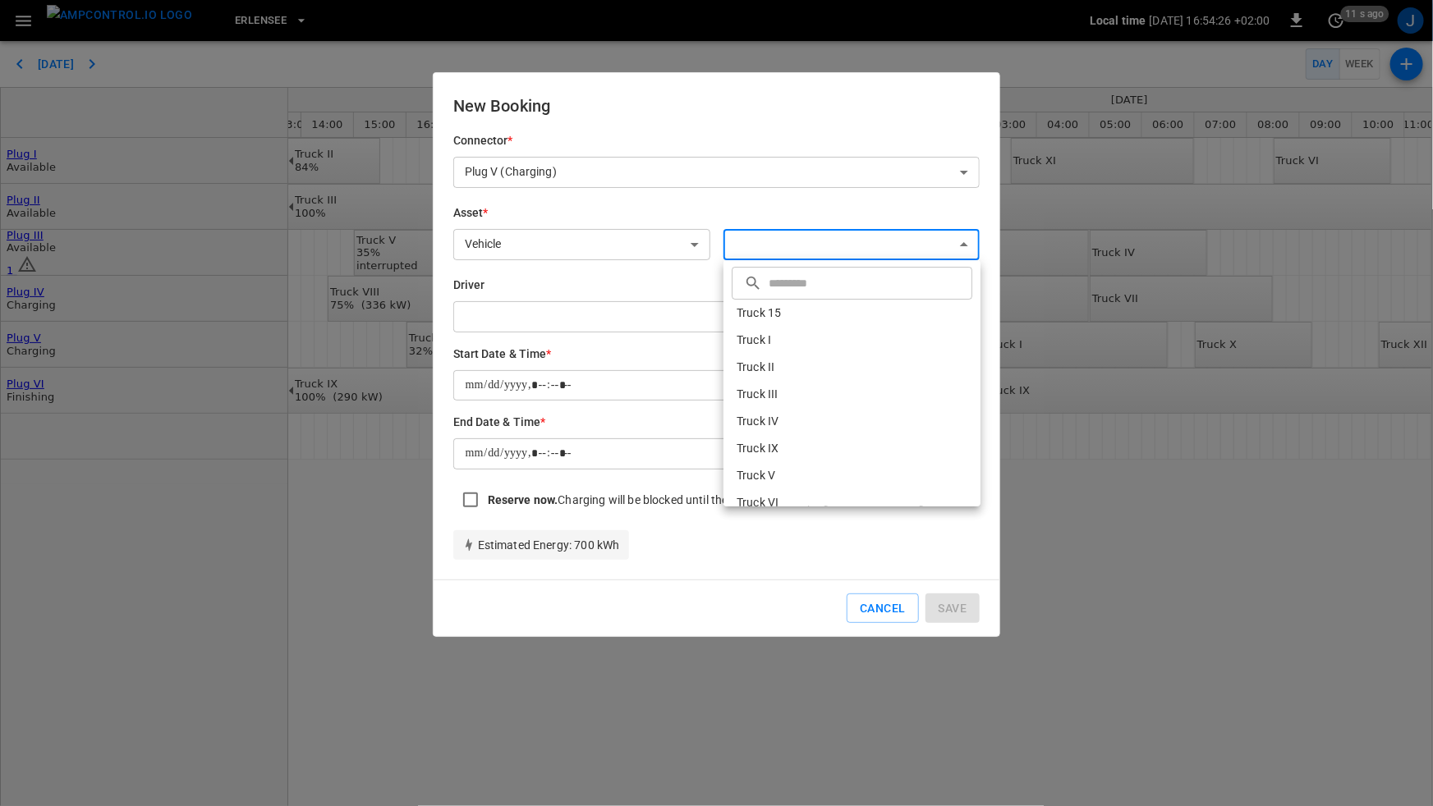
drag, startPoint x: 777, startPoint y: 246, endPoint x: 806, endPoint y: 272, distance: 39.0
click at [776, 249] on body "Erlensee Local time 2025-08-18 16:54:26 +02:00 0 11 s ago J Today Day Week Plug…" at bounding box center [716, 403] width 1433 height 806
click at [575, 243] on div at bounding box center [716, 403] width 1433 height 806
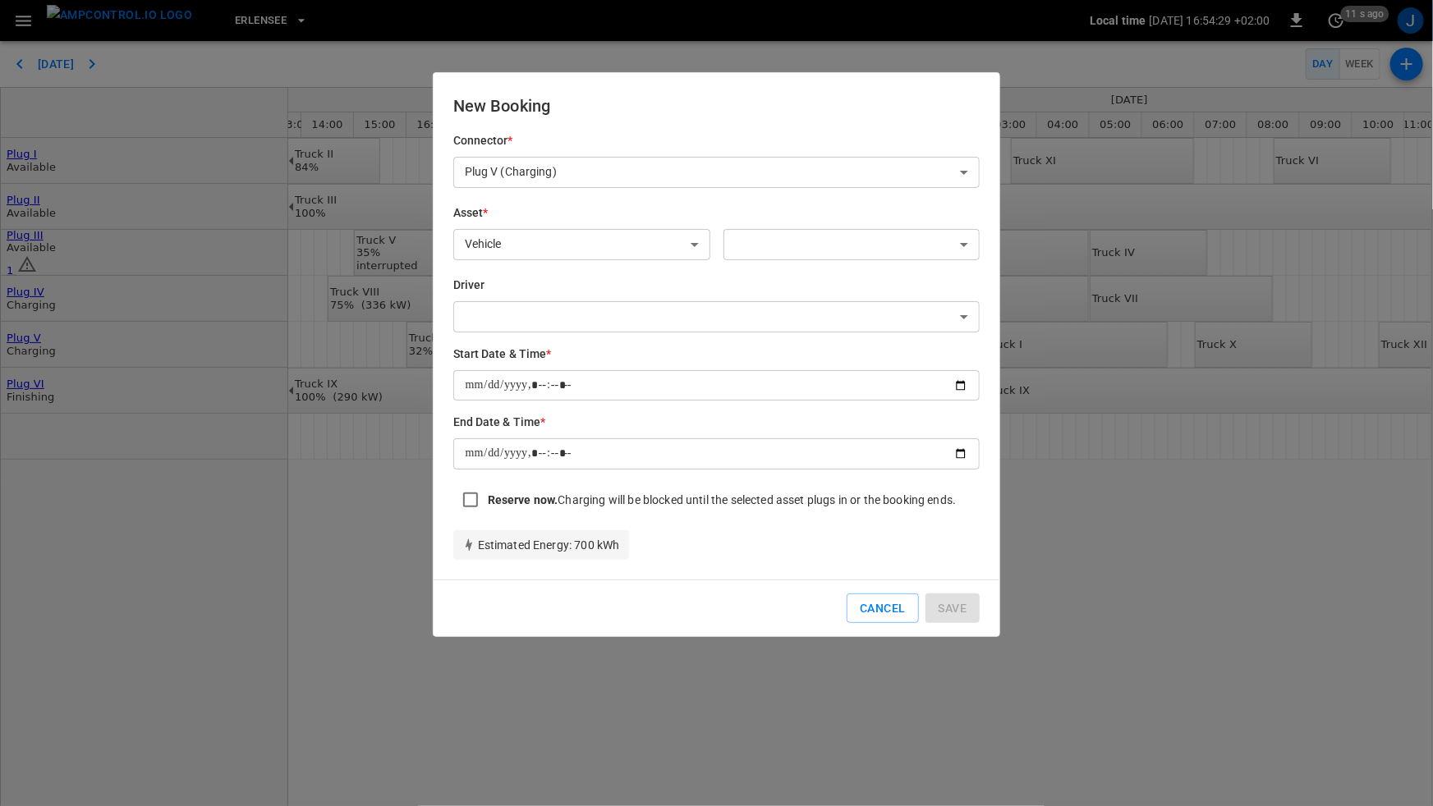
click at [657, 244] on body "Erlensee Local time 2025-08-18 16:54:29 +02:00 0 11 s ago J Today Day Week Plug…" at bounding box center [716, 403] width 1433 height 806
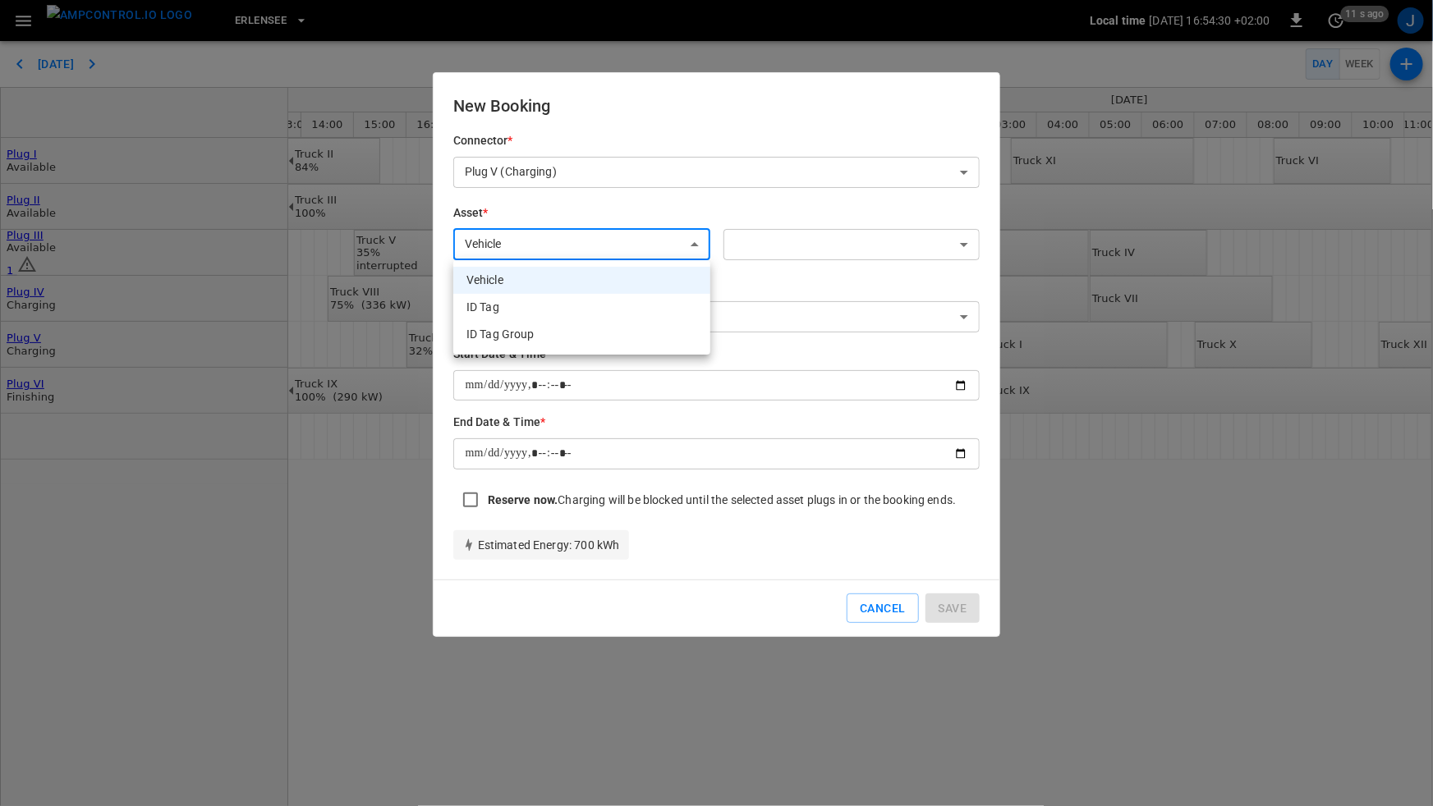
click at [627, 328] on li "ID Tag Group" at bounding box center [581, 334] width 257 height 27
type input "**********"
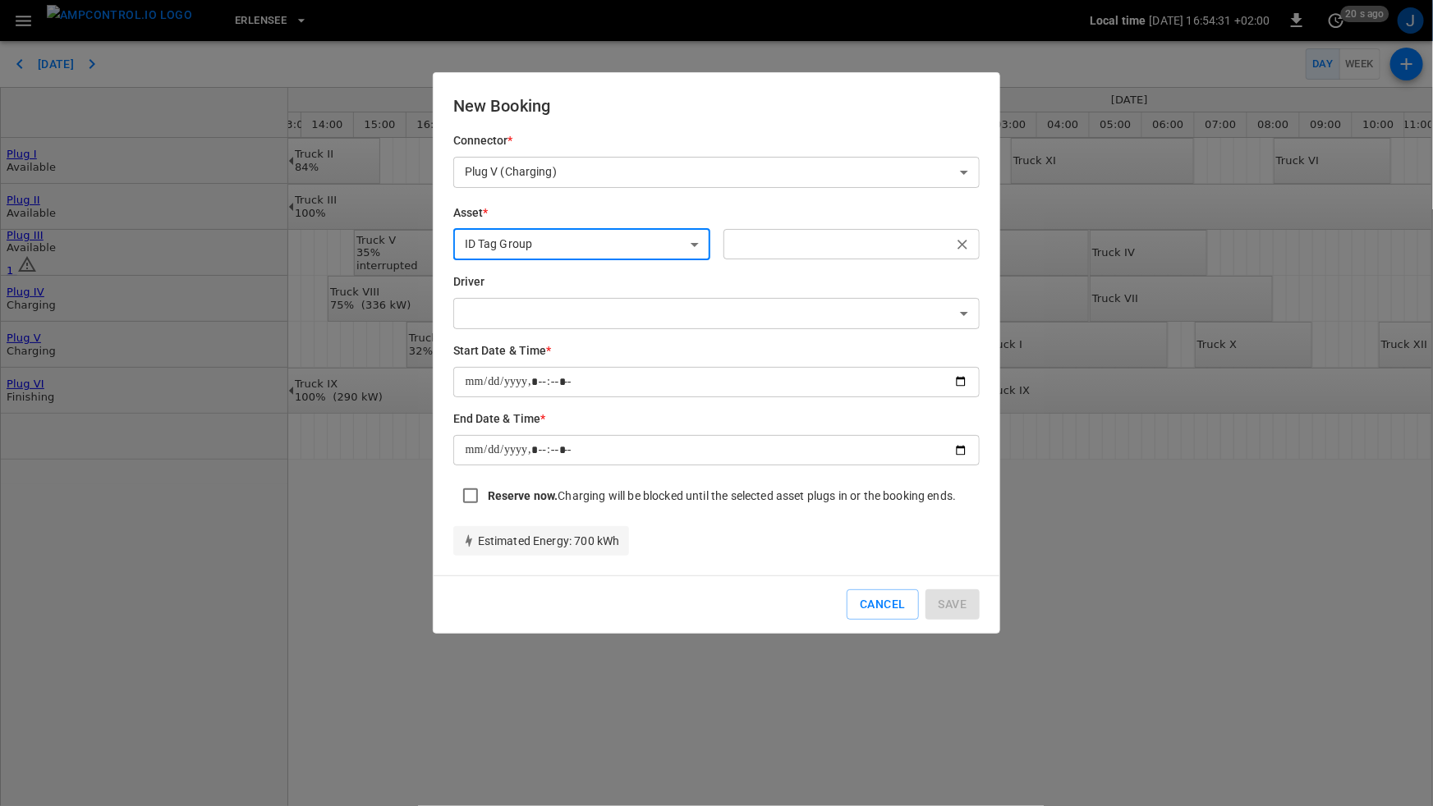
click at [837, 235] on input "text" at bounding box center [838, 244] width 220 height 21
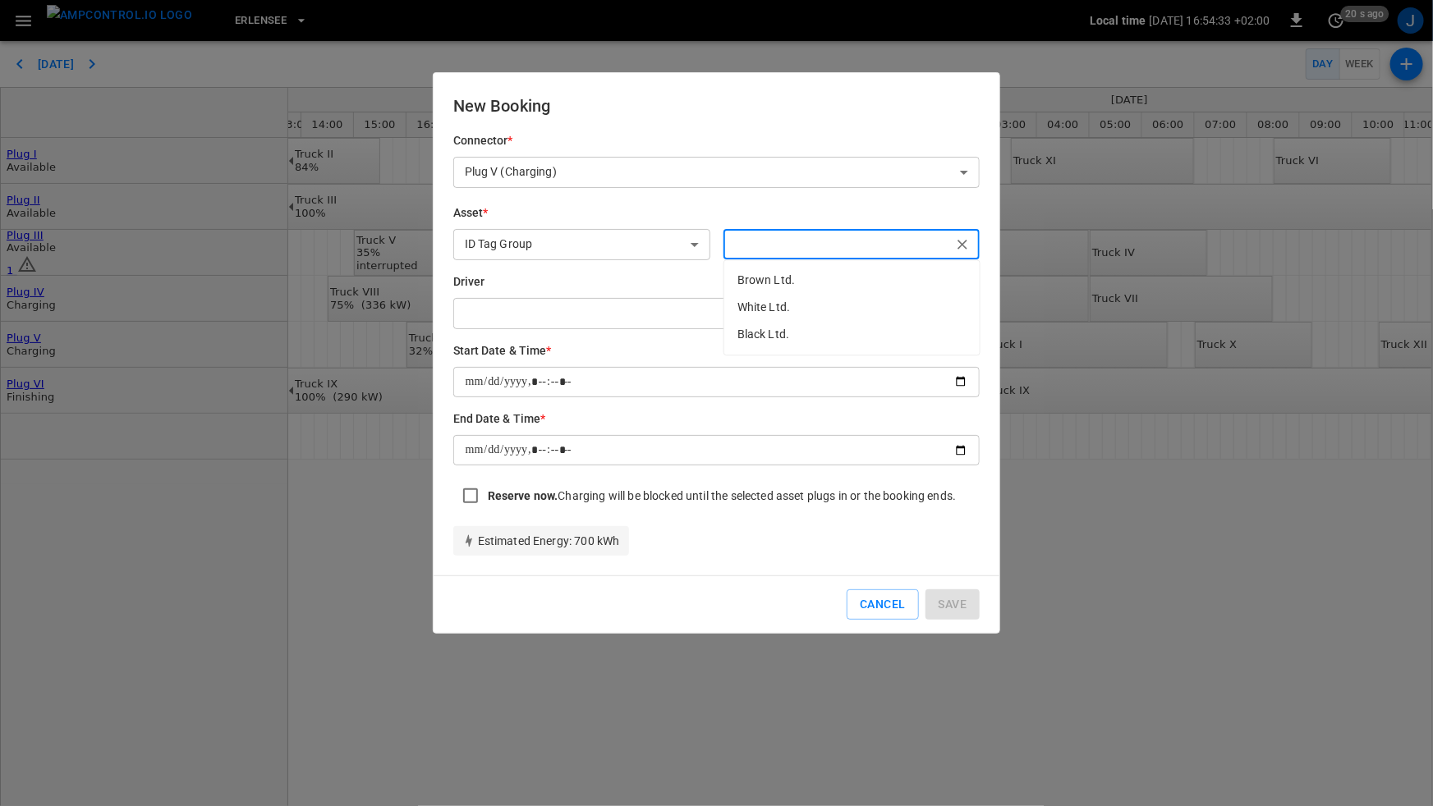
click at [796, 332] on p "Black Ltd." at bounding box center [851, 334] width 255 height 27
type input "**********"
drag, startPoint x: 607, startPoint y: 274, endPoint x: 619, endPoint y: 286, distance: 16.8
click at [607, 276] on h6 "Driver" at bounding box center [716, 282] width 527 height 18
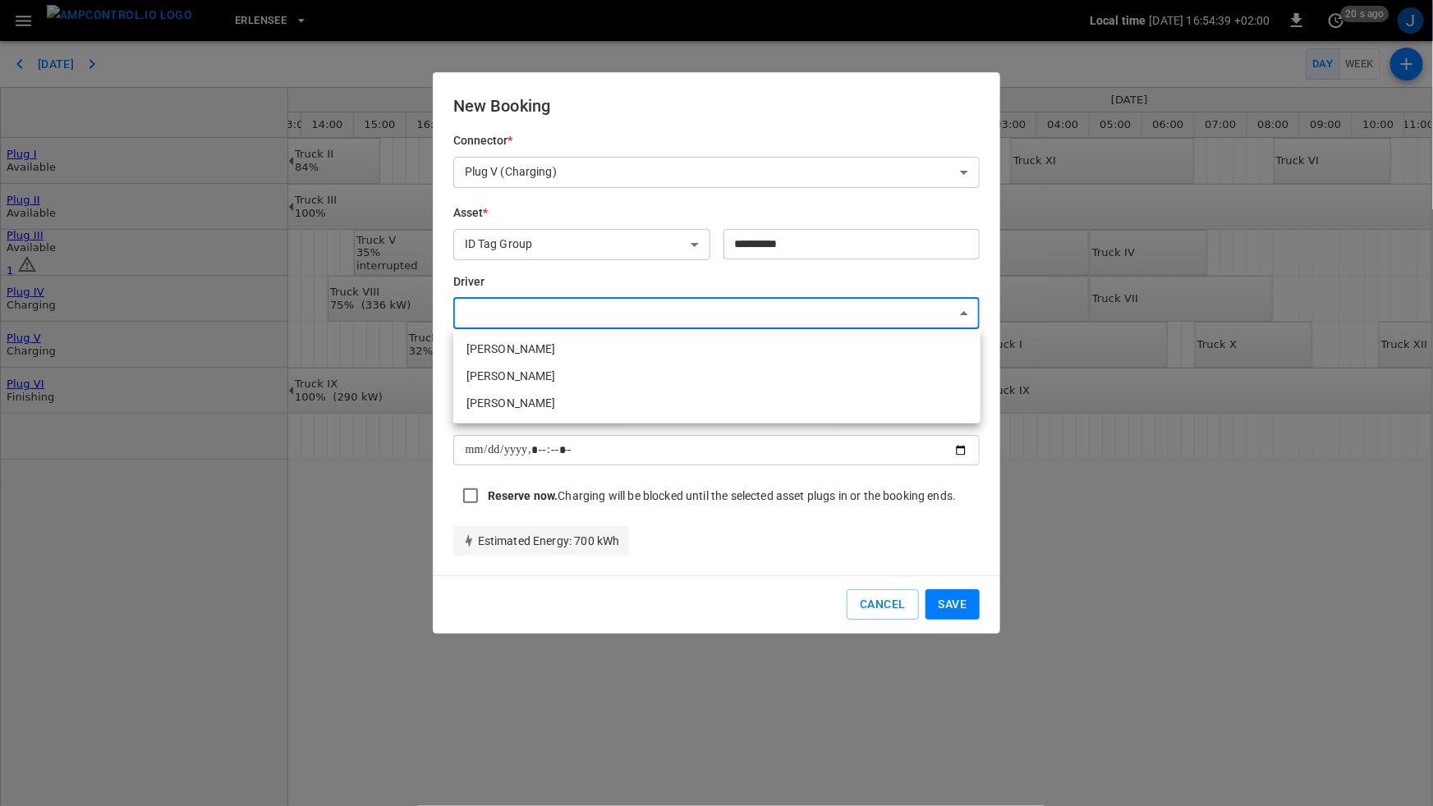
click at [908, 304] on body "Erlensee Local time 2025-08-18 16:54:39 +02:00 0 20 s ago J Today Day Week Plug…" at bounding box center [716, 403] width 1433 height 806
click at [831, 279] on div at bounding box center [716, 403] width 1433 height 806
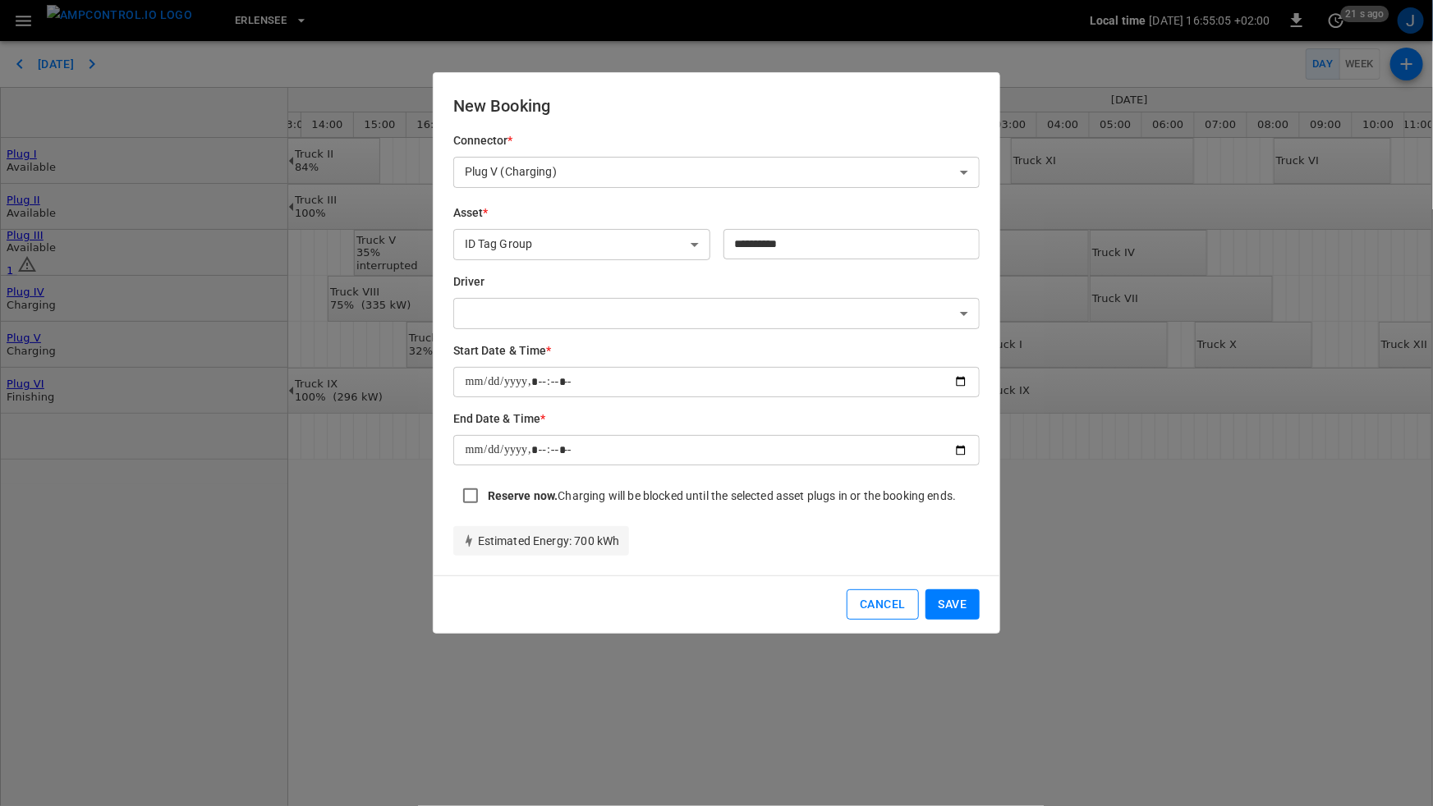
click at [888, 610] on button "Cancel" at bounding box center [882, 605] width 71 height 30
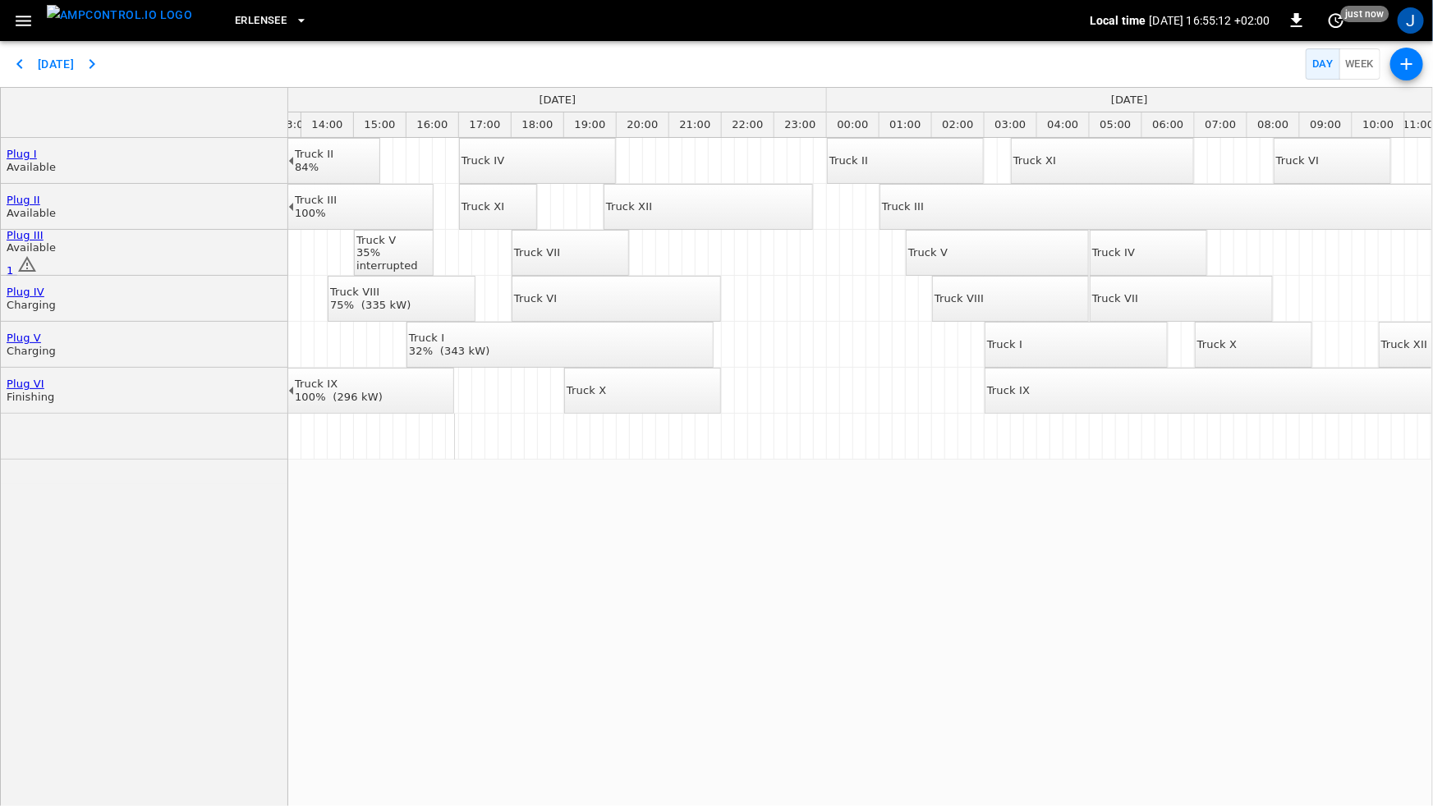
click at [29, 23] on icon "button" at bounding box center [23, 21] width 21 height 21
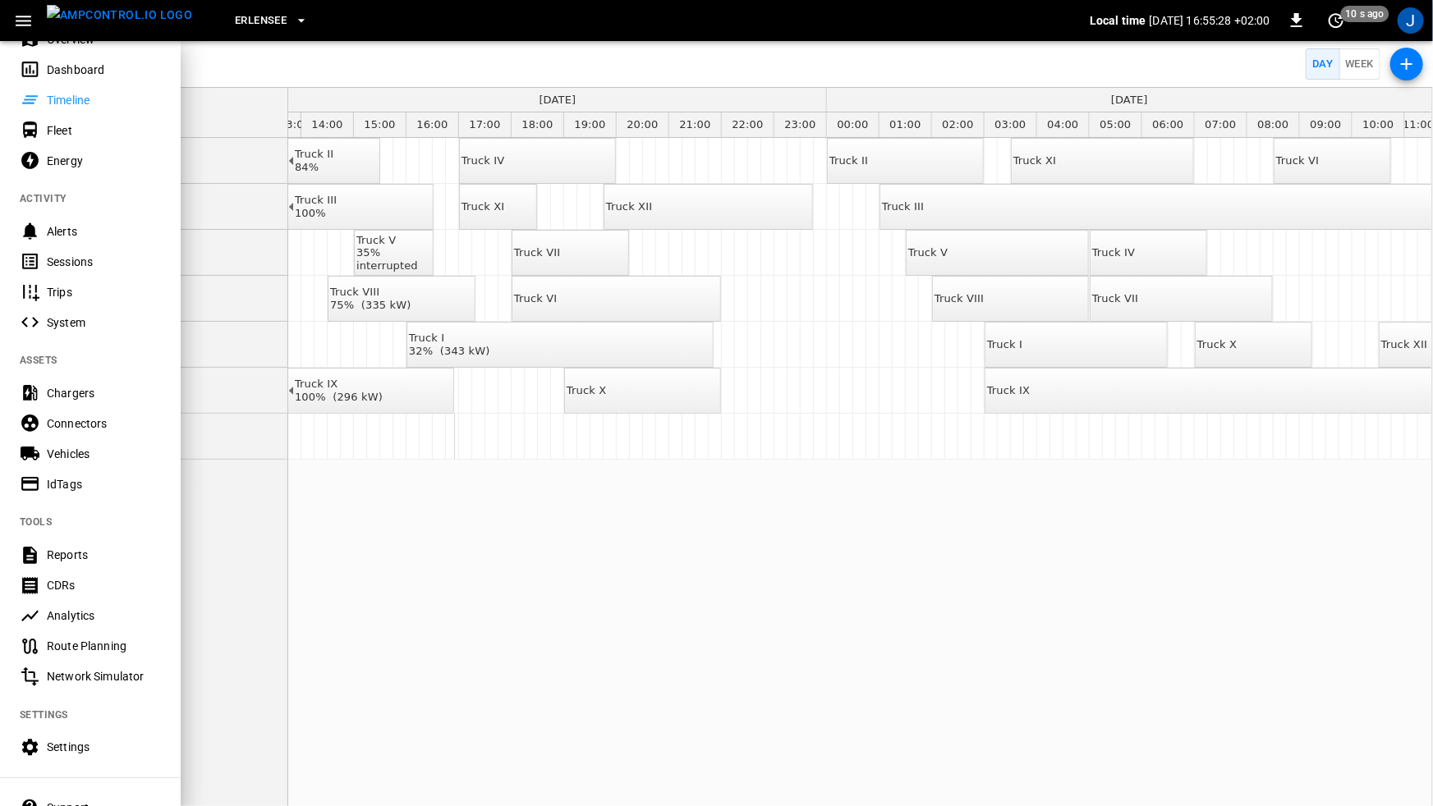
scroll to position [149, 0]
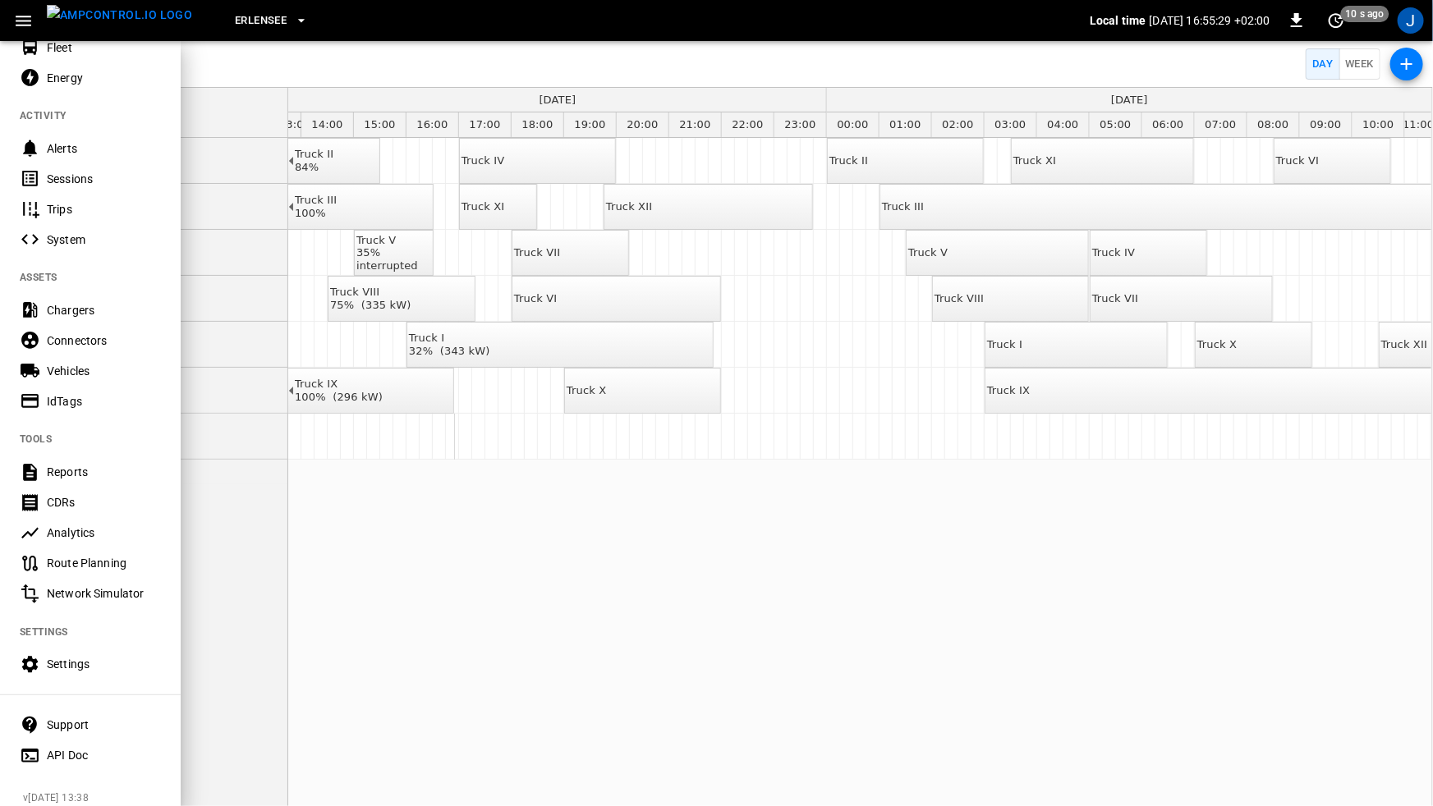
click at [98, 563] on div "Route Planning" at bounding box center [104, 563] width 114 height 16
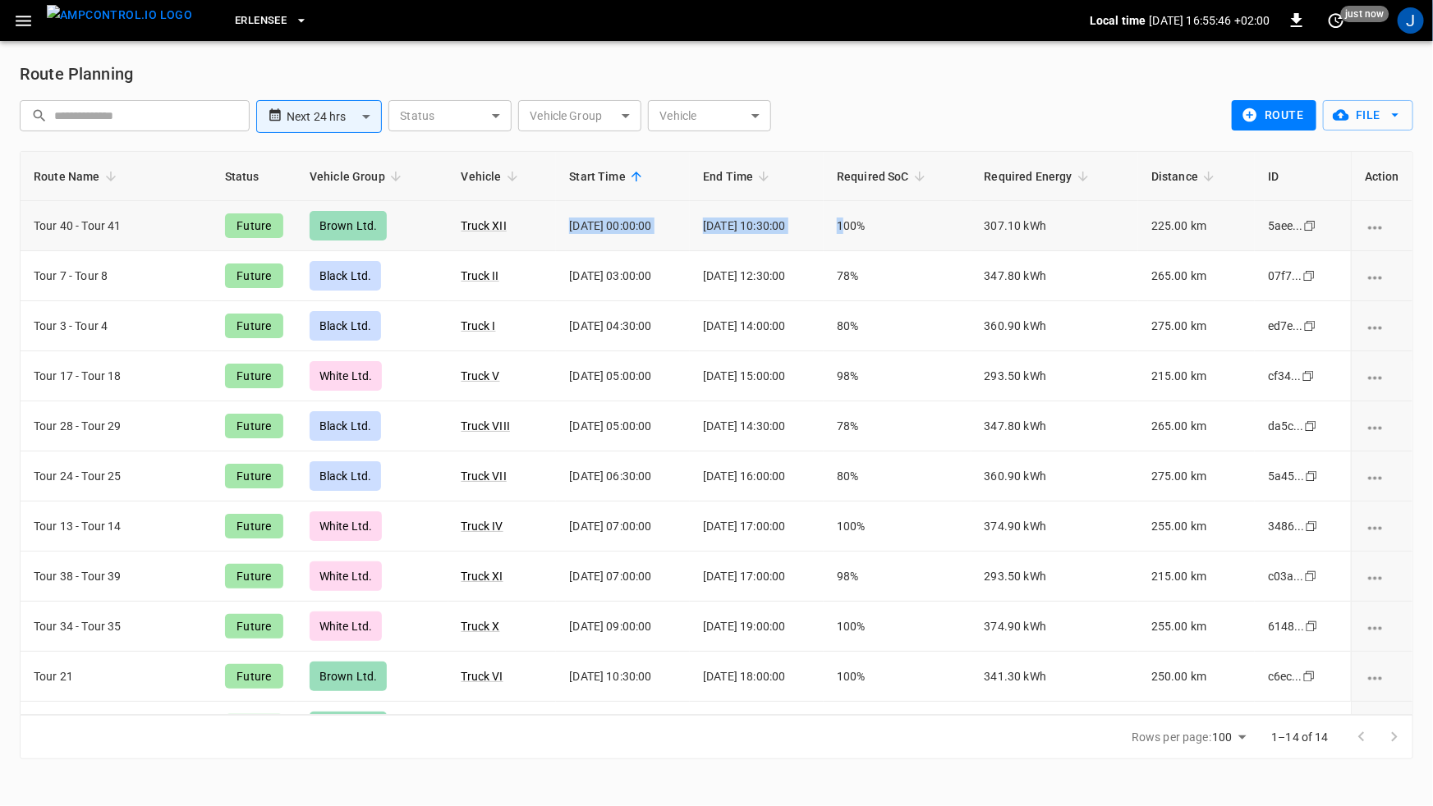
drag, startPoint x: 551, startPoint y: 213, endPoint x: 861, endPoint y: 216, distance: 310.4
click at [861, 216] on tr "Tour 40 - Tour 41 Future Brown Ltd. Truck XII 2025-08-19 00:00:00 2025-08-19 10…" at bounding box center [717, 226] width 1392 height 50
click at [636, 232] on td "2025-08-19 00:00:00" at bounding box center [623, 226] width 134 height 50
drag, startPoint x: 600, startPoint y: 223, endPoint x: 681, endPoint y: 224, distance: 81.3
click at [681, 224] on td "2025-08-19 00:00:00" at bounding box center [623, 226] width 134 height 50
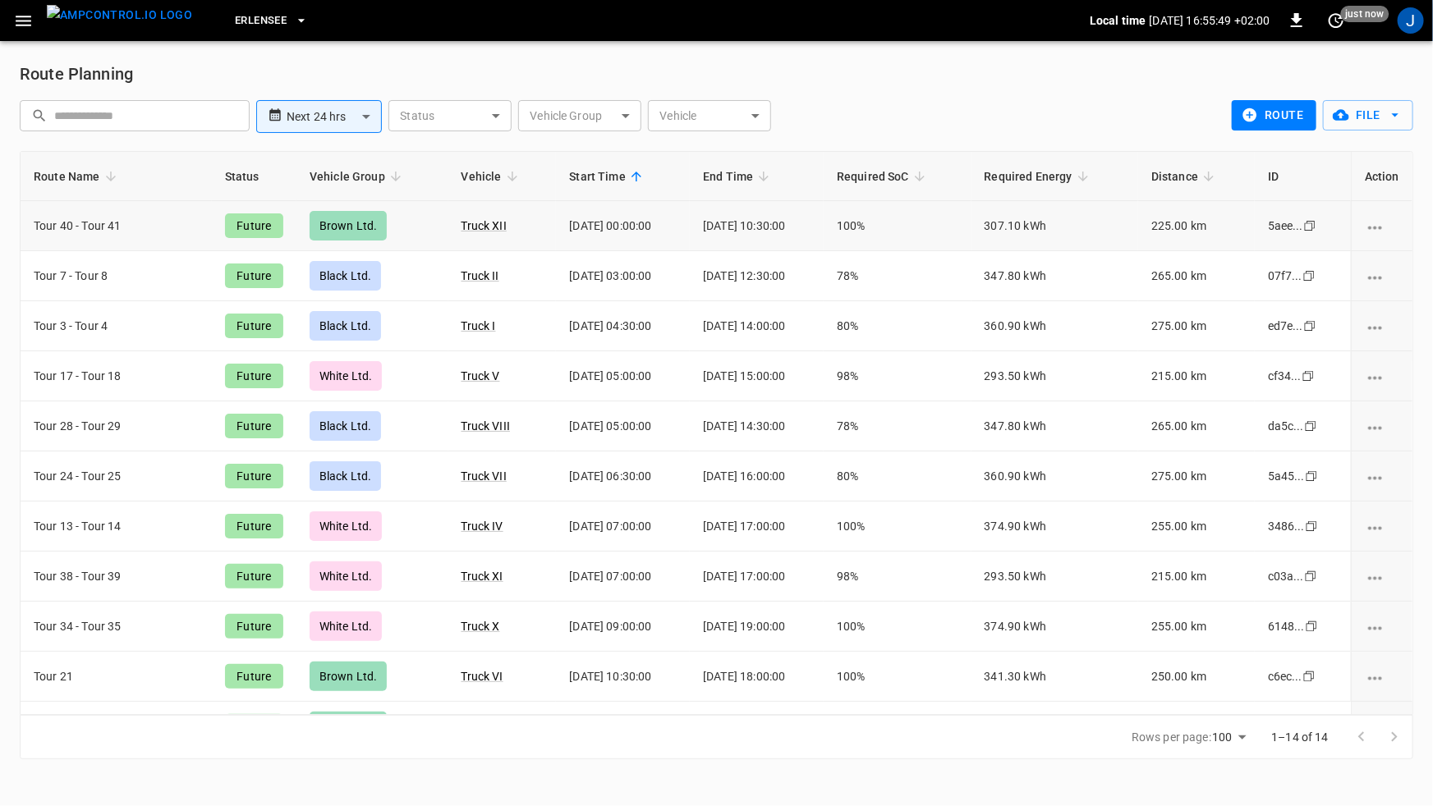
drag, startPoint x: 763, startPoint y: 223, endPoint x: 826, endPoint y: 219, distance: 63.4
click at [824, 219] on td "2025-08-19 10:30:00" at bounding box center [757, 226] width 134 height 50
click at [28, 23] on icon "button" at bounding box center [23, 21] width 21 height 21
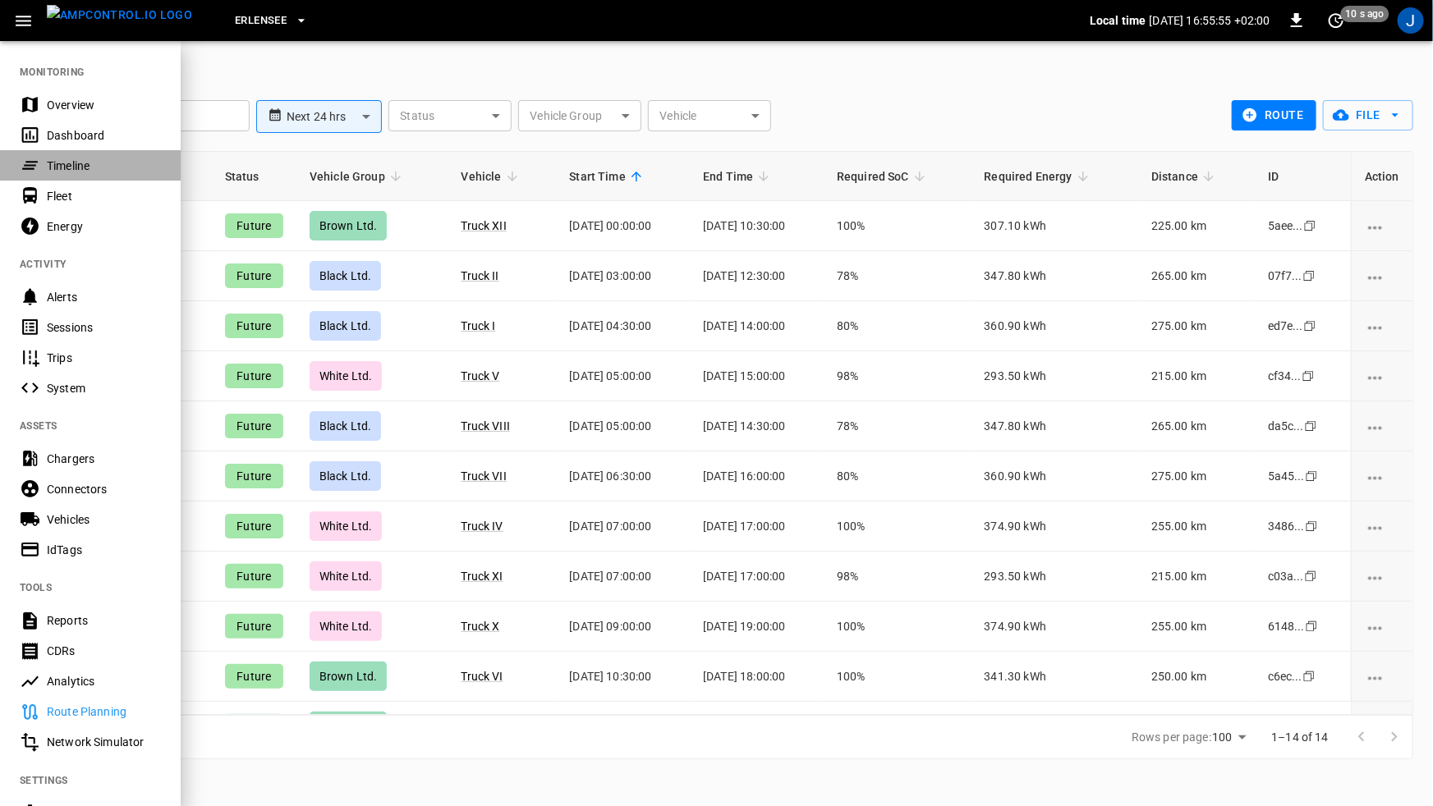
click at [104, 162] on div "Timeline" at bounding box center [104, 166] width 114 height 16
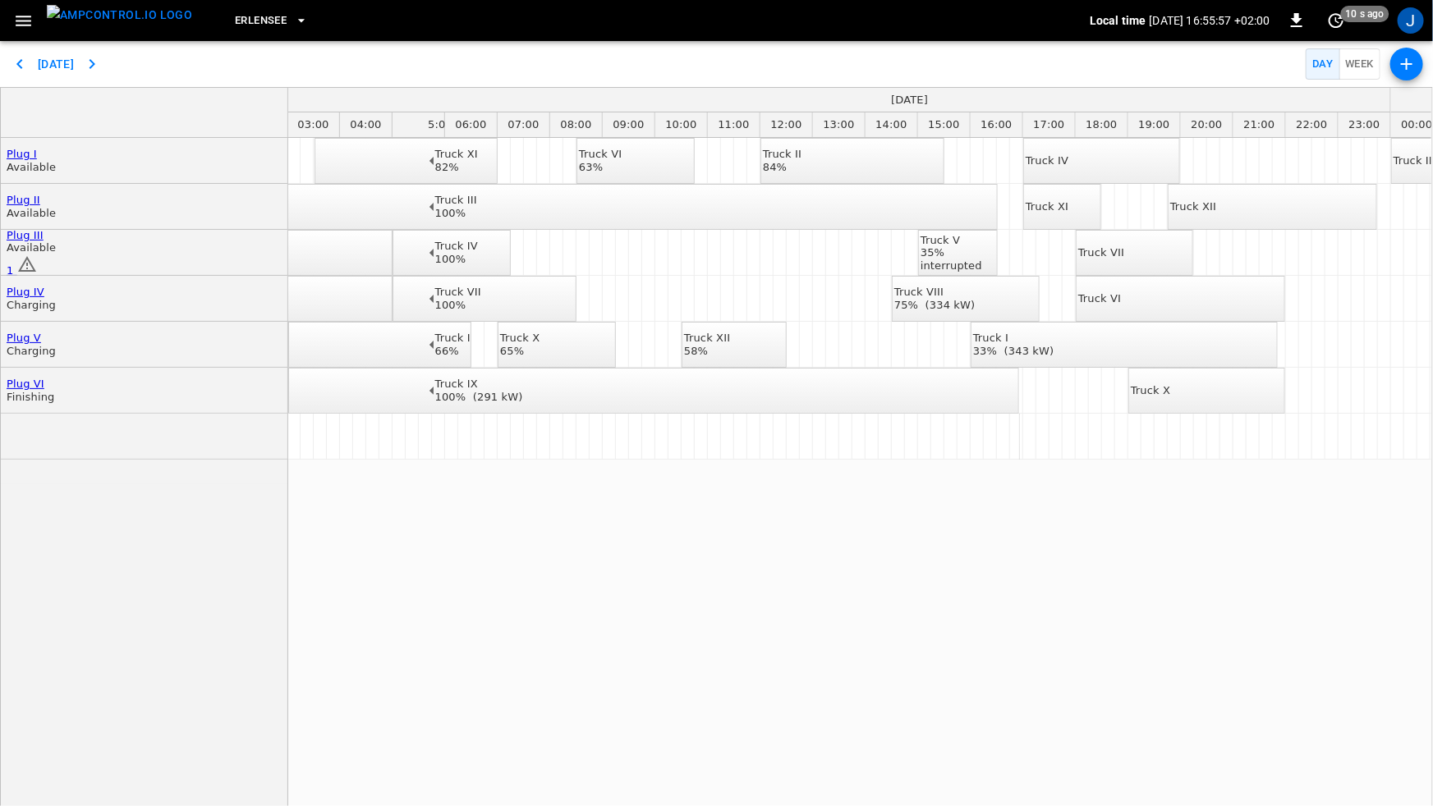
scroll to position [0, 337]
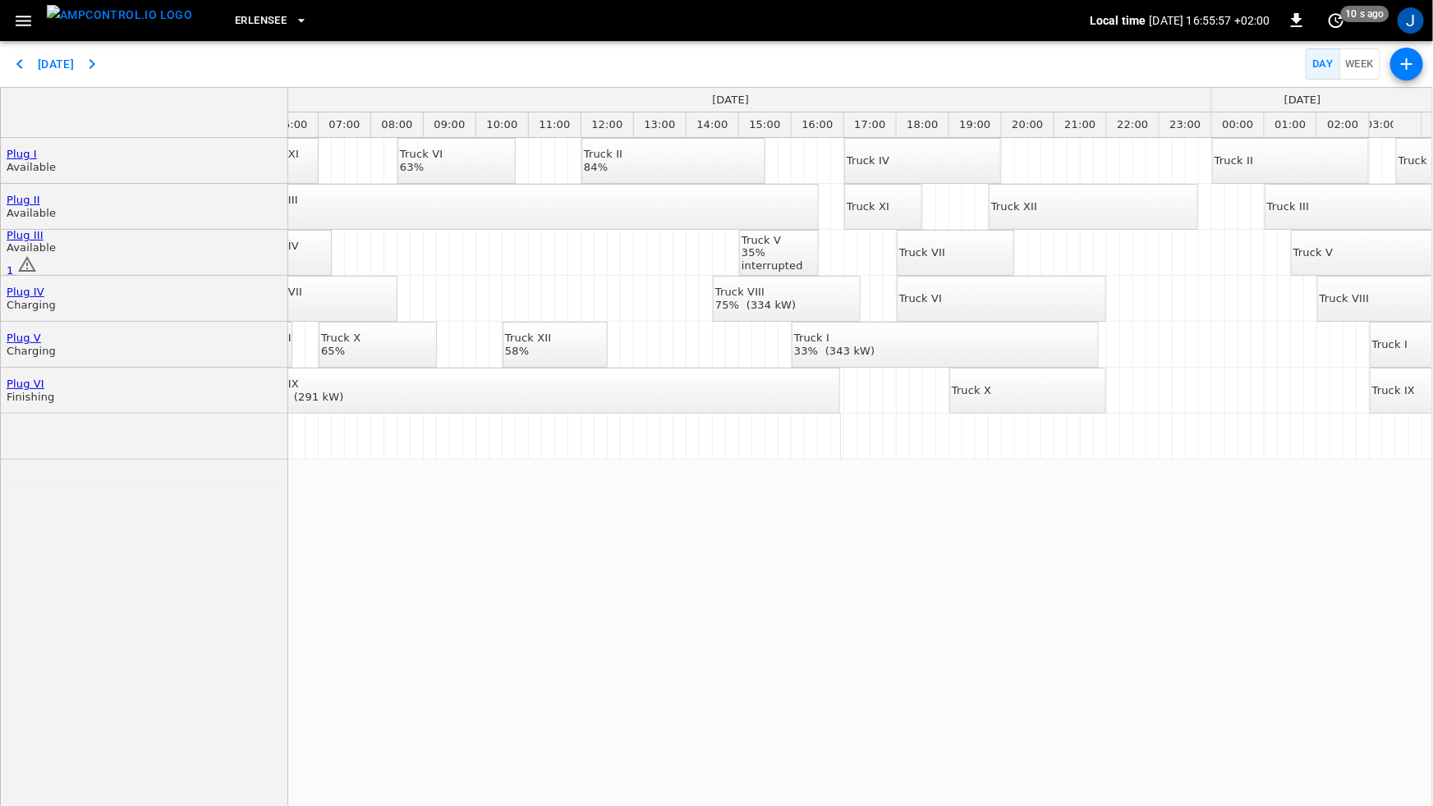
drag, startPoint x: 778, startPoint y: 544, endPoint x: 837, endPoint y: 546, distance: 59.2
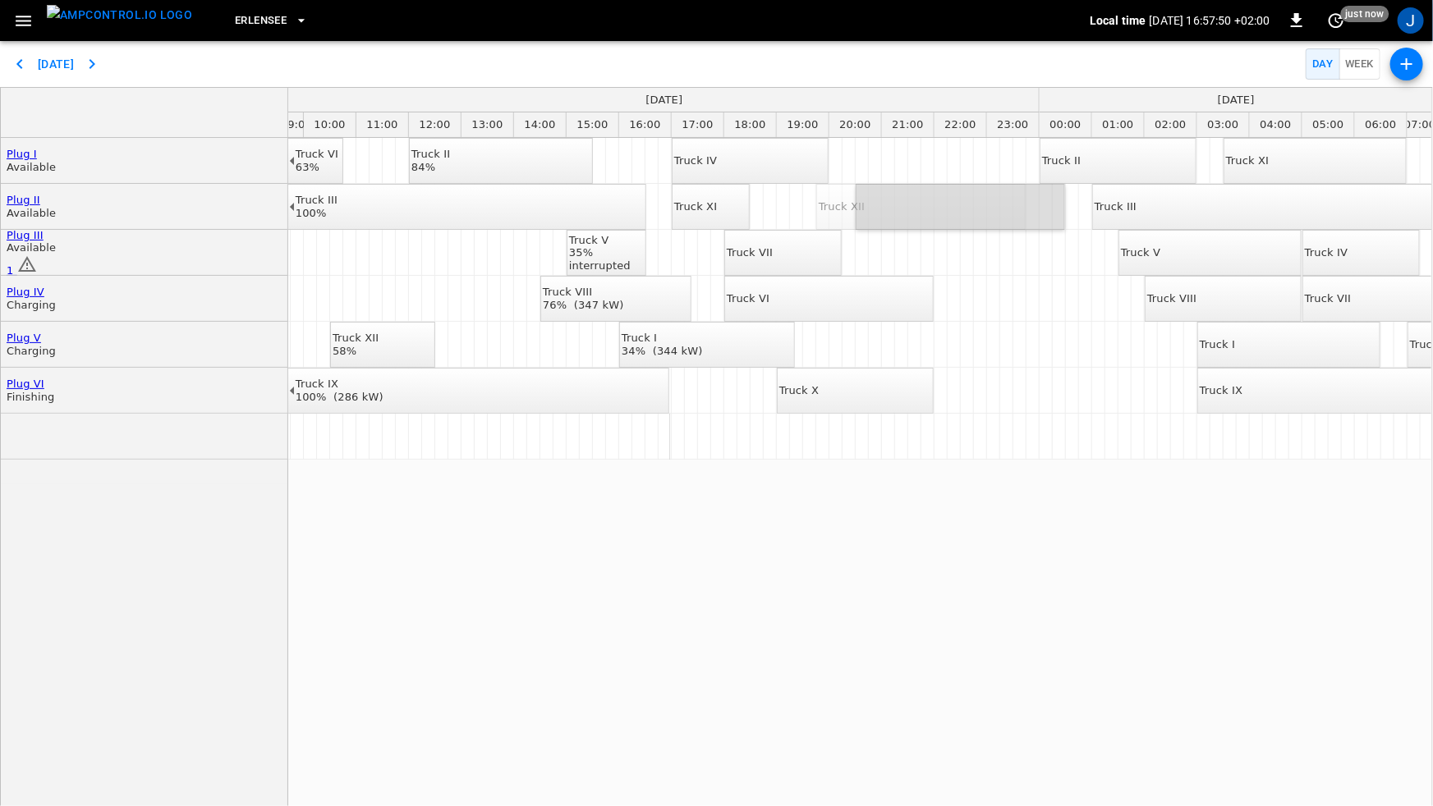
drag, startPoint x: 911, startPoint y: 207, endPoint x: 944, endPoint y: 211, distance: 33.9
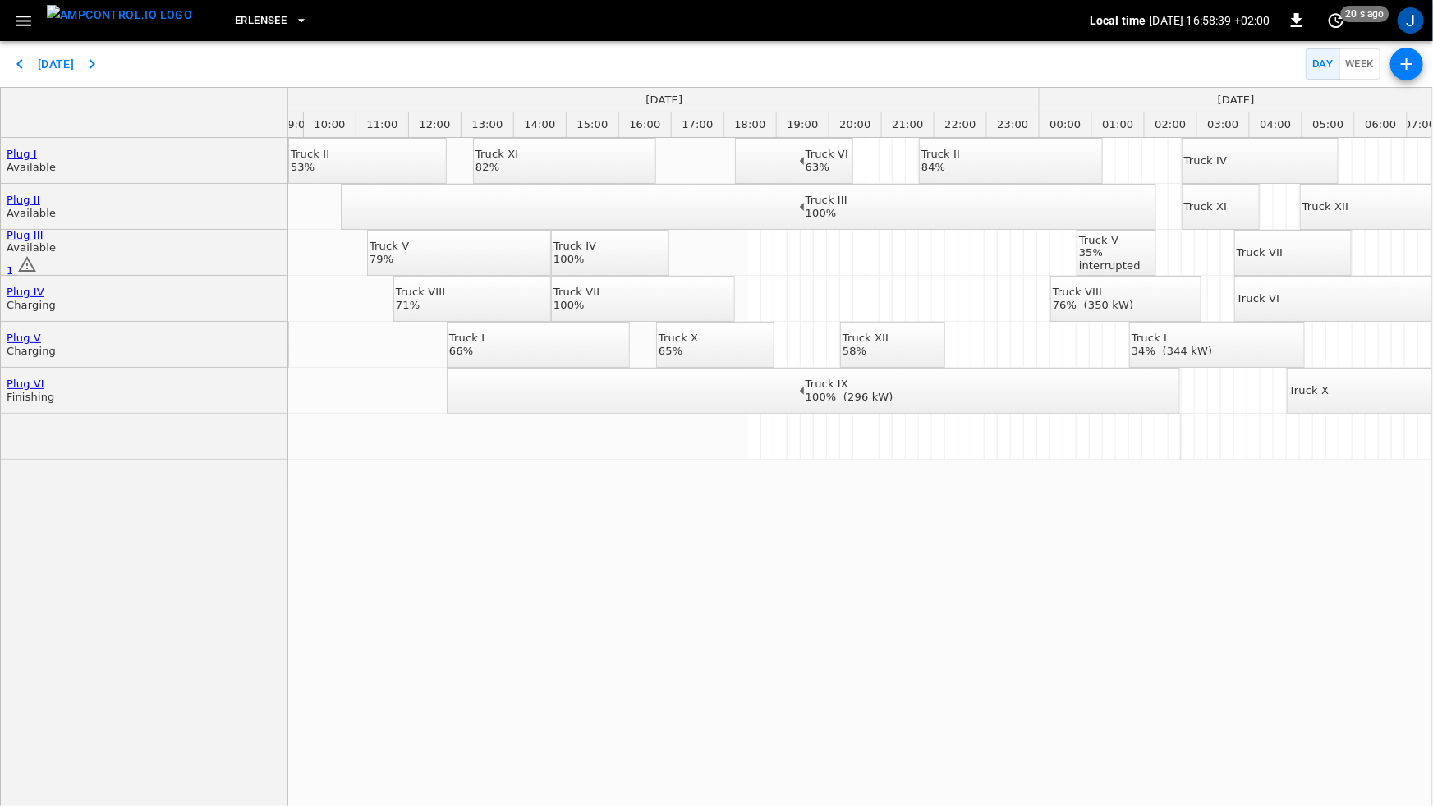
scroll to position [0, 510]
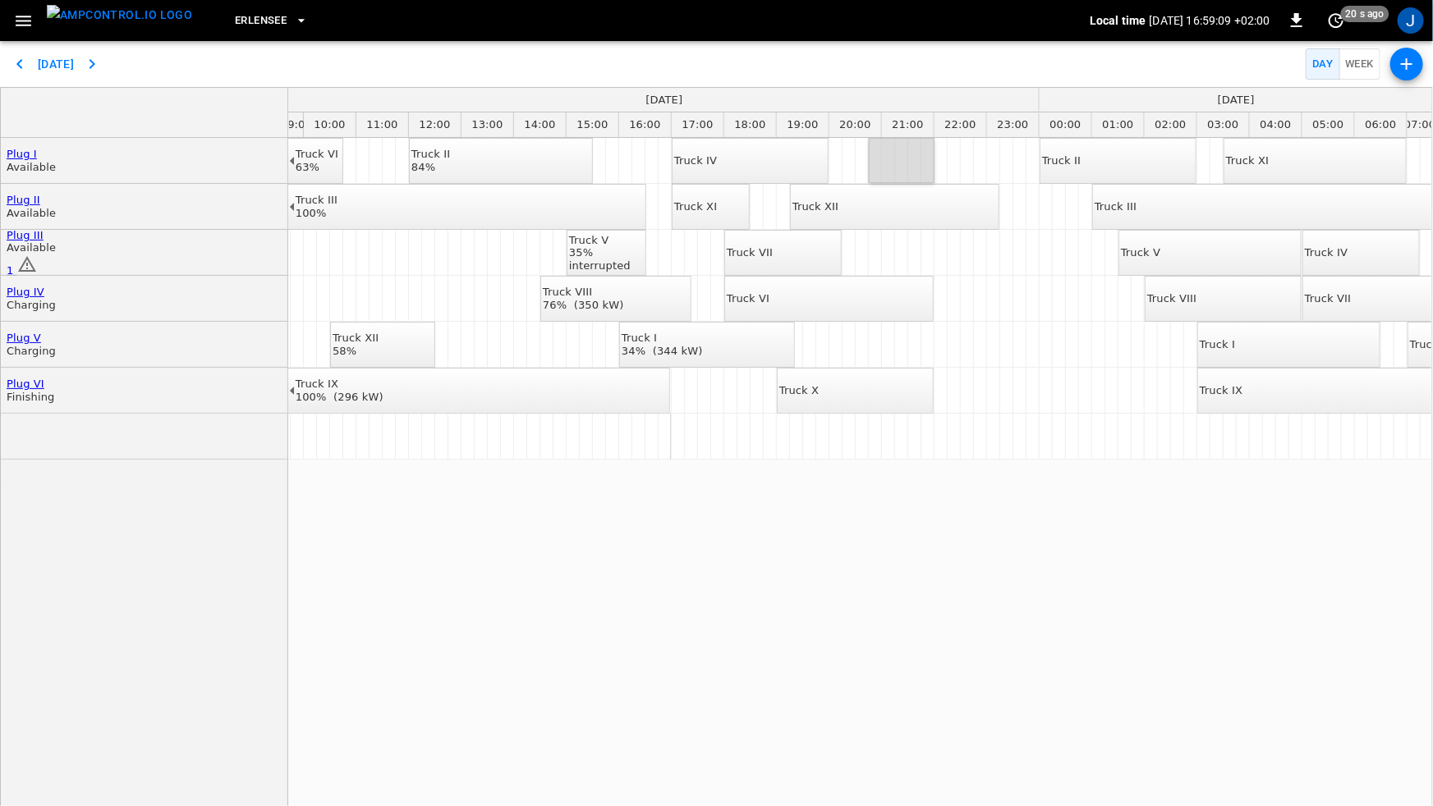
drag, startPoint x: 875, startPoint y: 158, endPoint x: 934, endPoint y: 172, distance: 60.7
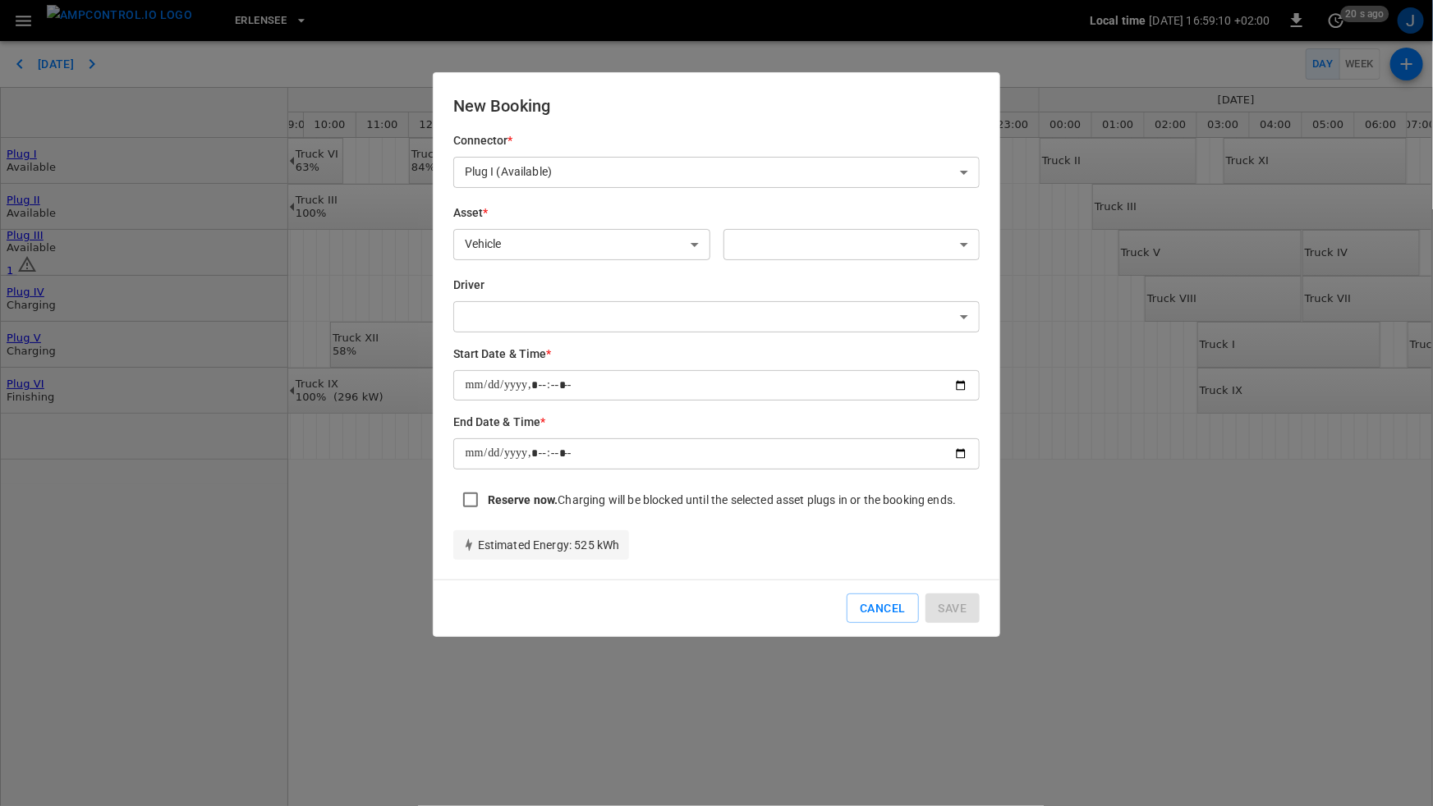
click at [661, 242] on body "Erlensee Local time [DATE] 16:59:10 +02:00 0 20 s ago J [DATE] Day Week Plug I …" at bounding box center [716, 403] width 1433 height 806
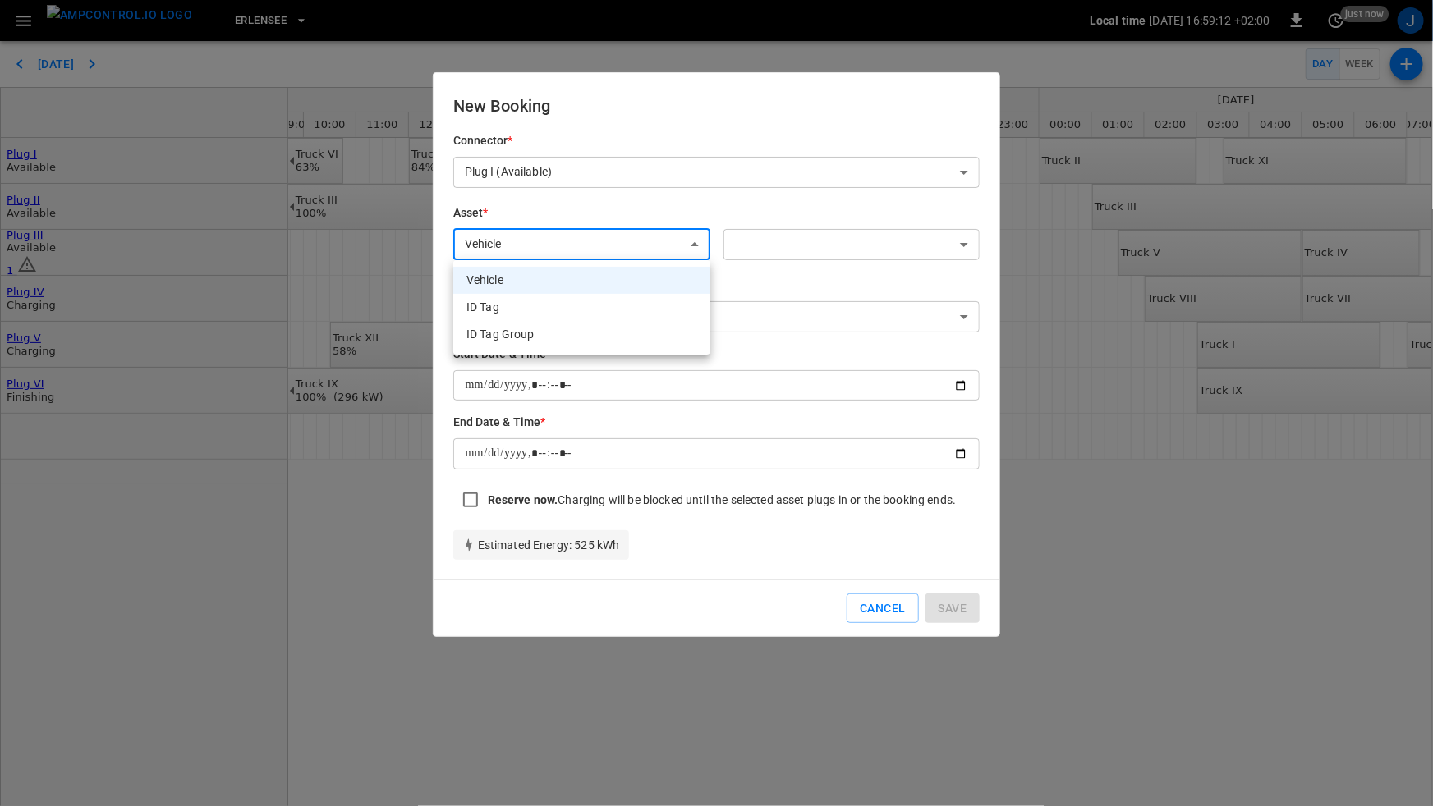
click at [615, 329] on li "ID Tag Group" at bounding box center [581, 334] width 257 height 27
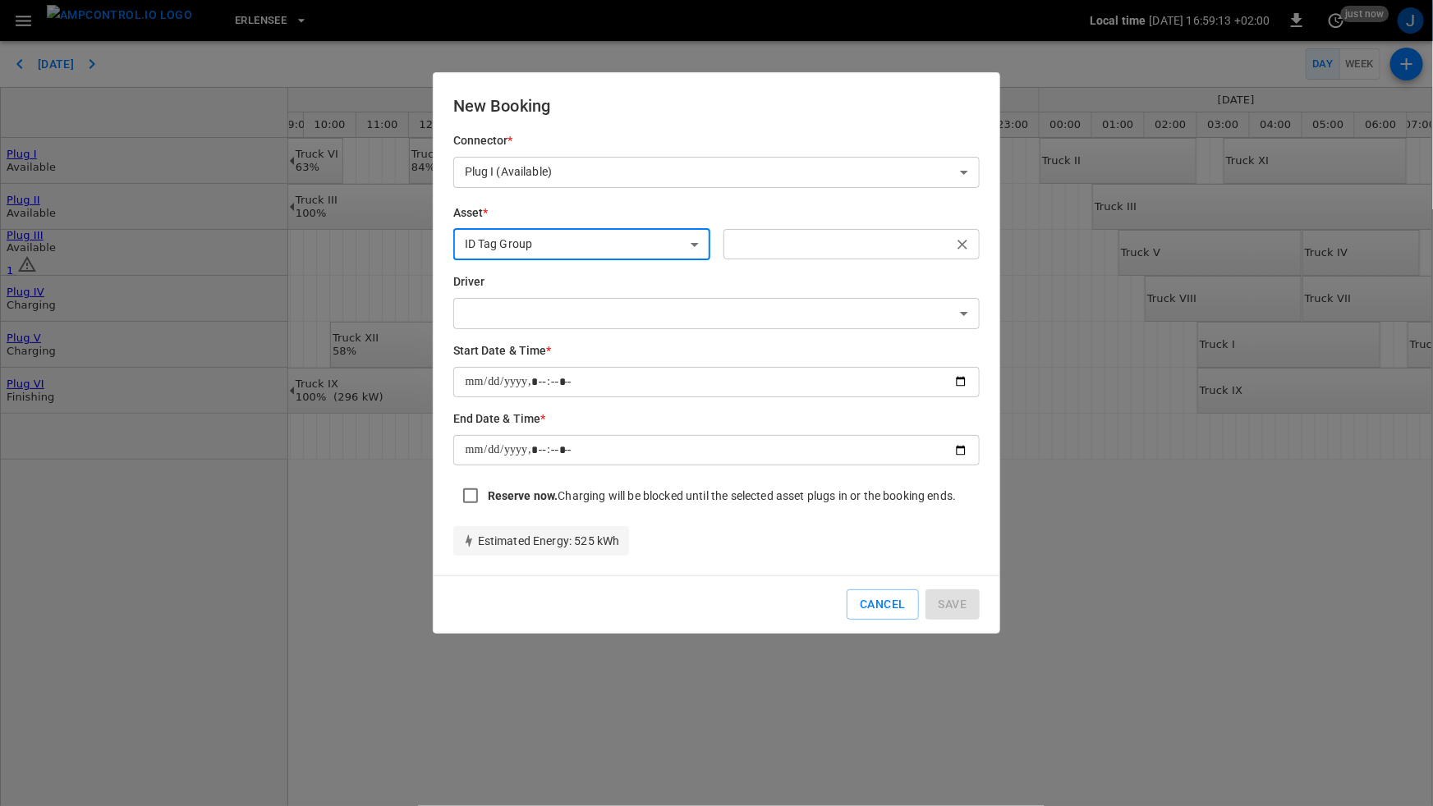
click at [804, 250] on input "text" at bounding box center [838, 244] width 220 height 21
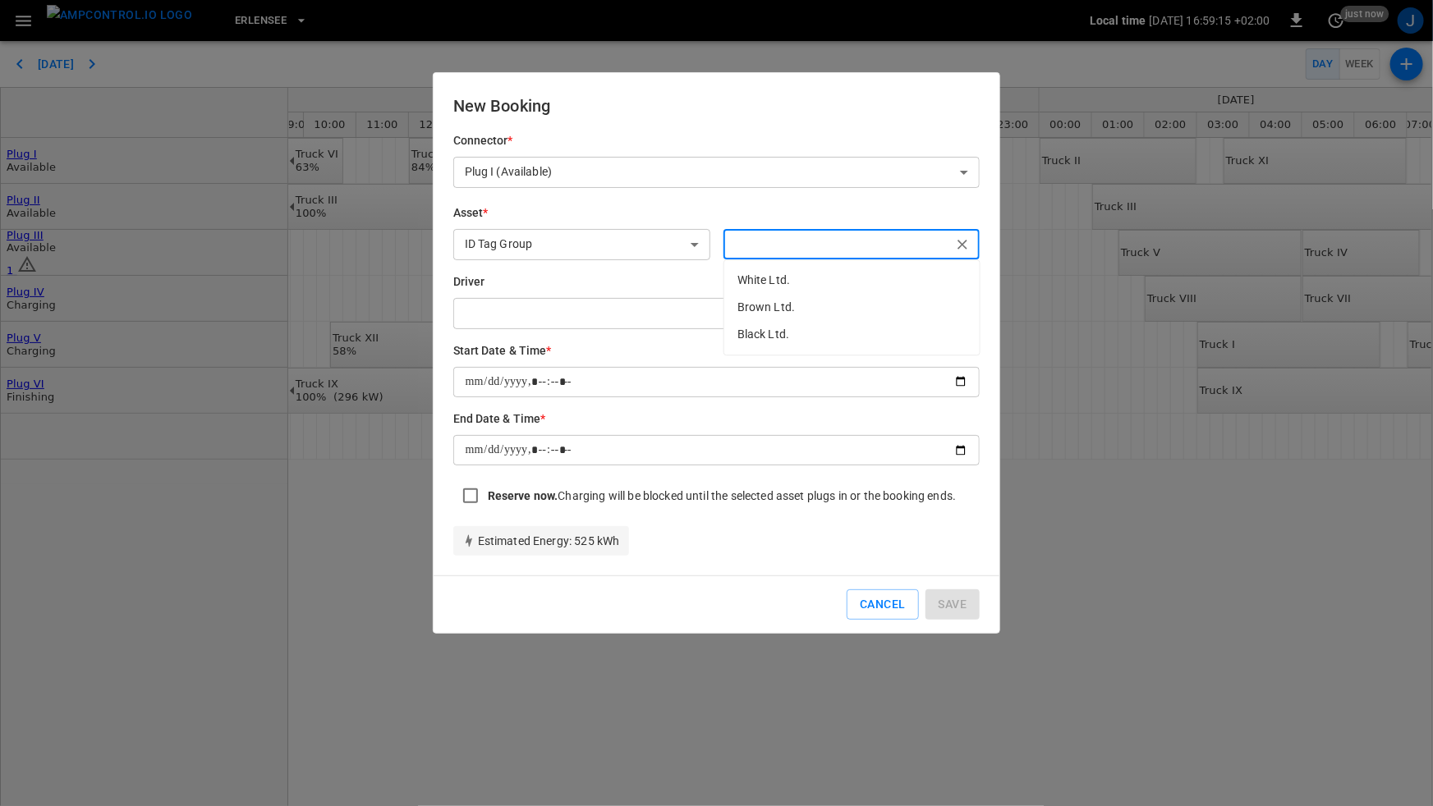
click at [695, 240] on body "Erlensee Local time [DATE] 16:59:15 +02:00 0 just now J [DATE] Day Week Plug I …" at bounding box center [716, 403] width 1433 height 806
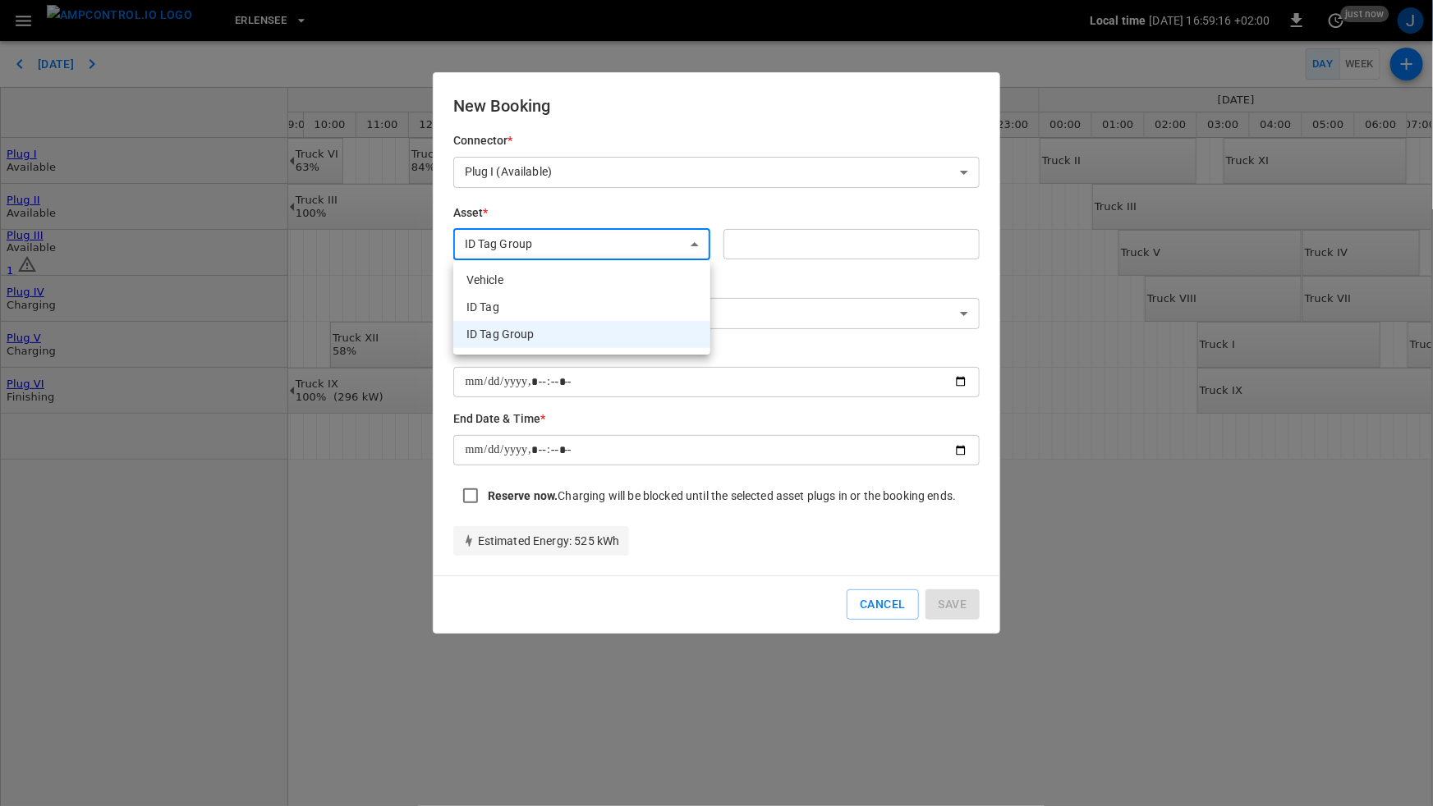
click at [662, 281] on li "Vehicle" at bounding box center [581, 280] width 257 height 27
type input "*******"
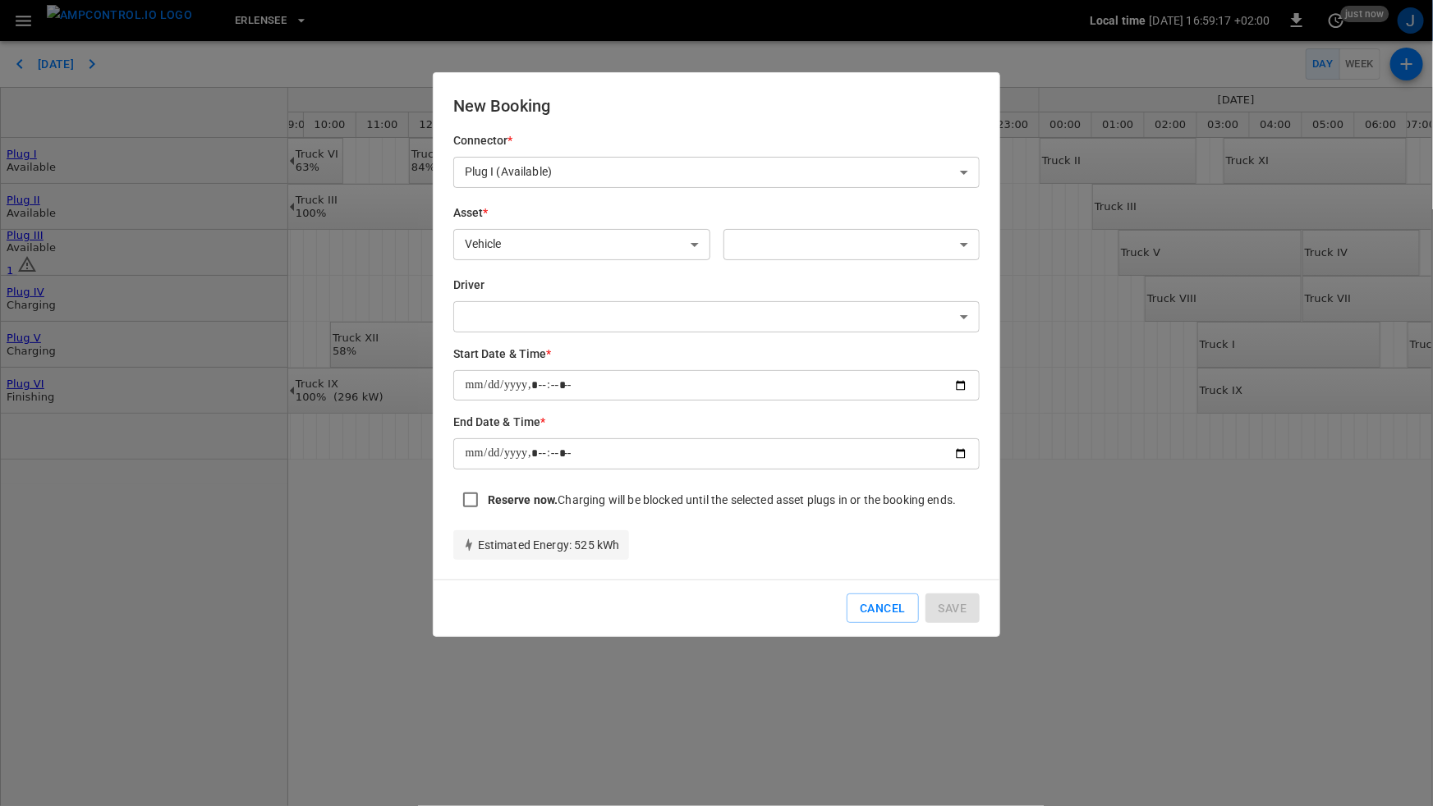
click at [866, 261] on div "​ ​" at bounding box center [851, 246] width 257 height 34
click at [869, 594] on button "Cancel" at bounding box center [882, 609] width 71 height 30
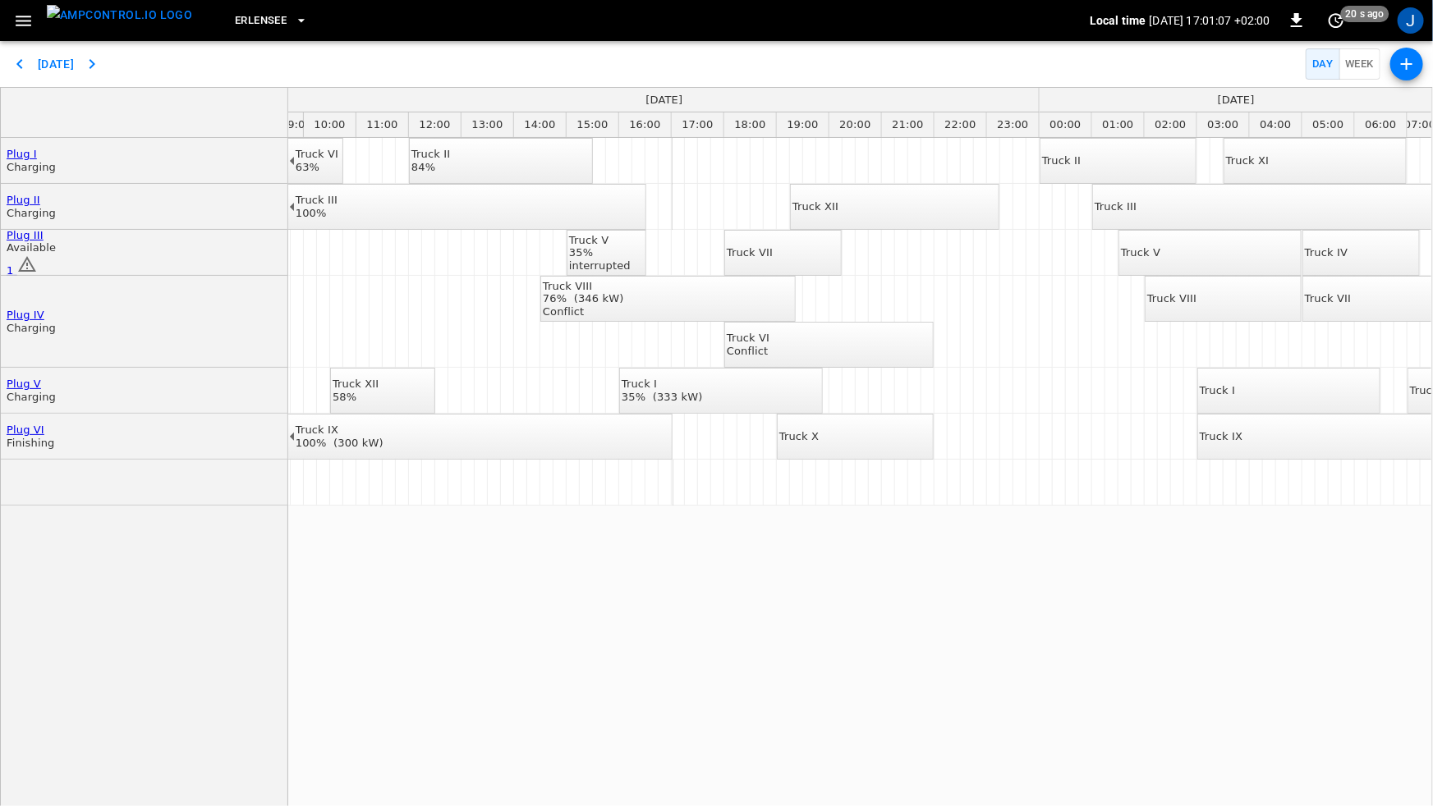
click at [30, 22] on icon "button" at bounding box center [23, 21] width 21 height 21
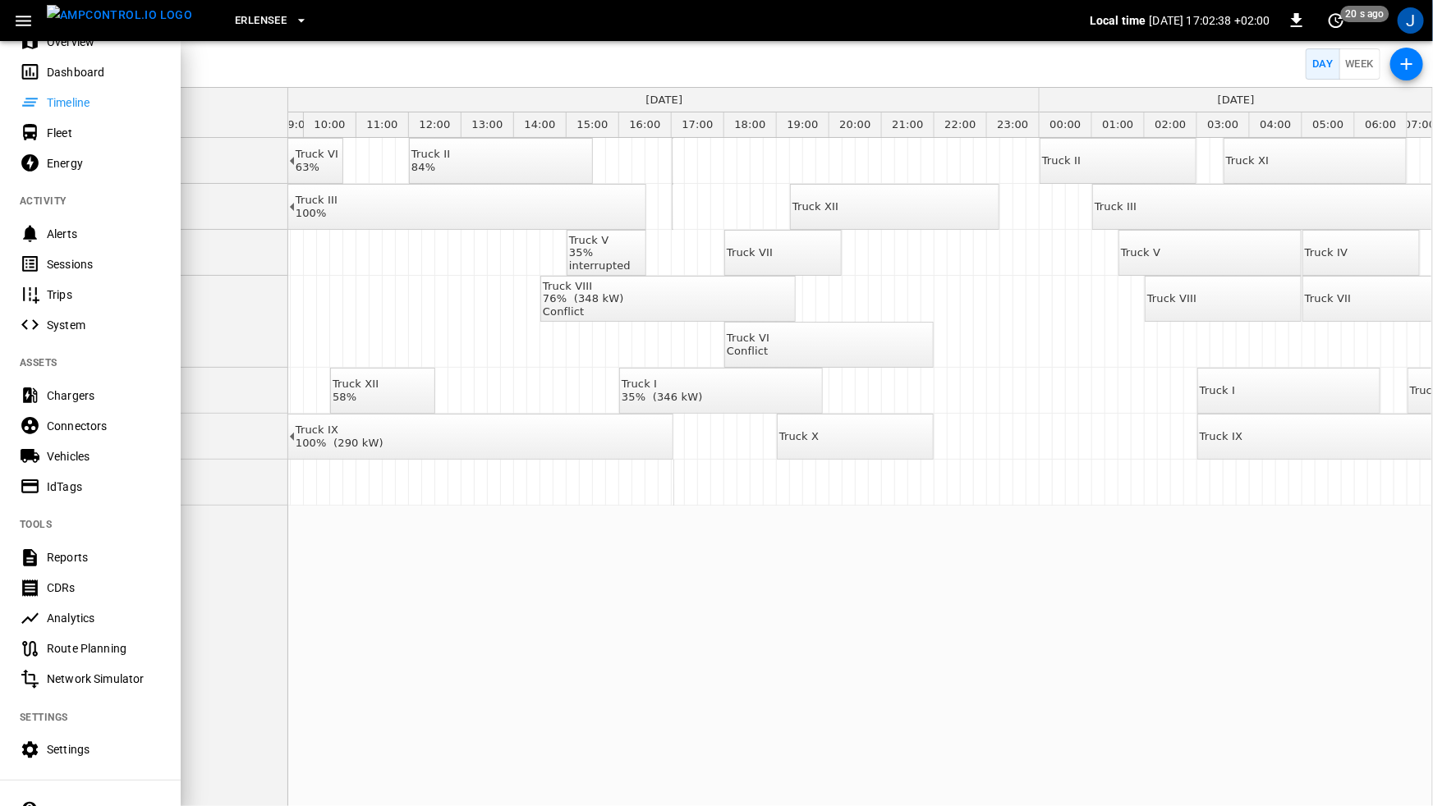
scroll to position [0, 0]
